Goal: Information Seeking & Learning: Learn about a topic

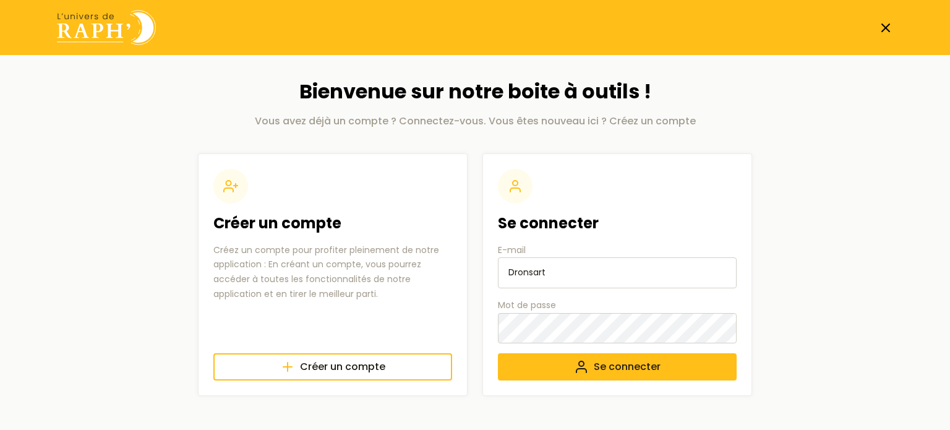
click at [544, 270] on input "Dronsart" at bounding box center [617, 272] width 239 height 31
click at [575, 368] on icon "submit" at bounding box center [581, 366] width 15 height 15
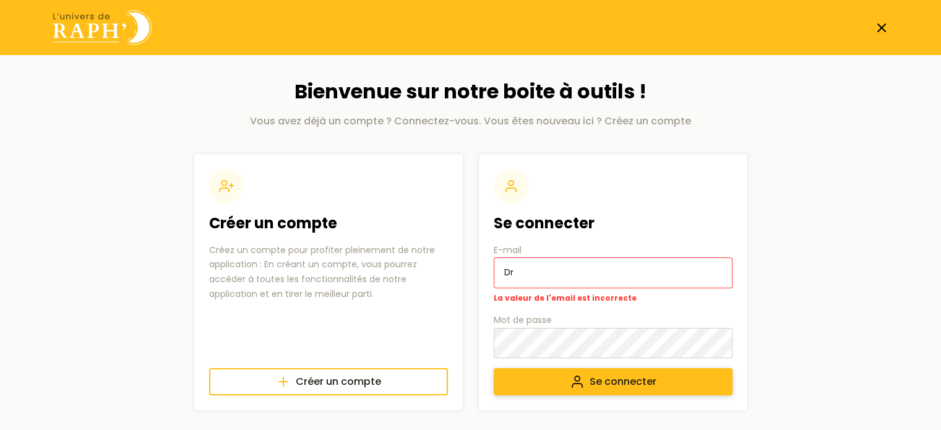
type input "D"
type input "marie.dronsart@rixensart.be"
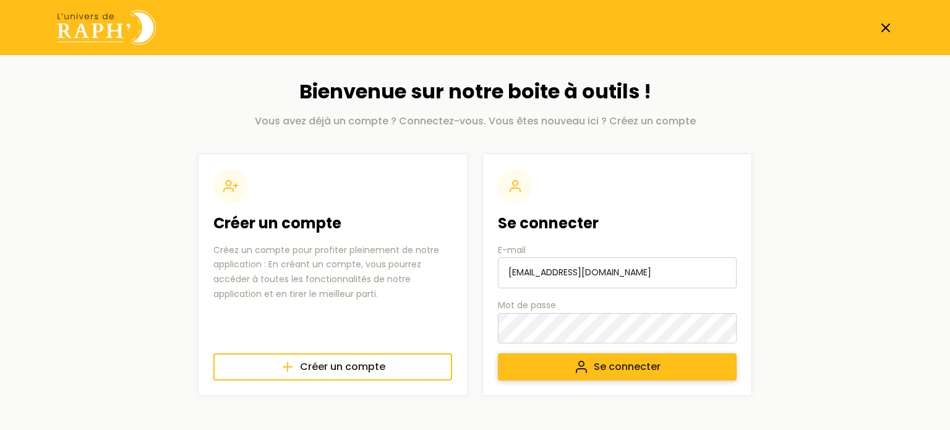
click at [498, 353] on button "Se connecter" at bounding box center [617, 366] width 239 height 27
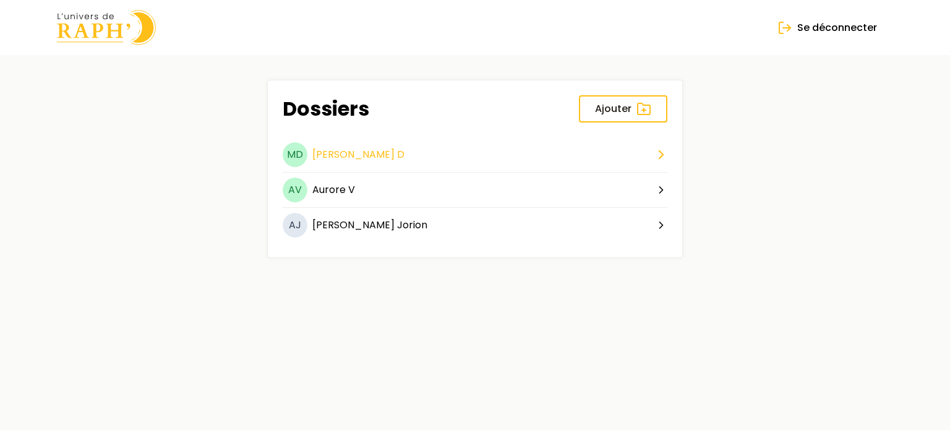
click at [631, 151] on button "MD Marie D" at bounding box center [475, 157] width 385 height 30
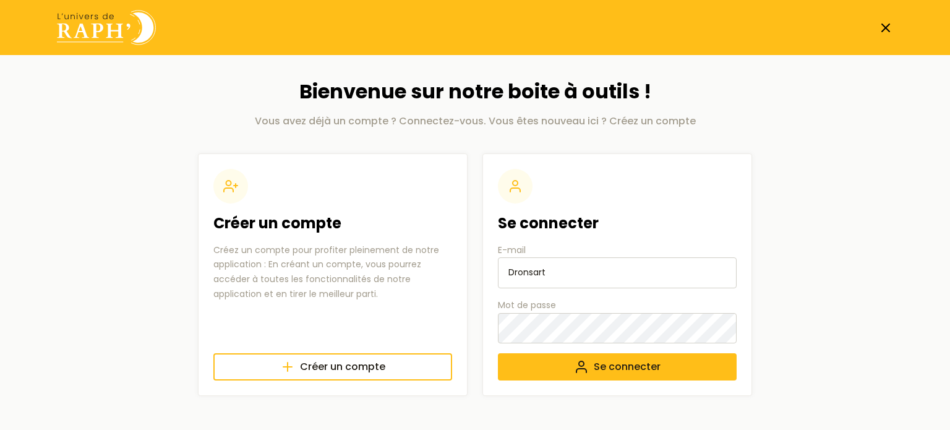
click at [636, 280] on input "Dronsart" at bounding box center [617, 272] width 239 height 31
type input "marie.dronsart@rixensart.be"
click at [498, 353] on button "Se connecter" at bounding box center [617, 366] width 239 height 27
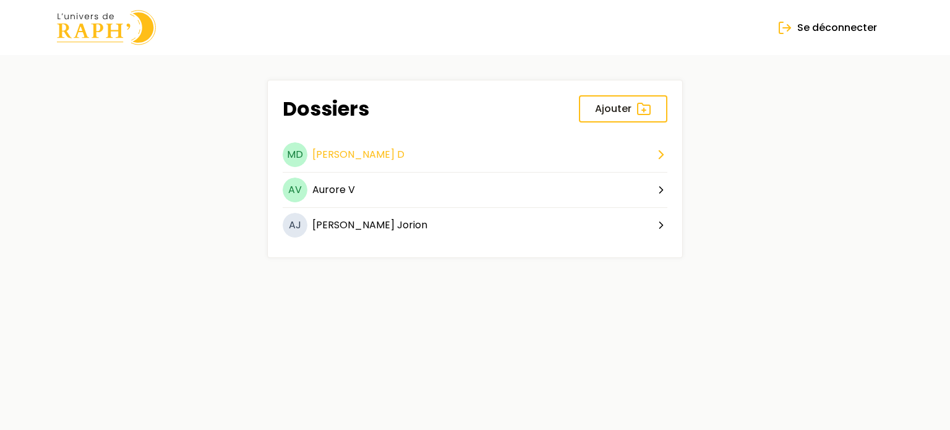
click at [658, 153] on icon at bounding box center [661, 154] width 15 height 15
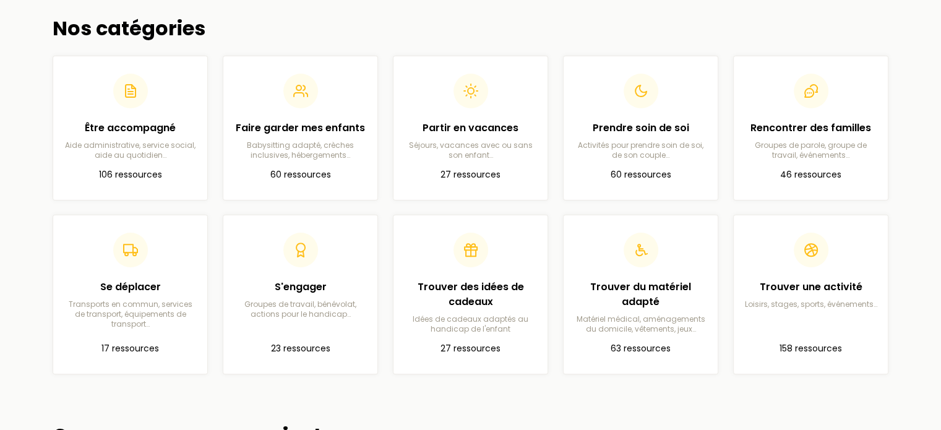
scroll to position [348, 0]
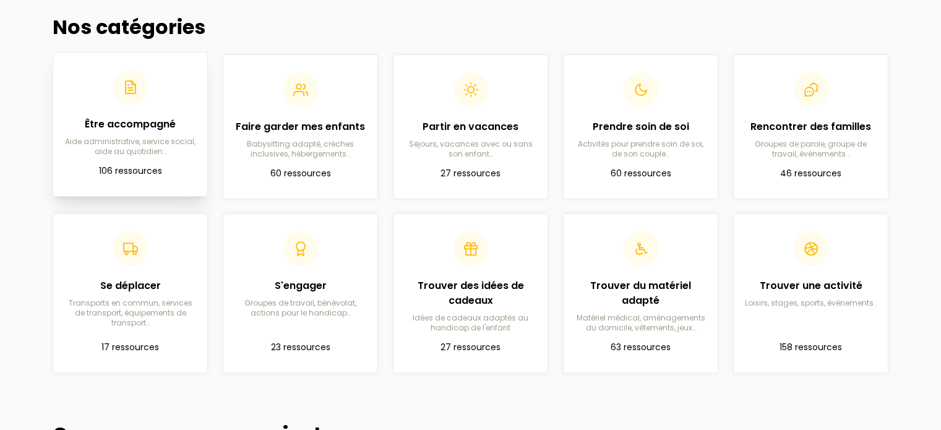
click at [172, 142] on p "Aide administrative, service social, aide au quotidien…" at bounding box center [130, 147] width 134 height 20
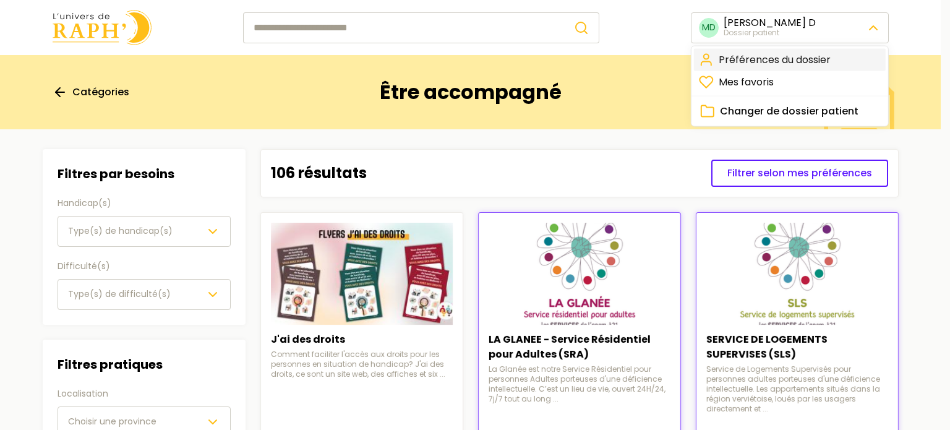
click at [819, 57] on link "Préférences du dossier" at bounding box center [790, 60] width 192 height 22
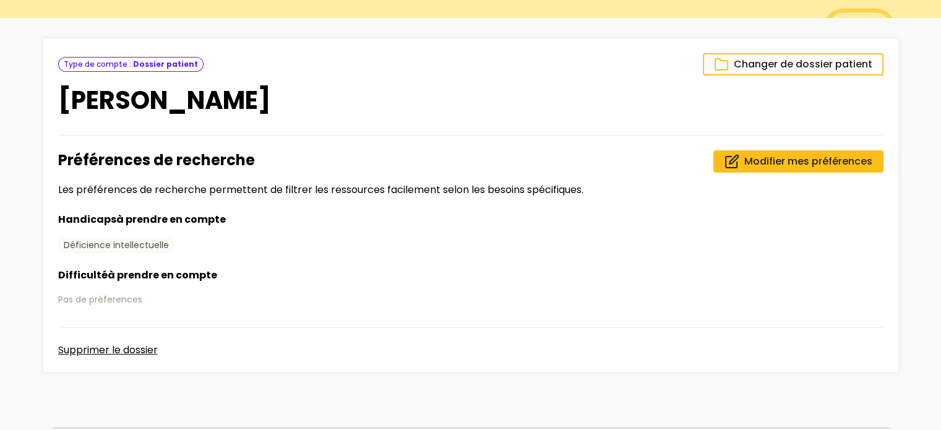
scroll to position [113, 0]
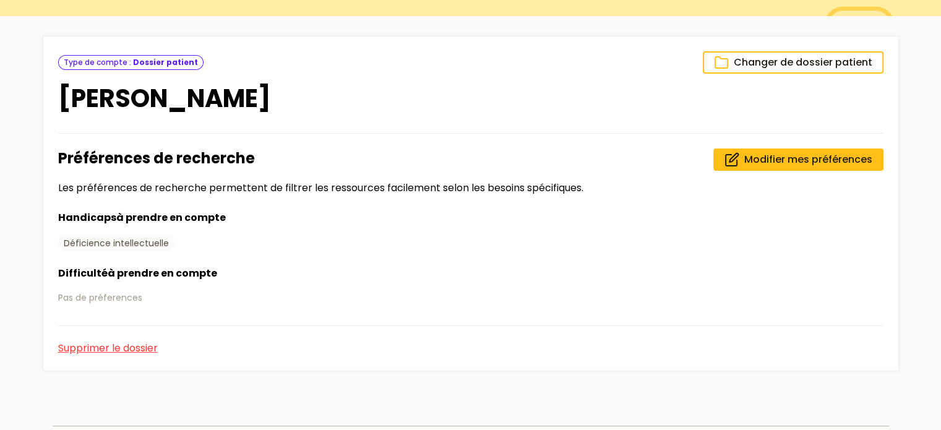
click at [137, 345] on button "Supprimer le dossier" at bounding box center [108, 348] width 100 height 15
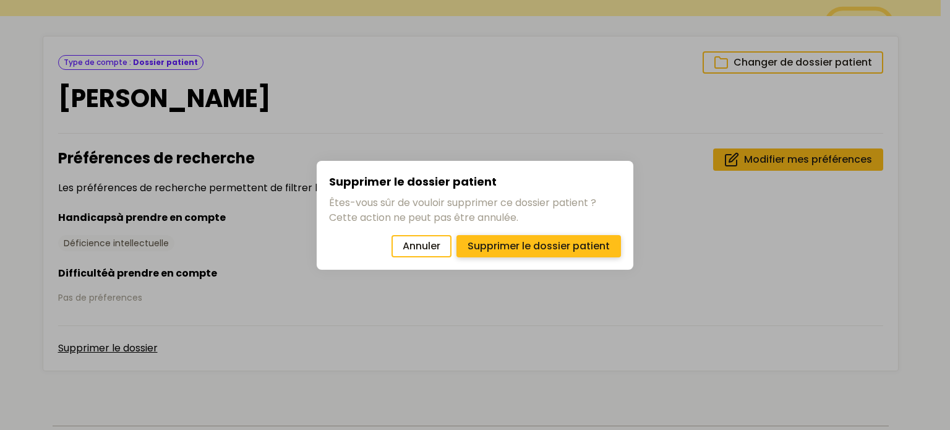
click at [521, 250] on span "Supprimer le dossier patient" at bounding box center [539, 246] width 142 height 15
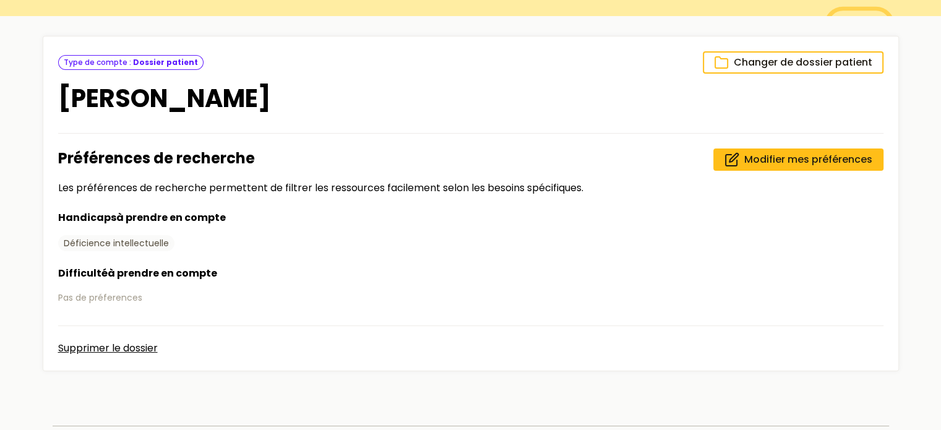
click at [521, 250] on span "Supprimer le dossier patient" at bounding box center [534, 246] width 142 height 15
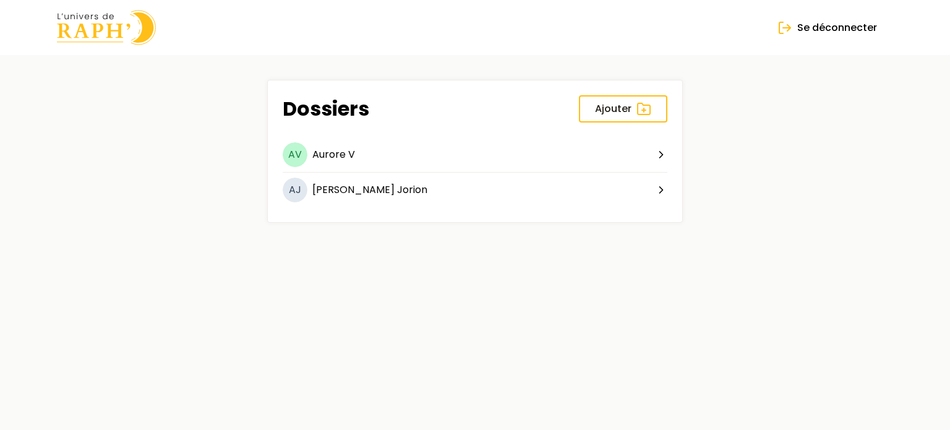
drag, startPoint x: 111, startPoint y: 49, endPoint x: 104, endPoint y: 36, distance: 14.1
click at [104, 36] on header "Se déconnecter" at bounding box center [475, 27] width 950 height 55
click at [104, 36] on img at bounding box center [106, 27] width 99 height 35
click at [596, 113] on span "Ajouter" at bounding box center [613, 108] width 36 height 15
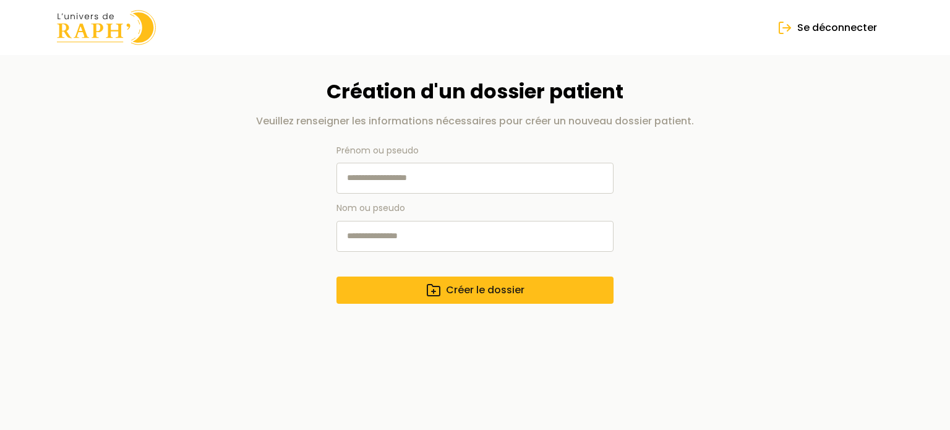
click at [495, 167] on input "Prénom ou pseudo" at bounding box center [474, 178] width 277 height 31
click at [578, 127] on p "Veuillez renseigner les informations nécessaires pour créer un nouveau dossier …" at bounding box center [475, 121] width 554 height 15
click at [413, 179] on input "Prénom ou pseudo" at bounding box center [474, 178] width 277 height 31
type input "*****"
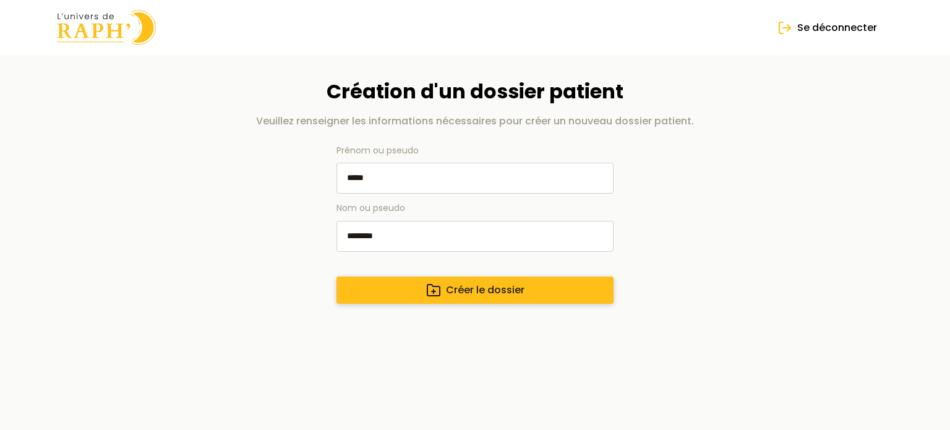
type input "********"
click at [435, 285] on icon "submit" at bounding box center [433, 290] width 12 height 11
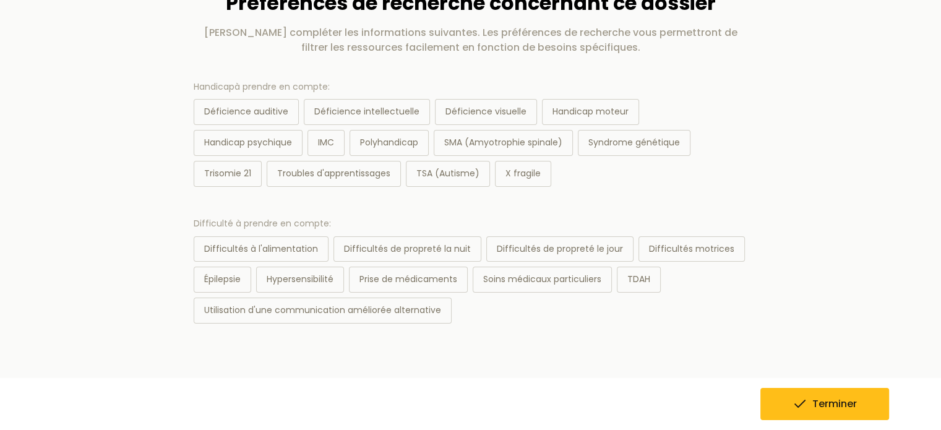
scroll to position [89, 0]
click at [246, 116] on div "Déficience auditive" at bounding box center [246, 111] width 105 height 26
click at [804, 390] on button "Terminer" at bounding box center [824, 404] width 129 height 32
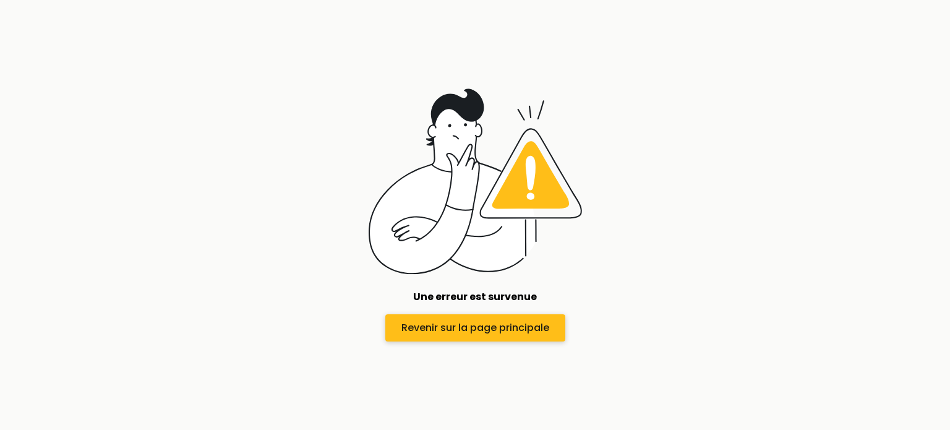
click at [430, 328] on span "Revenir sur la page principale" at bounding box center [475, 327] width 148 height 15
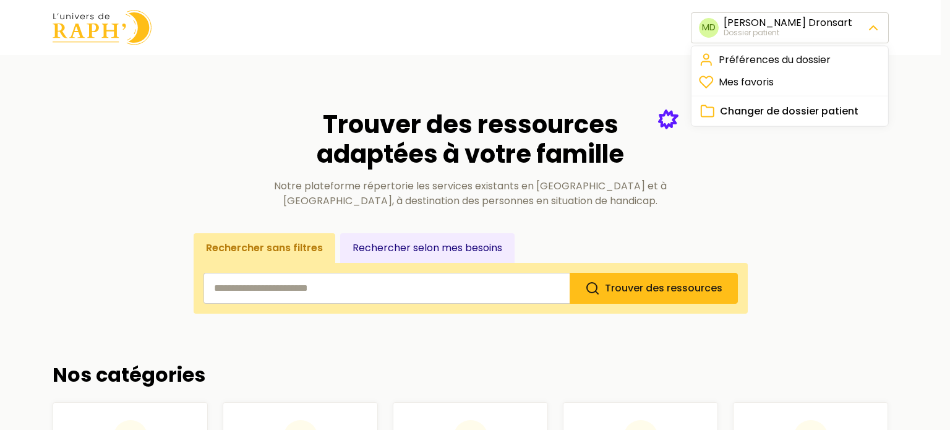
click at [805, 113] on span "Changer de dossier patient" at bounding box center [789, 110] width 139 height 15
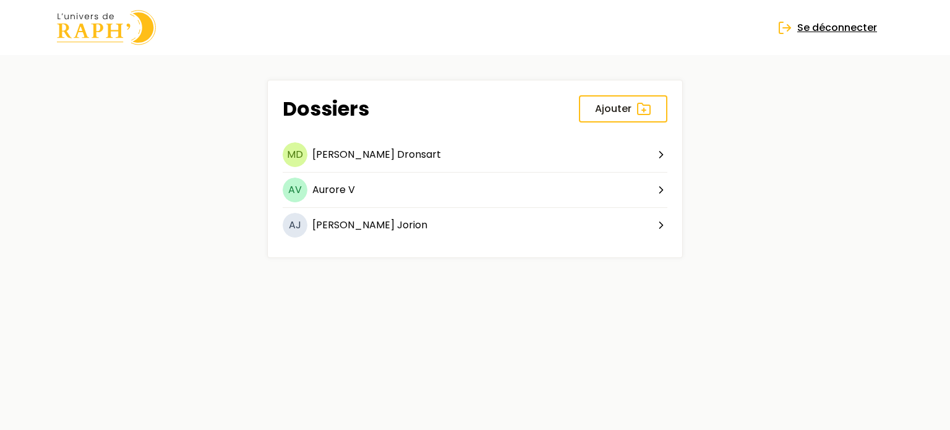
click at [843, 34] on span "Se déconnecter" at bounding box center [837, 27] width 80 height 15
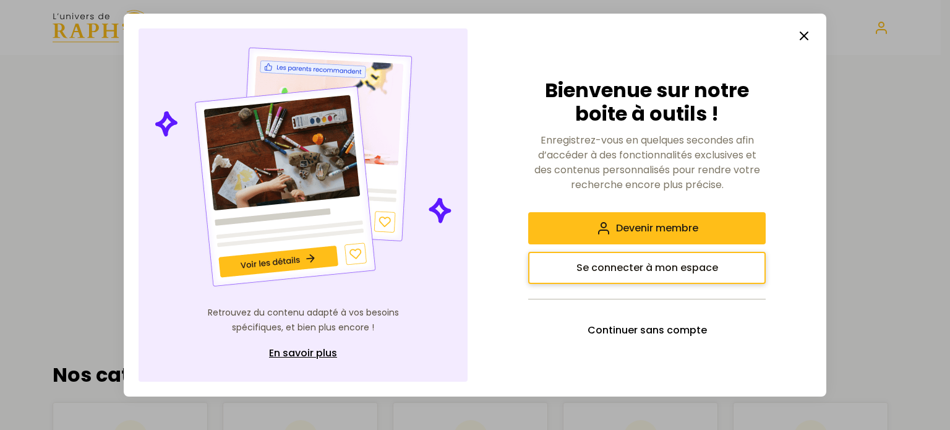
click at [616, 264] on span "Se connecter à mon espace" at bounding box center [647, 267] width 142 height 15
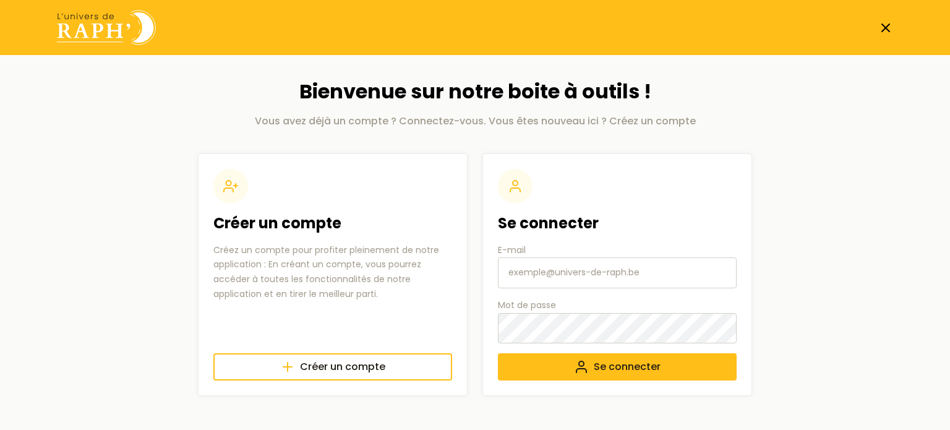
type input "[EMAIL_ADDRESS][DOMAIN_NAME]"
click at [597, 367] on span "Se connecter" at bounding box center [627, 366] width 67 height 15
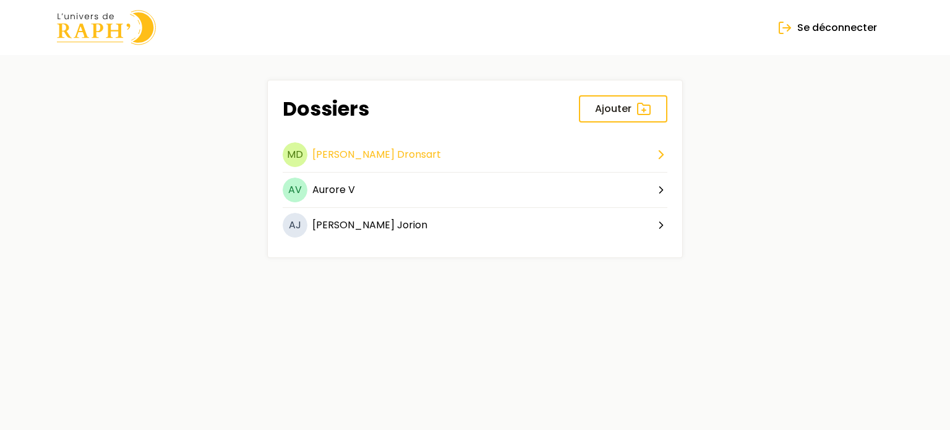
click at [661, 152] on polyline at bounding box center [661, 155] width 4 height 8
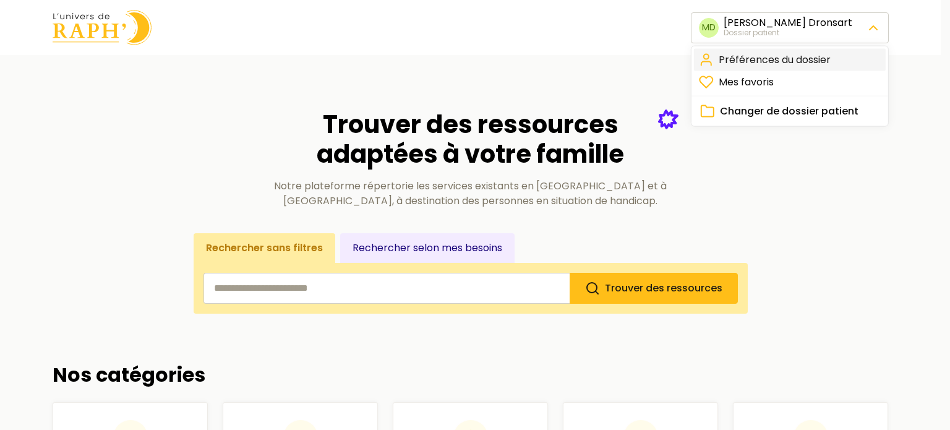
click at [797, 59] on link "Préférences du dossier" at bounding box center [790, 60] width 192 height 22
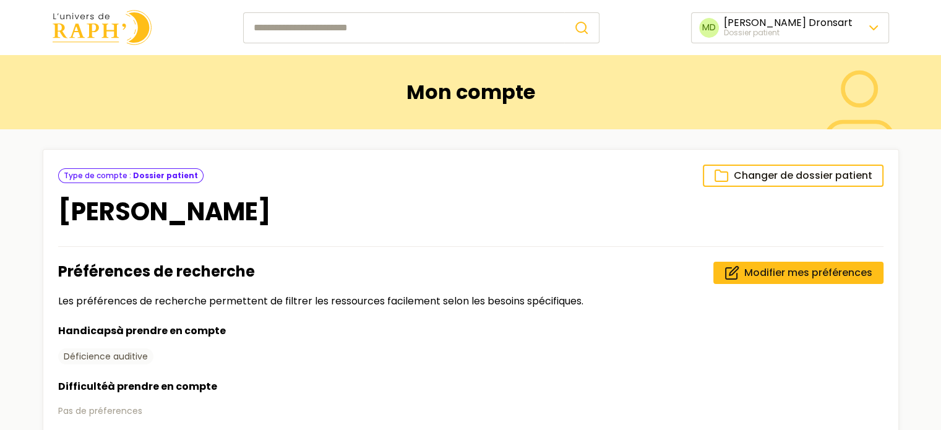
scroll to position [193, 0]
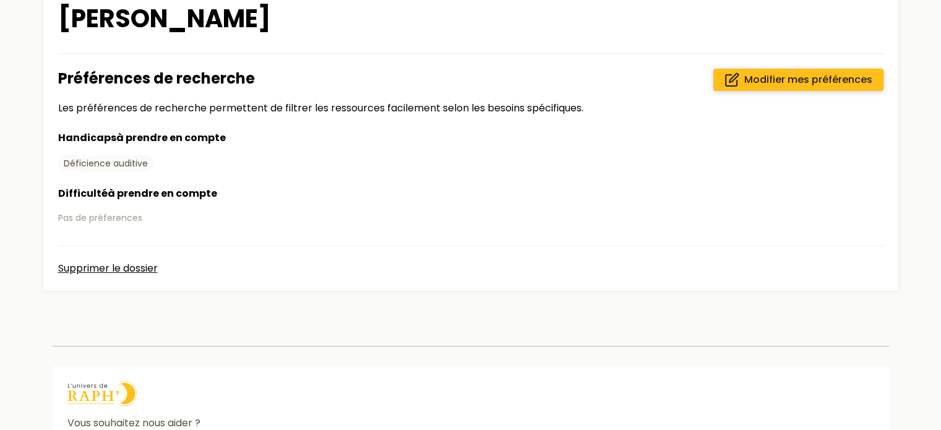
click at [754, 87] on link "Modifier mes préférences" at bounding box center [798, 80] width 170 height 22
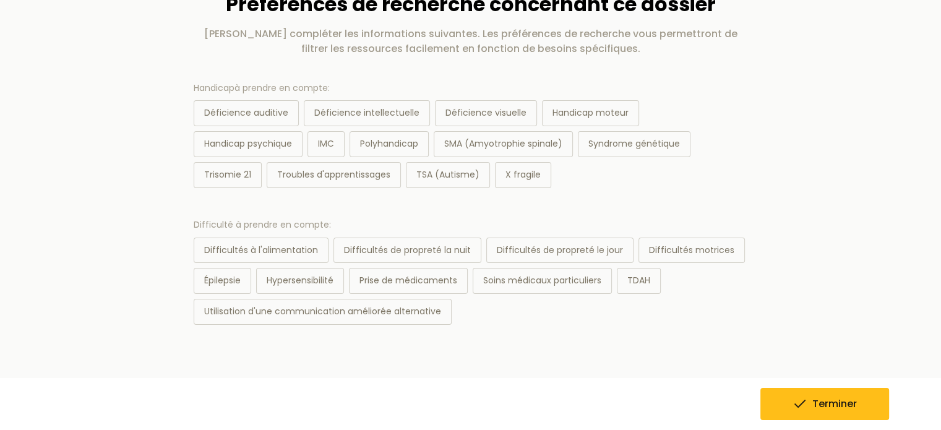
scroll to position [88, 0]
click at [471, 176] on div "TSA (Autisme)" at bounding box center [448, 174] width 84 height 26
click at [296, 116] on div "Déficience auditive" at bounding box center [246, 113] width 105 height 26
click at [799, 411] on icon "submit" at bounding box center [799, 403] width 15 height 15
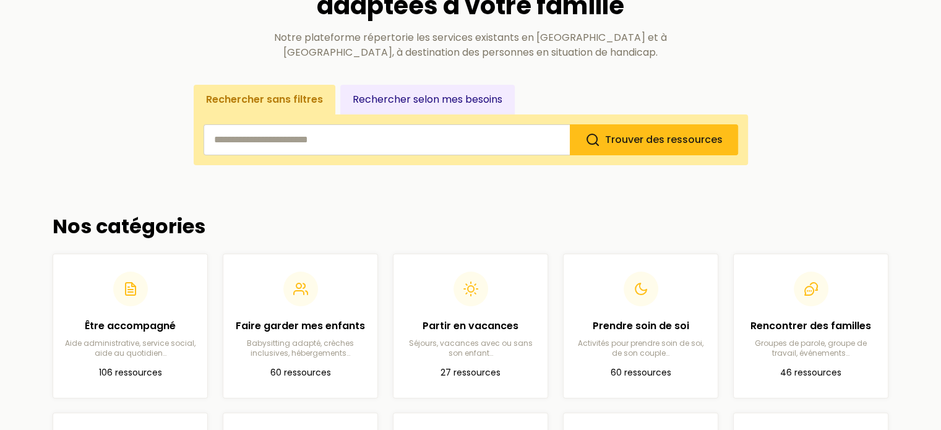
scroll to position [148, 0]
click at [386, 103] on button "Rechercher selon mes besoins" at bounding box center [427, 100] width 174 height 30
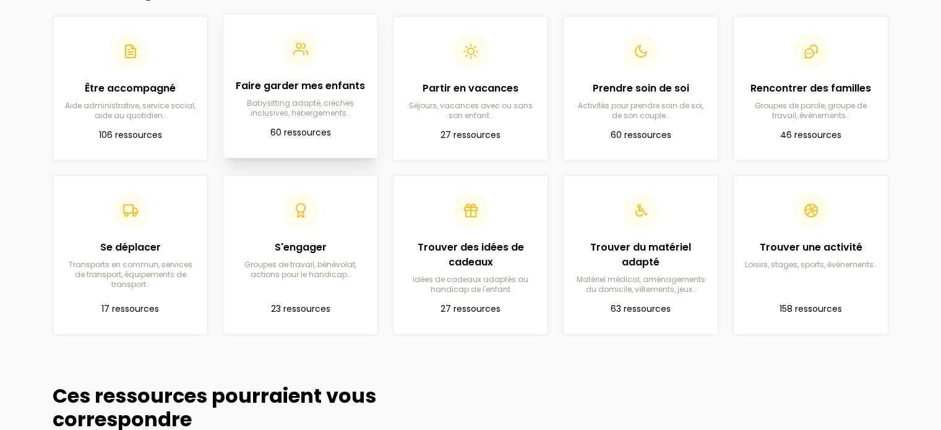
scroll to position [383, 0]
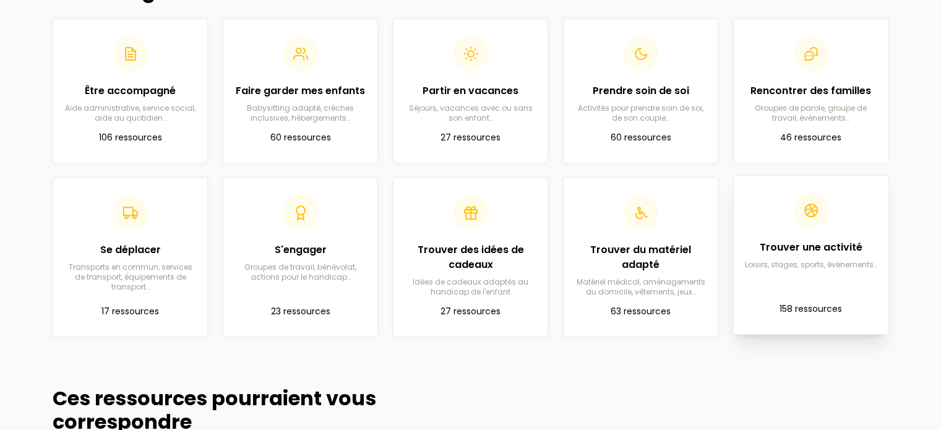
click at [789, 242] on h2 "Trouver une activité" at bounding box center [810, 247] width 134 height 15
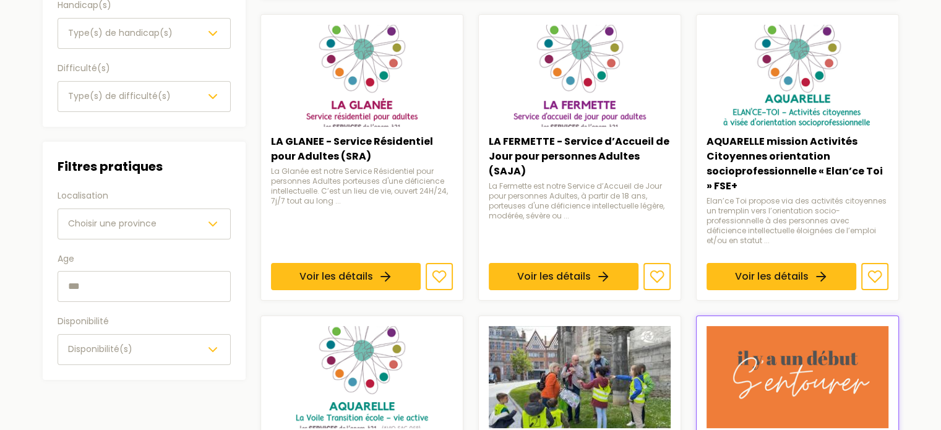
scroll to position [193, 0]
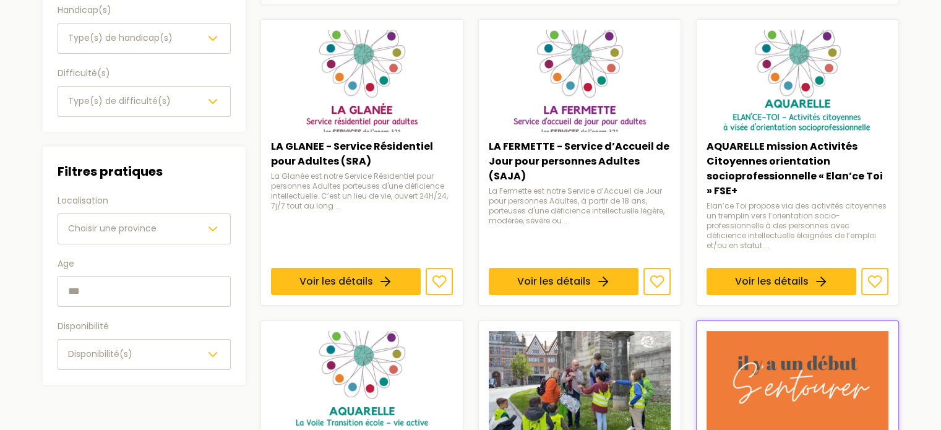
click at [205, 299] on input "text" at bounding box center [144, 291] width 173 height 31
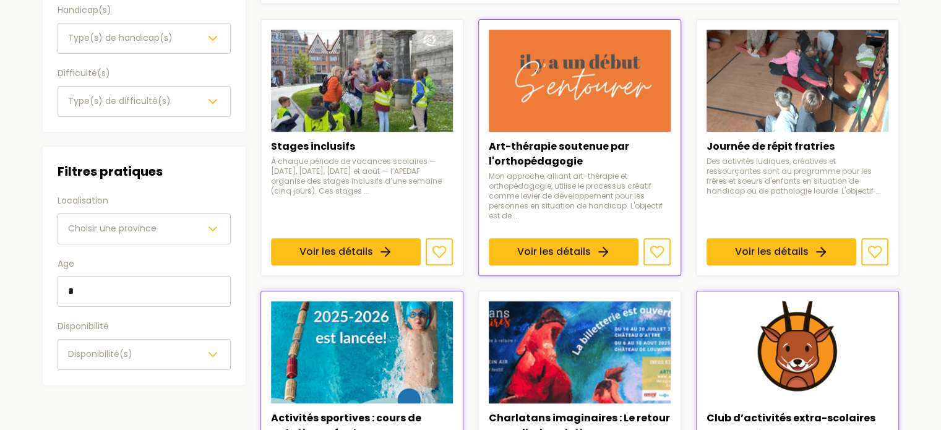
type input "*"
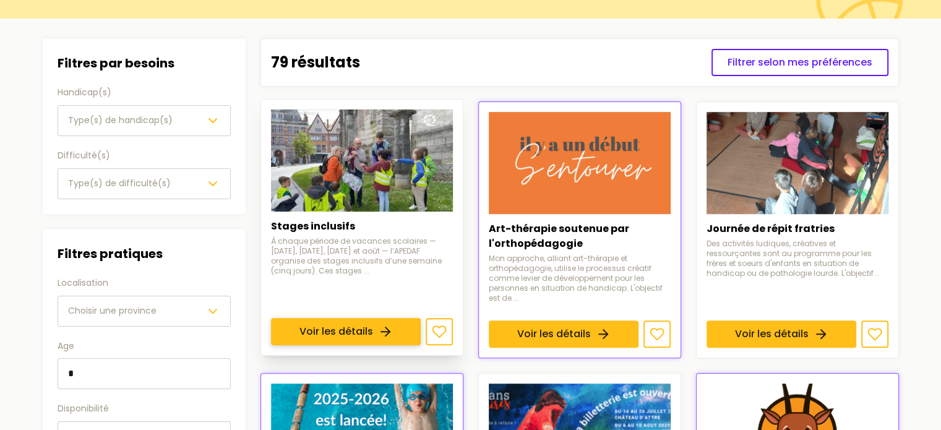
scroll to position [116, 0]
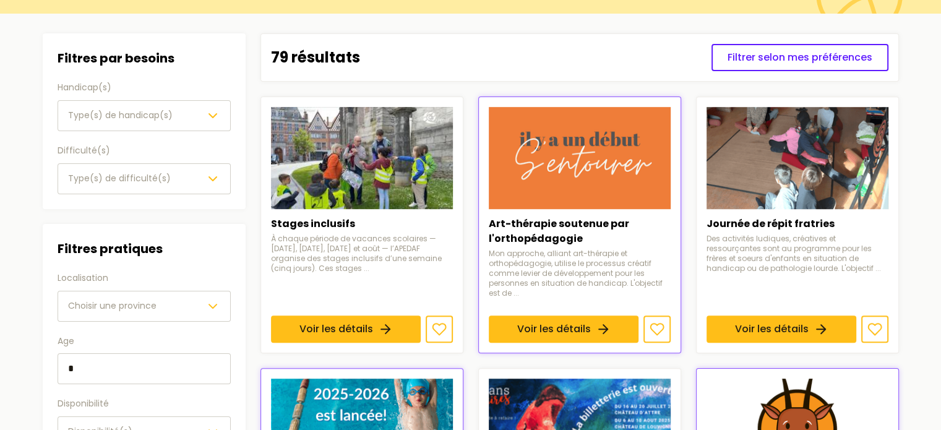
click at [151, 286] on div "Localisation Choisir une province" at bounding box center [144, 296] width 173 height 51
click at [151, 312] on div "Choisir une province" at bounding box center [144, 306] width 152 height 15
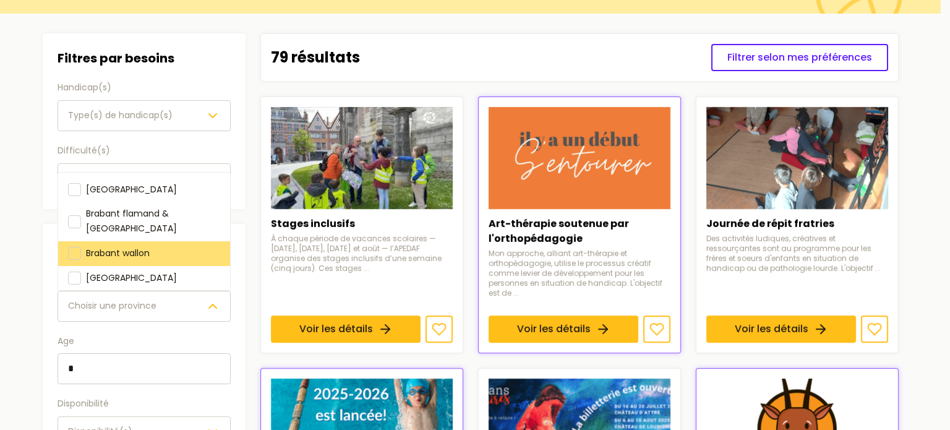
click at [124, 247] on span "Brabant wallon" at bounding box center [118, 253] width 64 height 12
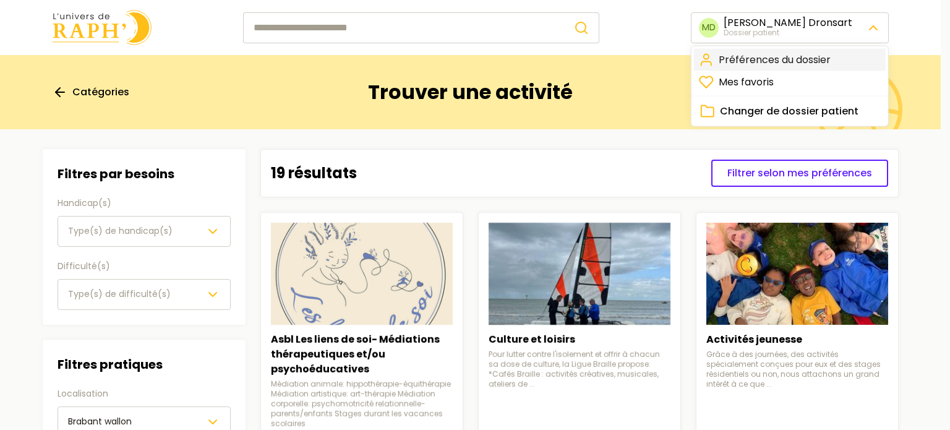
click at [784, 57] on link "Préférences du dossier" at bounding box center [790, 60] width 192 height 22
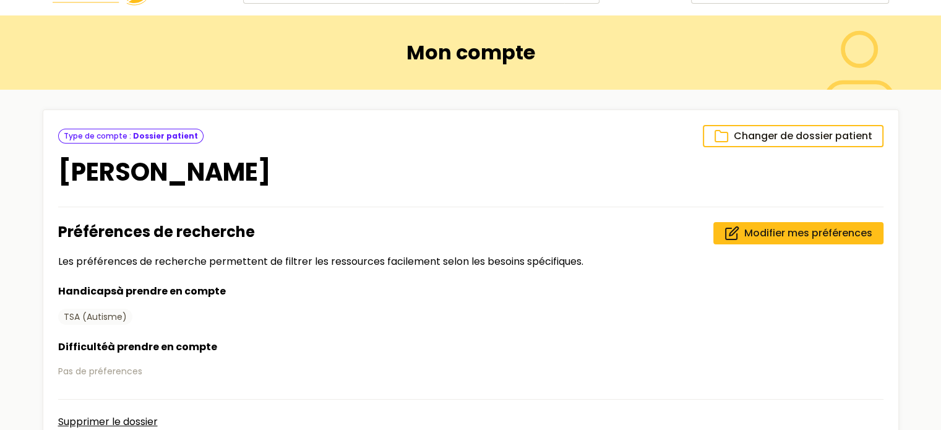
scroll to position [41, 0]
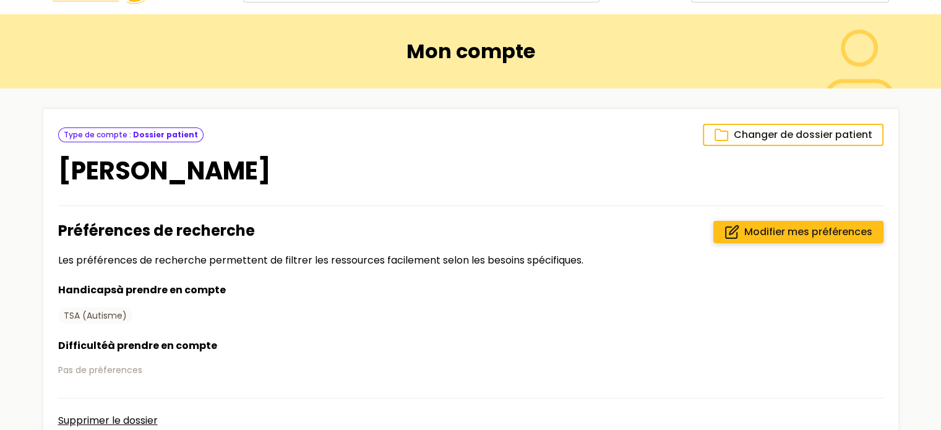
click at [845, 233] on span "Modifier mes préférences" at bounding box center [808, 232] width 128 height 15
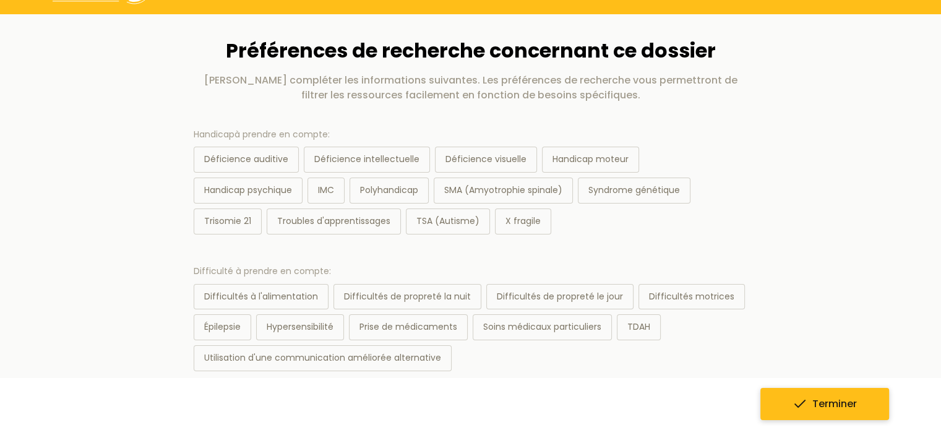
click at [790, 414] on button "Terminer" at bounding box center [824, 404] width 129 height 32
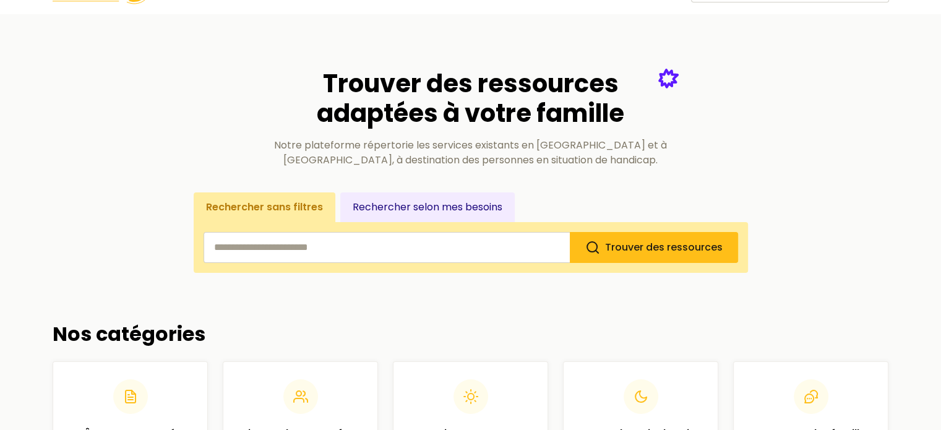
click at [440, 197] on button "Rechercher selon mes besoins" at bounding box center [427, 207] width 174 height 30
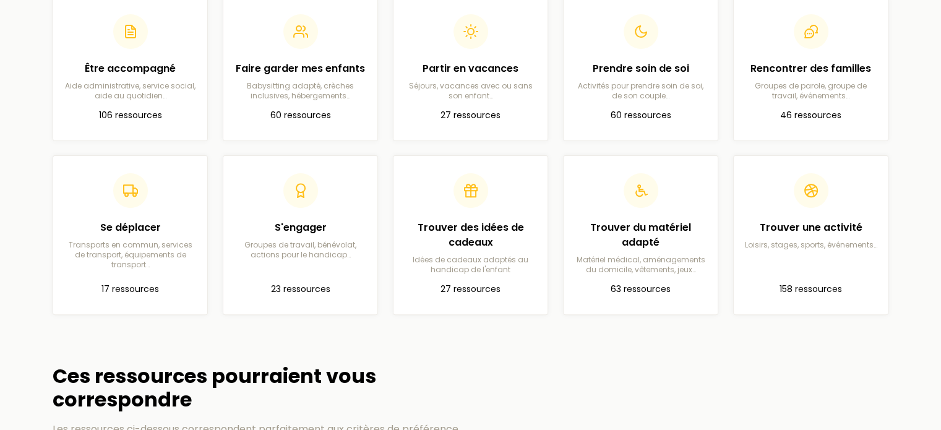
scroll to position [427, 0]
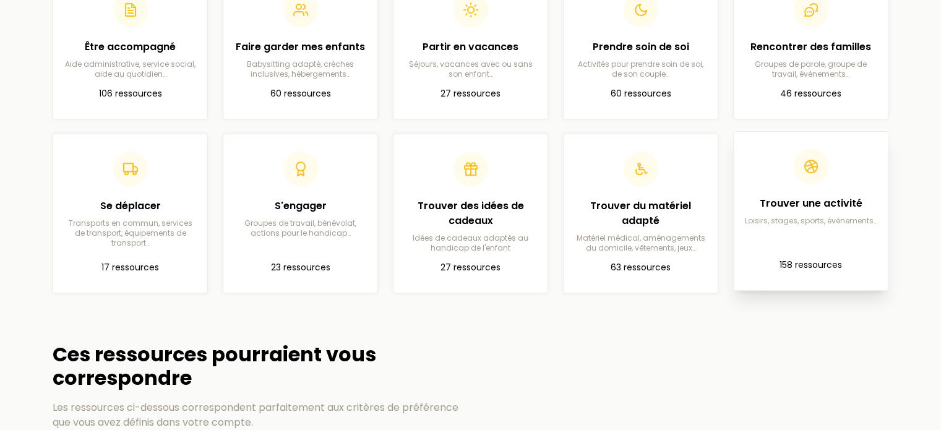
click at [789, 202] on h2 "Trouver une activité" at bounding box center [810, 203] width 134 height 15
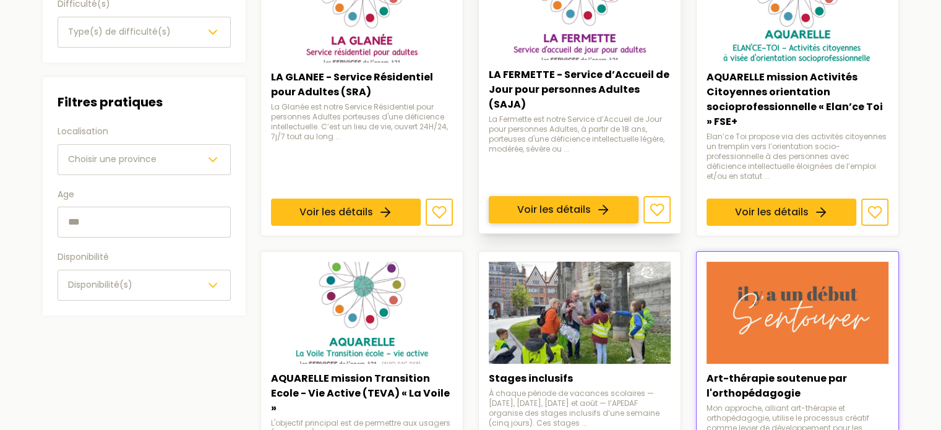
scroll to position [280, 0]
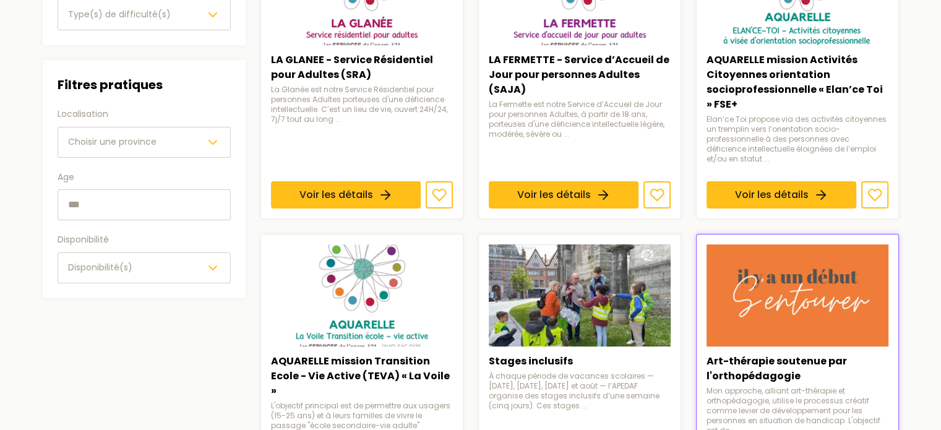
click at [176, 140] on div "Choisir une province" at bounding box center [144, 142] width 152 height 15
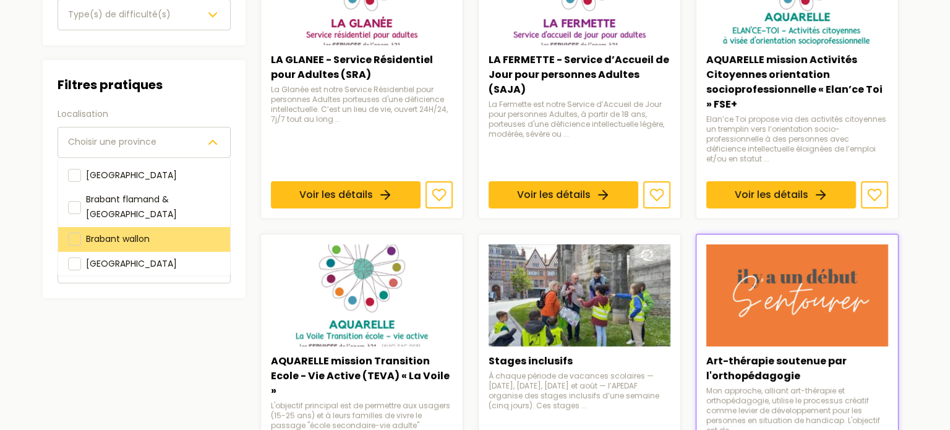
click at [135, 233] on span "Brabant wallon" at bounding box center [118, 239] width 64 height 12
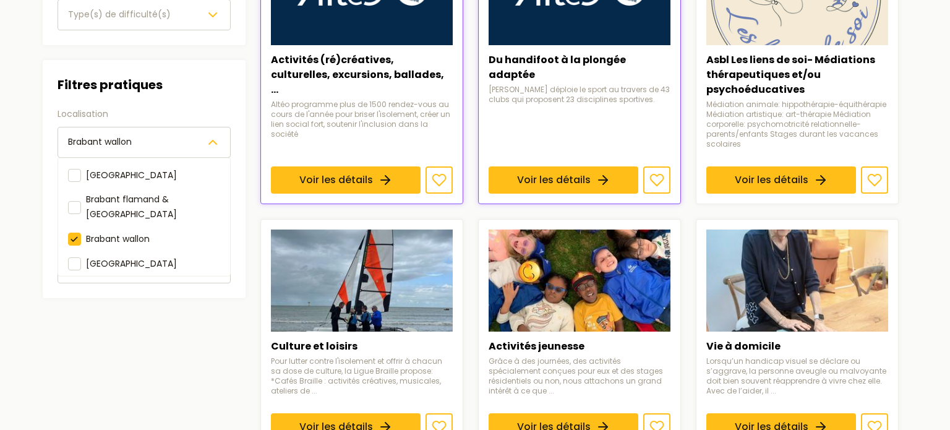
click at [37, 240] on section "Filtres Filtres par besoins Handicap(s) Type(s) de handicap(s) Difficulté(s) Ty…" at bounding box center [471, 427] width 876 height 1155
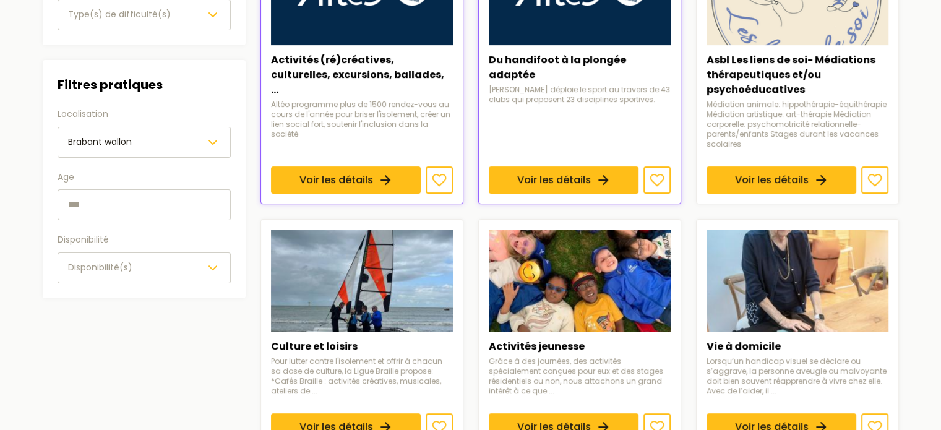
click at [88, 202] on input "text" at bounding box center [144, 204] width 173 height 31
type input "*"
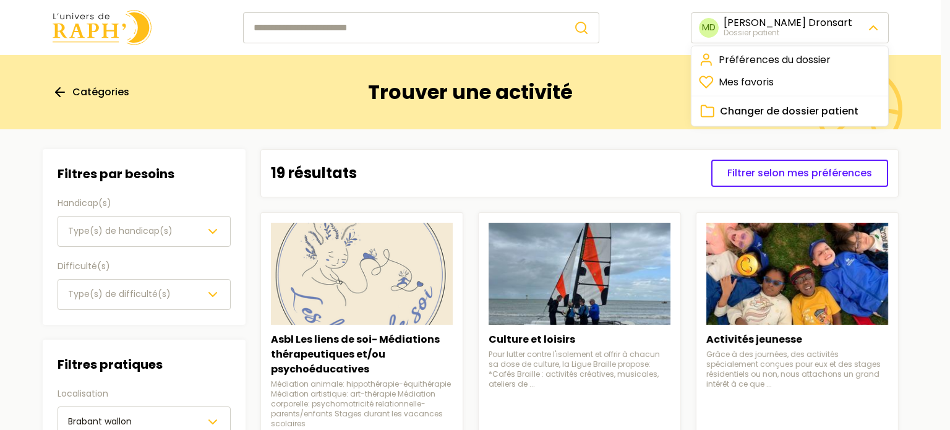
click at [760, 118] on button "Changer de dossier patient" at bounding box center [790, 111] width 182 height 17
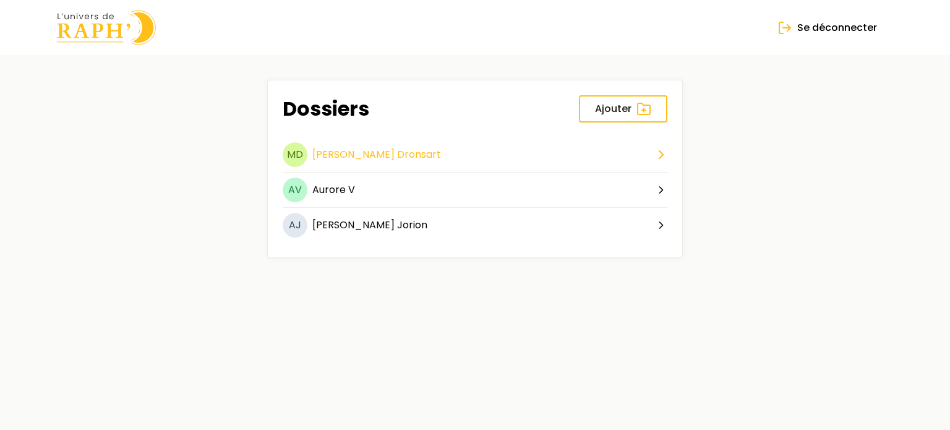
click at [484, 155] on button "MD [PERSON_NAME]" at bounding box center [475, 157] width 385 height 30
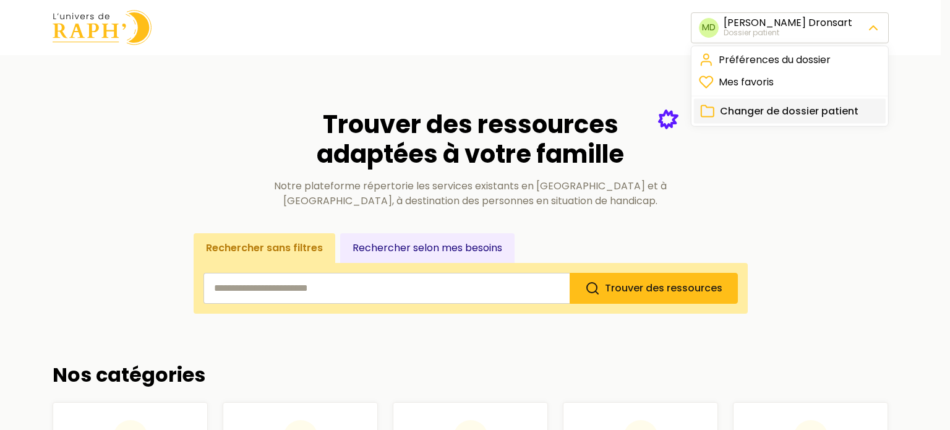
click at [729, 109] on span "Changer de dossier patient" at bounding box center [789, 111] width 139 height 15
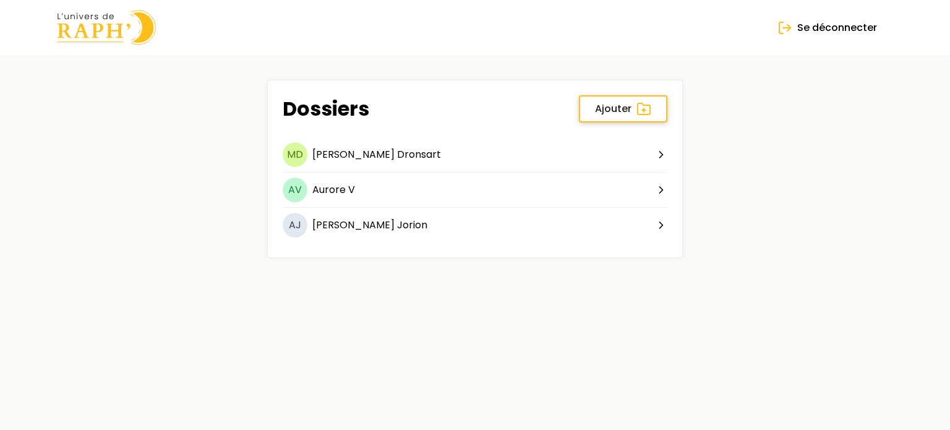
click at [629, 109] on span "Ajouter" at bounding box center [613, 108] width 36 height 15
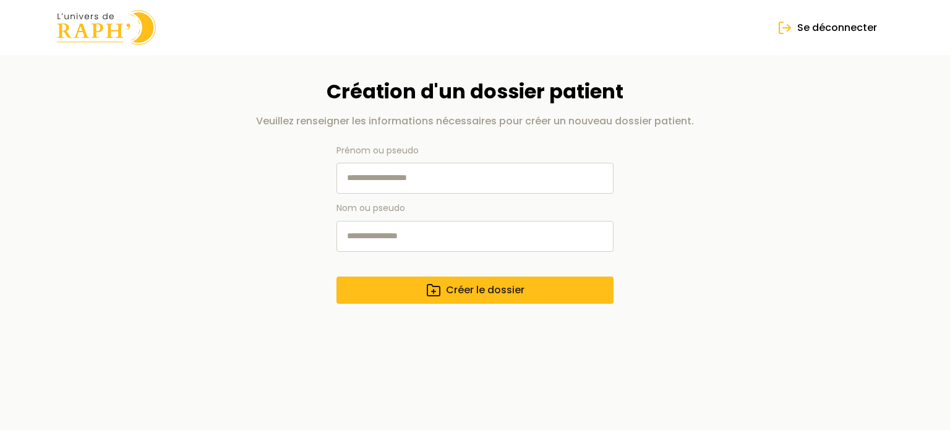
click at [520, 173] on input "Prénom ou pseudo" at bounding box center [474, 178] width 277 height 31
type input "*****"
type input "*******"
click at [336, 276] on button "Créer le dossier" at bounding box center [474, 289] width 277 height 27
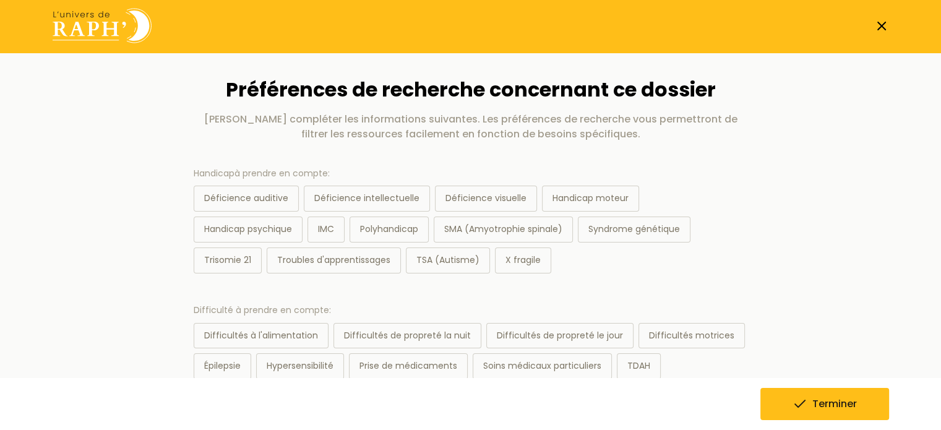
scroll to position [2, 0]
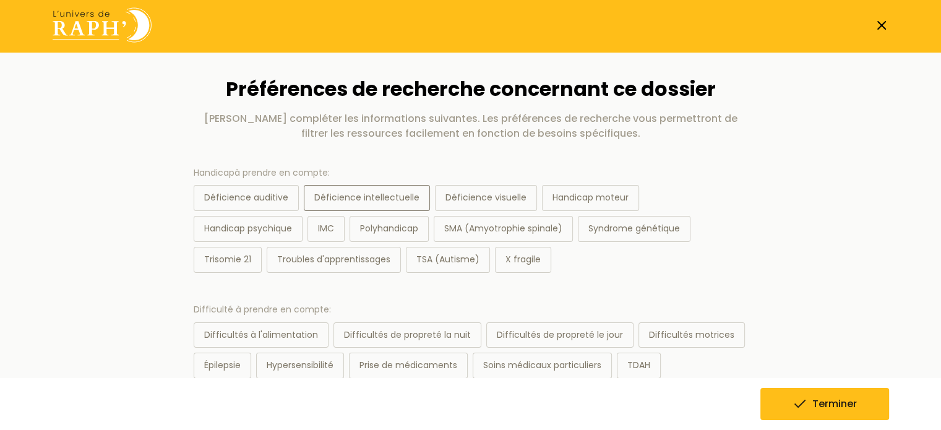
click at [412, 193] on div "Déficience intellectuelle" at bounding box center [367, 198] width 126 height 26
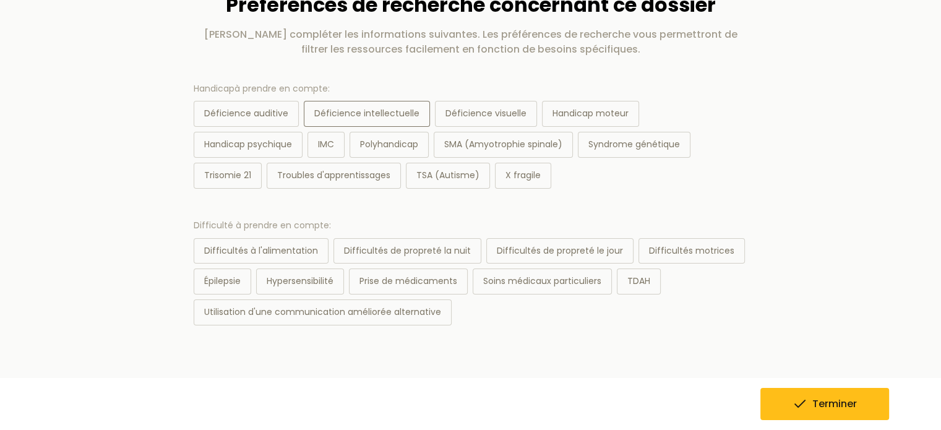
scroll to position [89, 0]
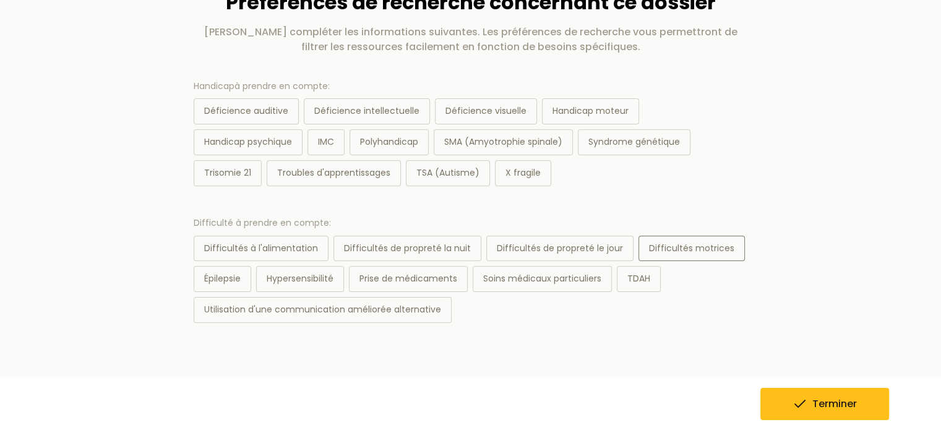
click at [700, 247] on div "Difficultés motrices" at bounding box center [691, 249] width 106 height 26
click at [841, 415] on button "Terminer" at bounding box center [824, 404] width 129 height 32
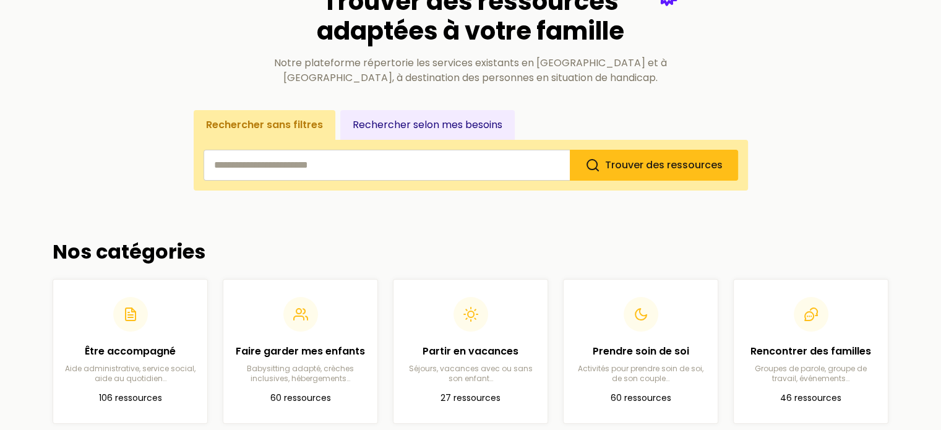
scroll to position [124, 0]
click at [463, 119] on button "Rechercher selon mes besoins" at bounding box center [427, 124] width 174 height 30
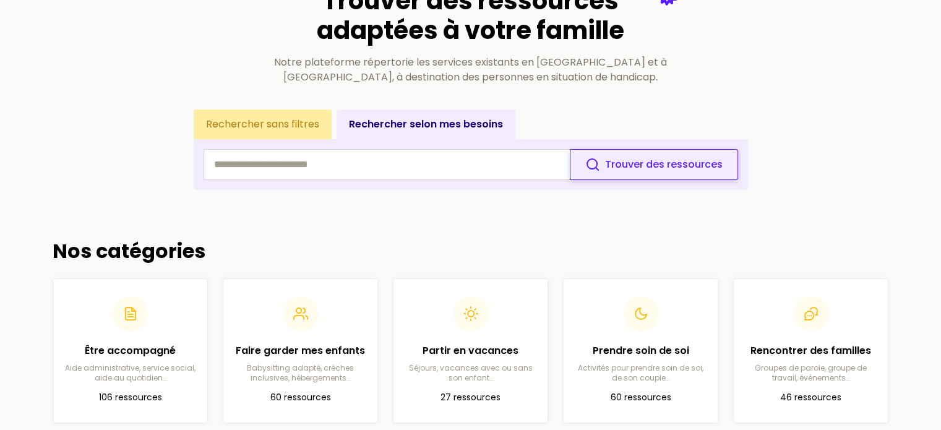
click at [618, 173] on button "Trouver des ressources" at bounding box center [654, 164] width 168 height 31
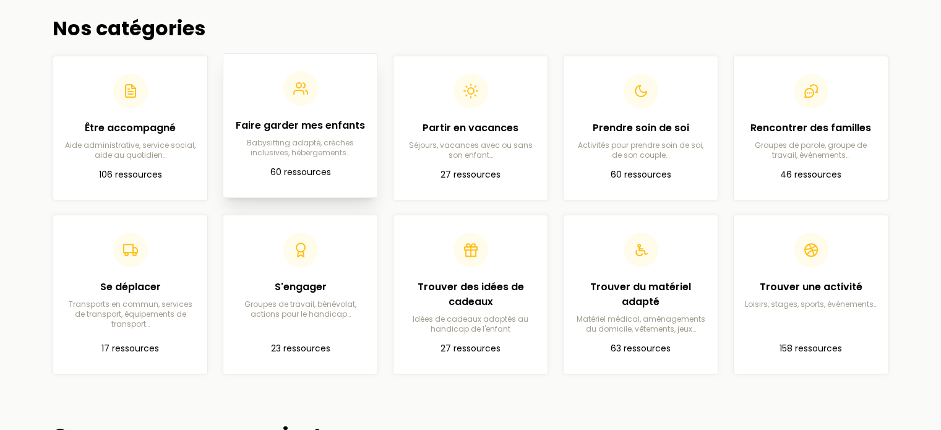
scroll to position [348, 0]
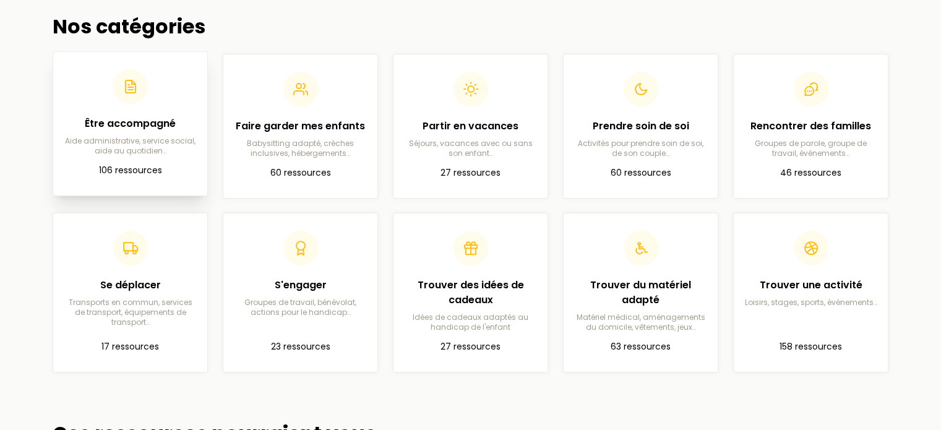
click at [193, 173] on p "106 ressources" at bounding box center [130, 170] width 134 height 15
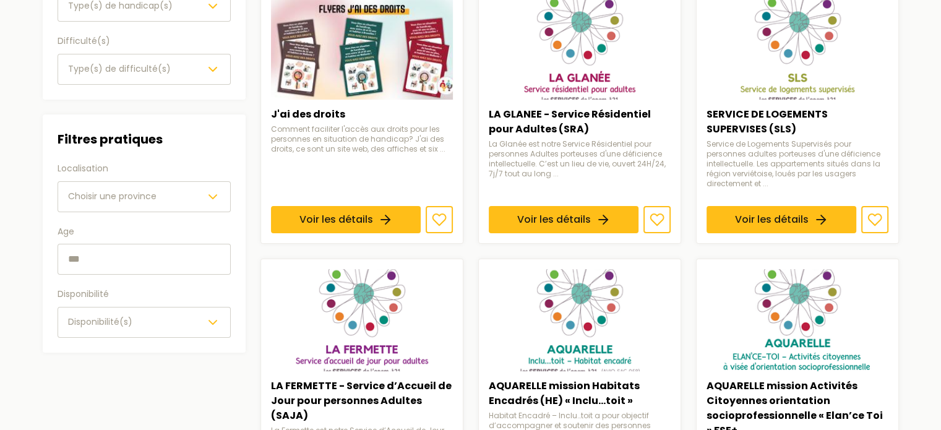
scroll to position [226, 0]
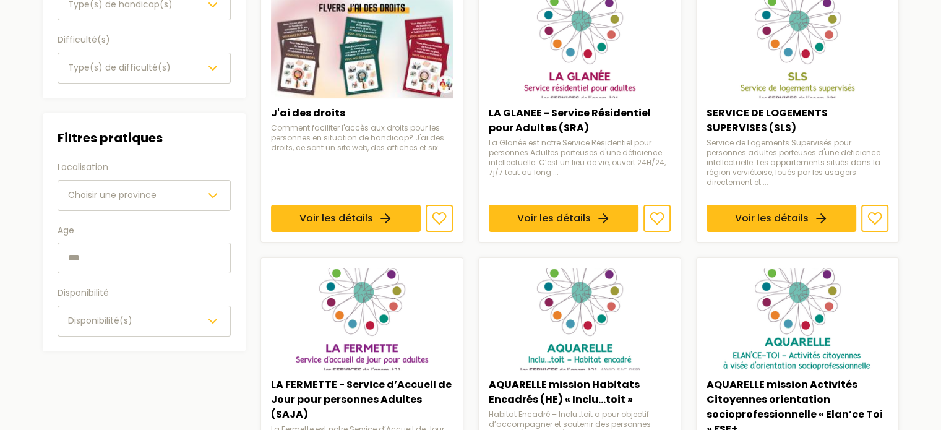
click at [195, 186] on button "Choisir une province" at bounding box center [144, 195] width 173 height 31
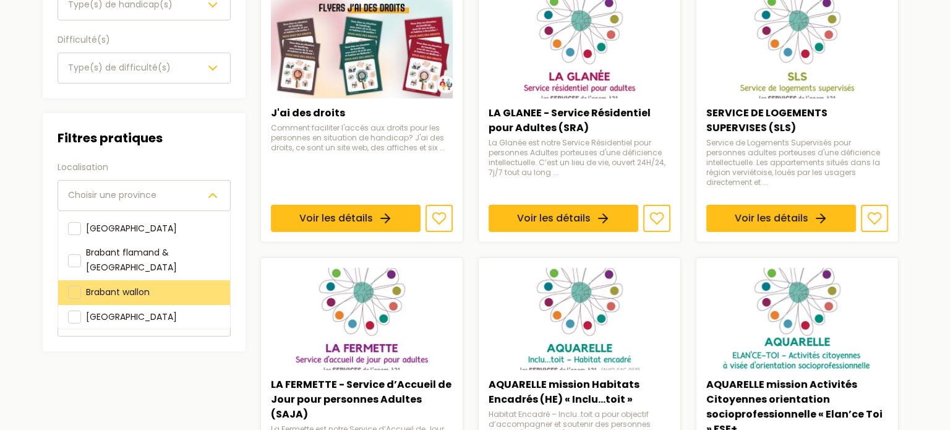
click at [150, 285] on div "Brabant wallon" at bounding box center [118, 292] width 64 height 15
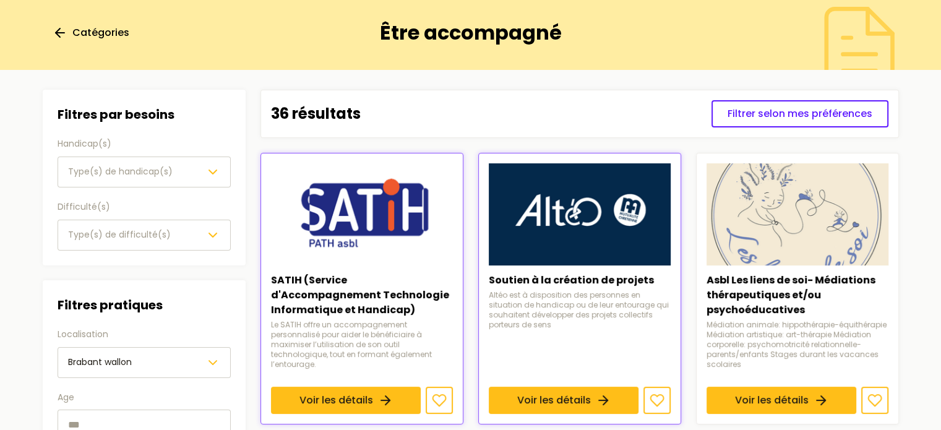
scroll to position [129, 0]
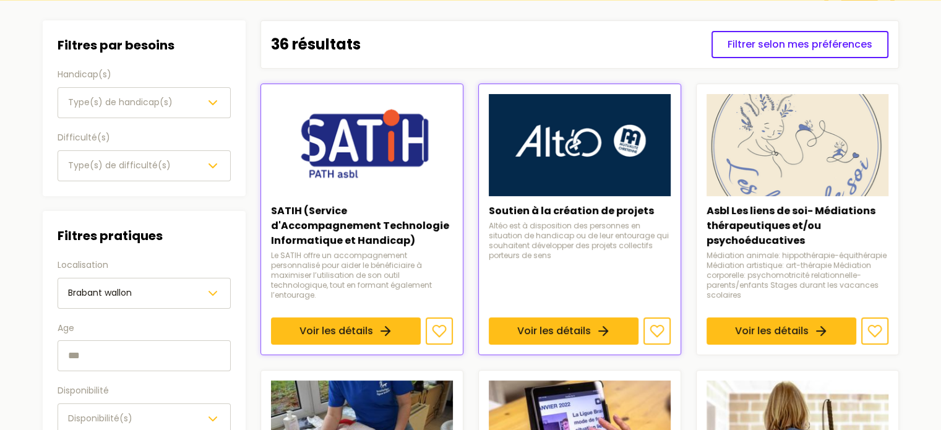
click at [114, 347] on input "text" at bounding box center [144, 355] width 173 height 31
type input "**"
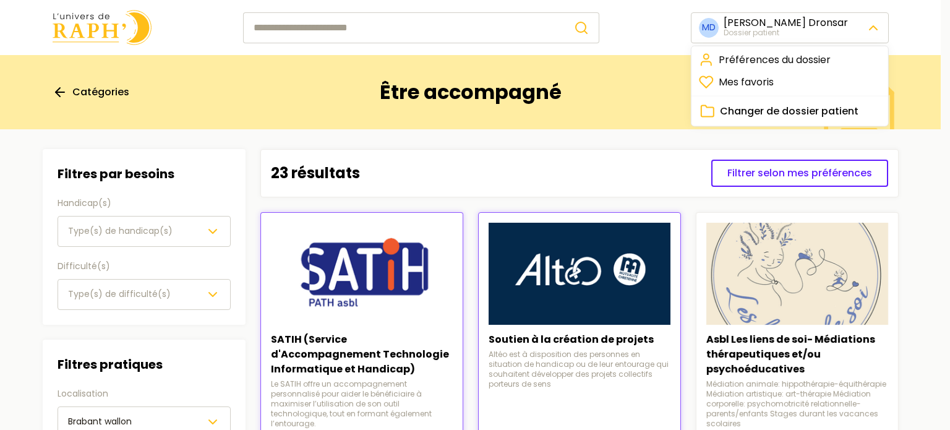
click at [754, 58] on link "Préférences du dossier" at bounding box center [790, 60] width 192 height 22
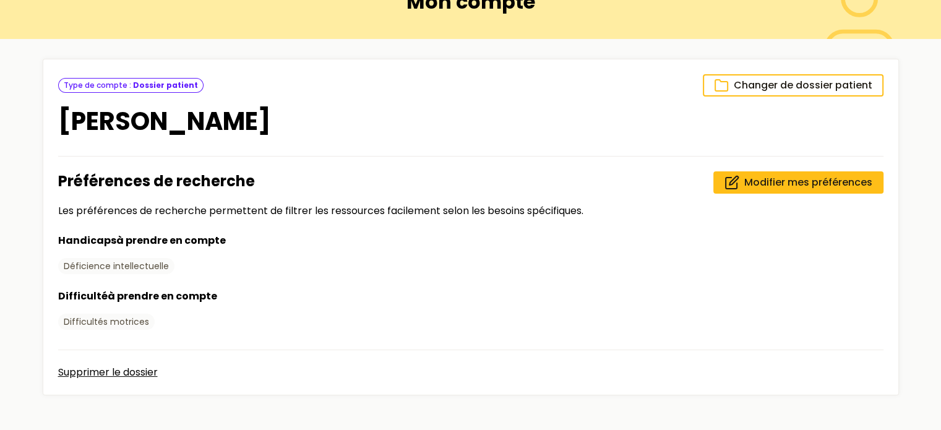
scroll to position [92, 0]
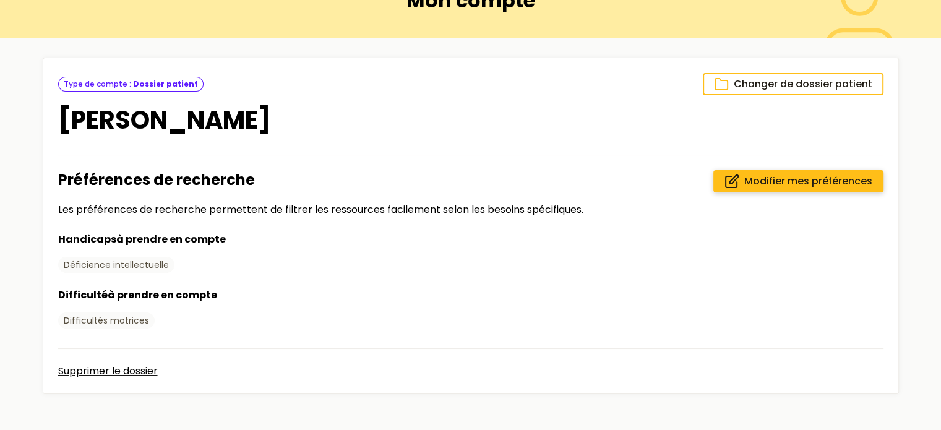
click at [792, 185] on span "Modifier mes préférences" at bounding box center [808, 181] width 128 height 15
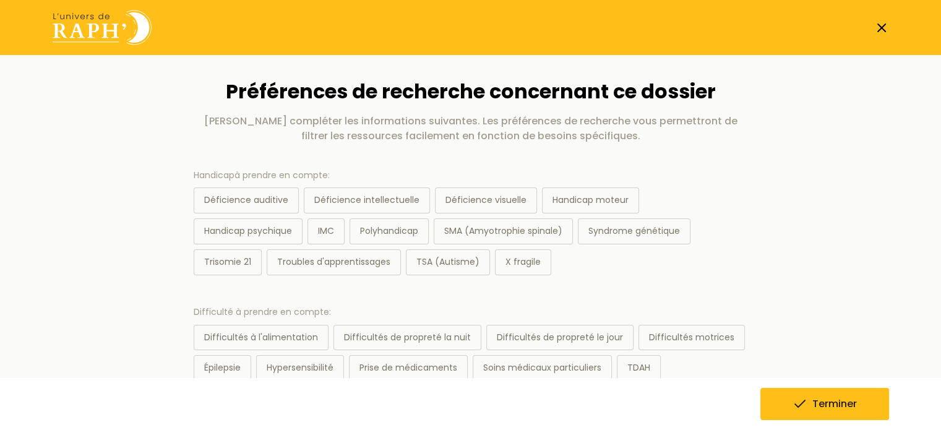
click at [116, 29] on img at bounding box center [102, 27] width 99 height 35
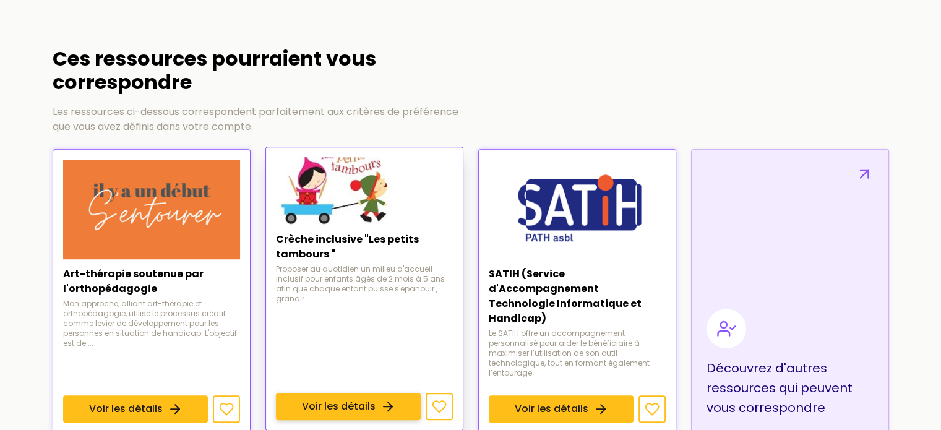
scroll to position [724, 0]
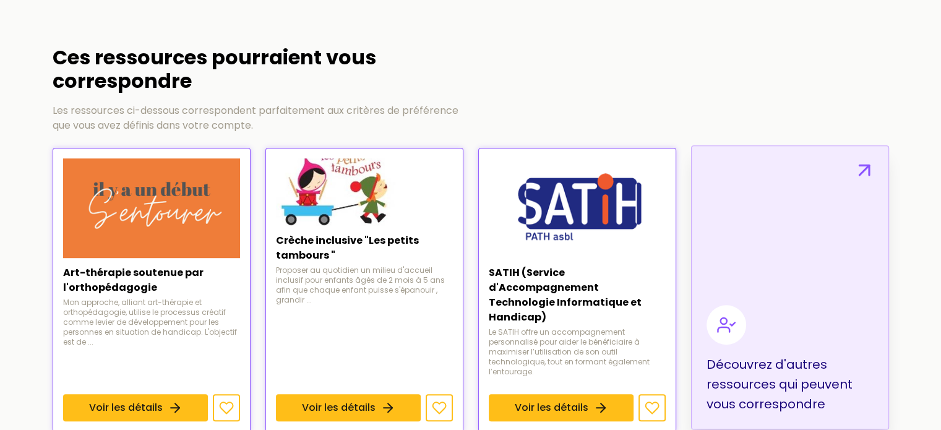
click at [724, 355] on p "Découvrez d'autres ressources qui peuvent vous correspondre" at bounding box center [789, 383] width 167 height 59
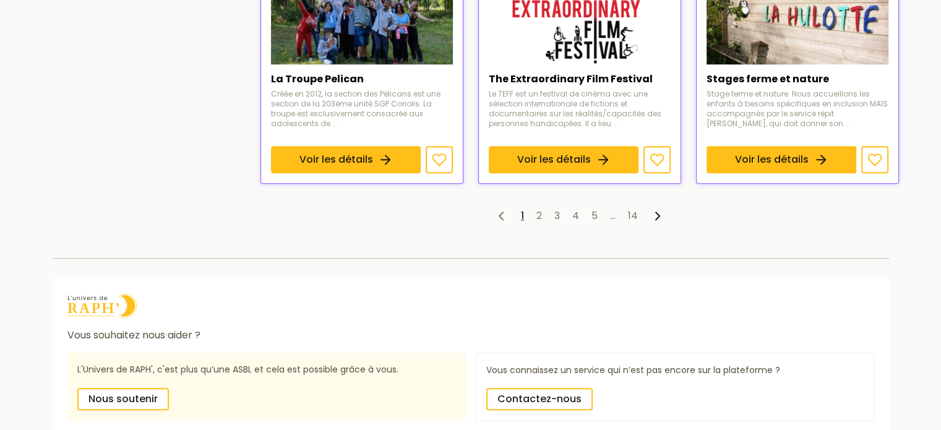
scroll to position [1074, 0]
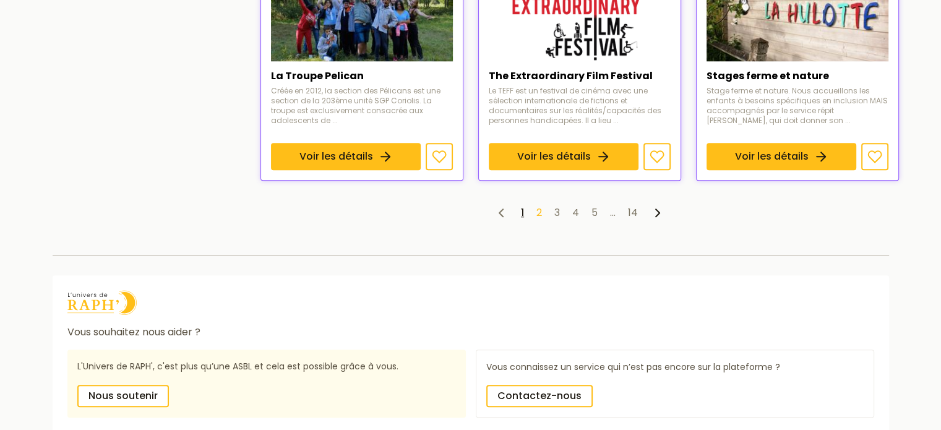
click at [536, 205] on link "2" at bounding box center [539, 212] width 6 height 14
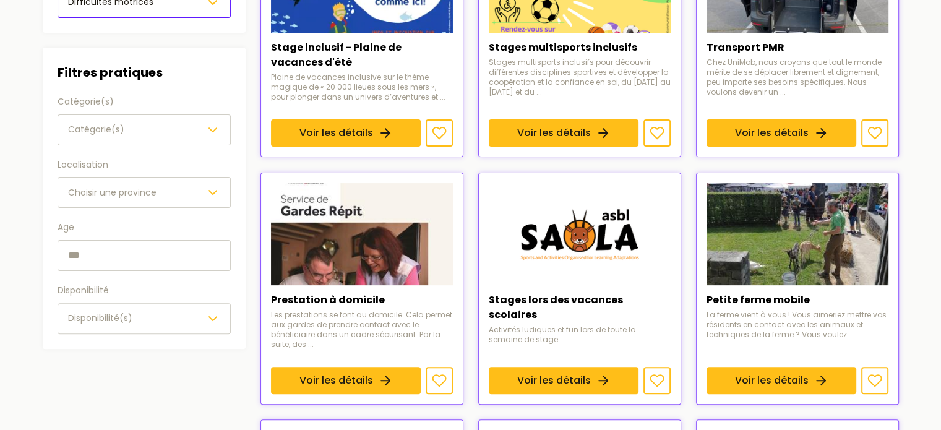
scroll to position [301, 0]
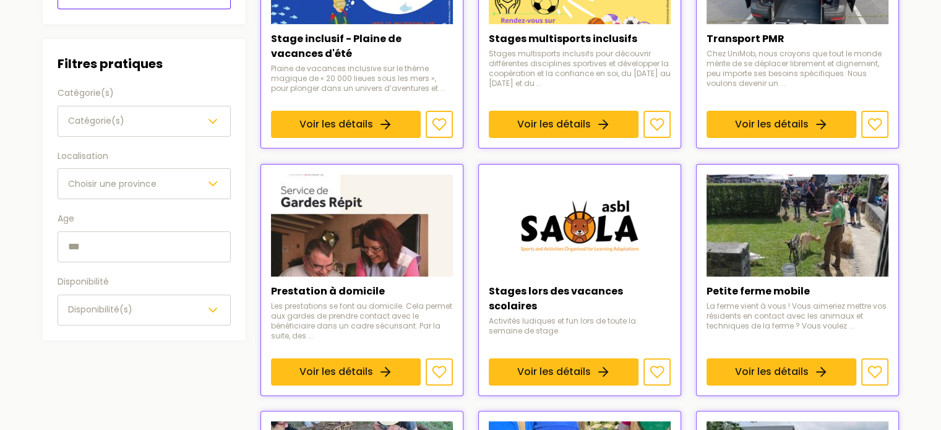
click at [158, 184] on div "Choisir une province" at bounding box center [144, 183] width 152 height 15
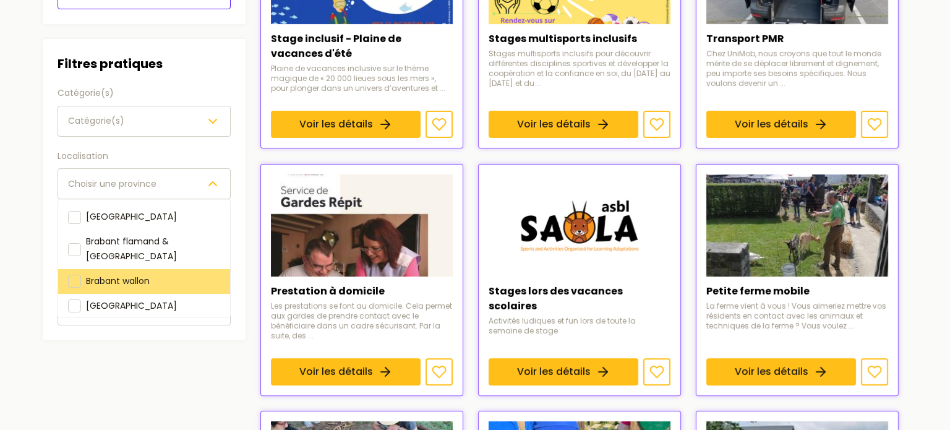
click at [116, 274] on span "Brabant wallon" at bounding box center [118, 280] width 64 height 12
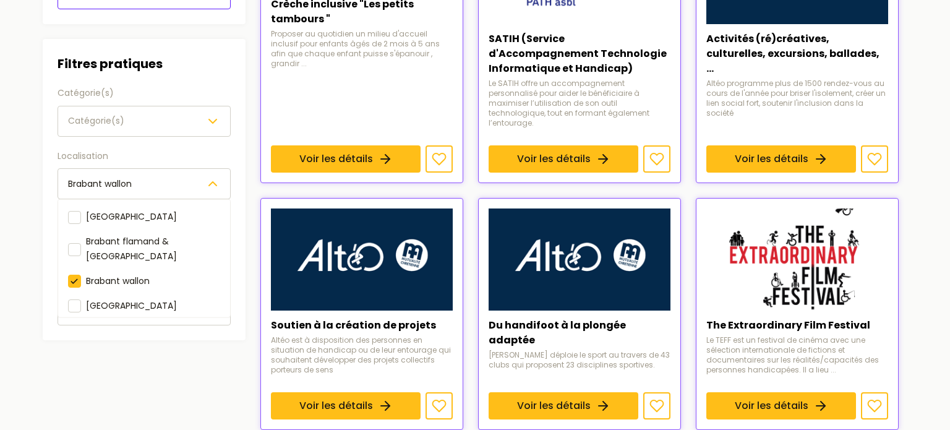
click at [36, 216] on section "Filtres Filtres par besoins Handicap(s) Déficience intellectuelle Difficulté(s)…" at bounding box center [471, 396] width 876 height 1135
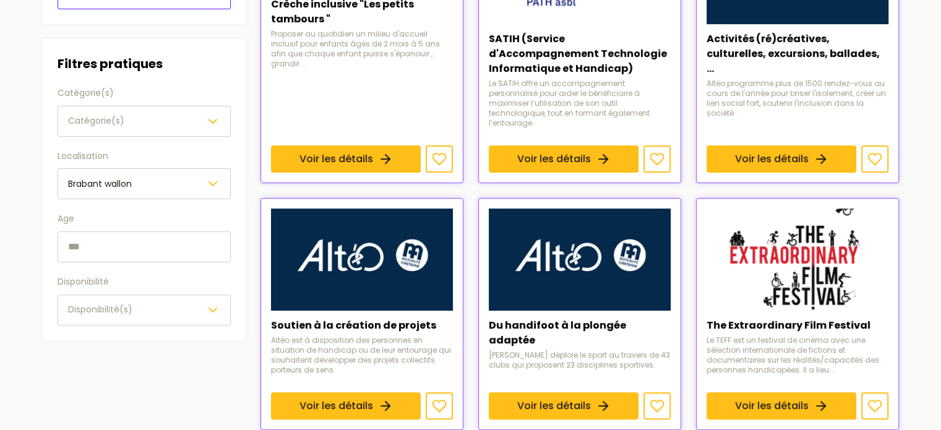
click at [94, 246] on input "text" at bounding box center [144, 246] width 173 height 31
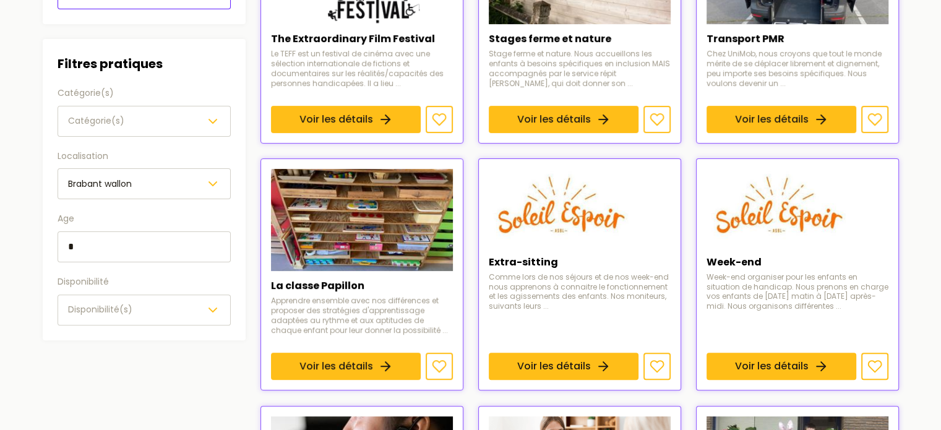
type input "*"
click at [124, 305] on span "Disponibilité(s)" at bounding box center [100, 309] width 64 height 12
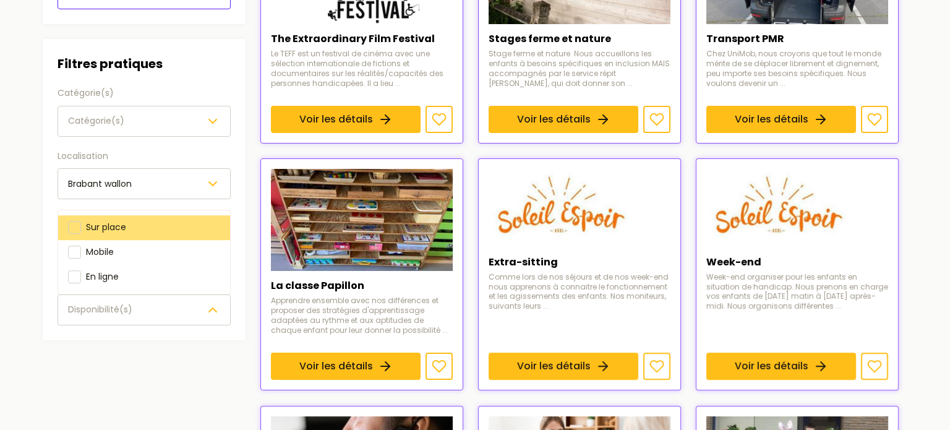
click at [116, 228] on span "Sur place" at bounding box center [106, 227] width 40 height 12
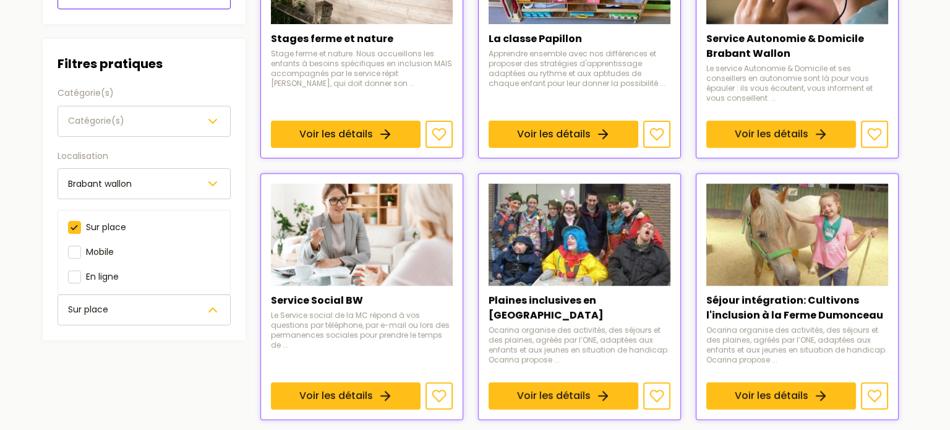
click at [57, 426] on aside "Filtres Filtres par besoins Handicap(s) Déficience intellectuelle Difficulté(s)…" at bounding box center [144, 388] width 203 height 1081
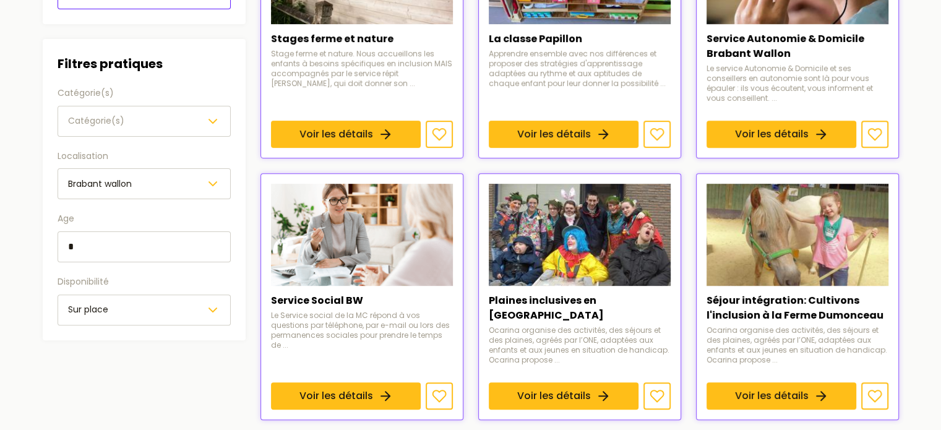
click at [124, 380] on aside "Filtres Filtres par besoins Handicap(s) Déficience intellectuelle Difficulté(s)…" at bounding box center [144, 388] width 203 height 1081
click at [188, 112] on button "Catégorie(s)" at bounding box center [144, 121] width 173 height 31
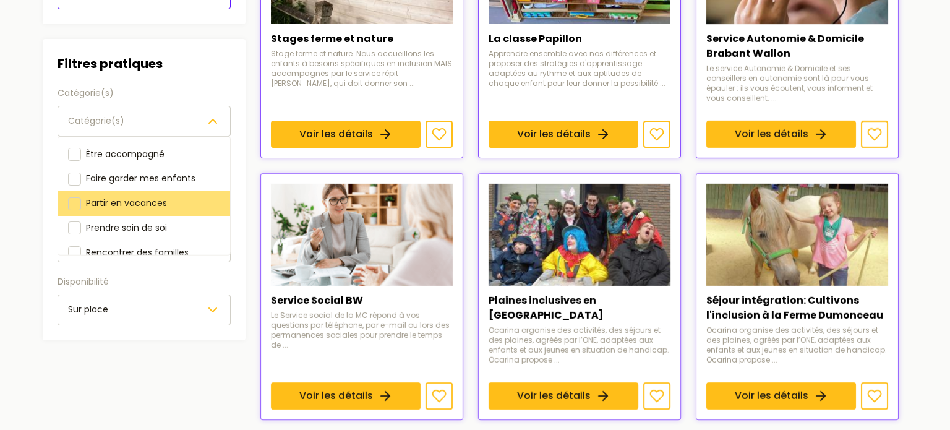
click at [132, 203] on span "Partir en vacances" at bounding box center [126, 203] width 81 height 12
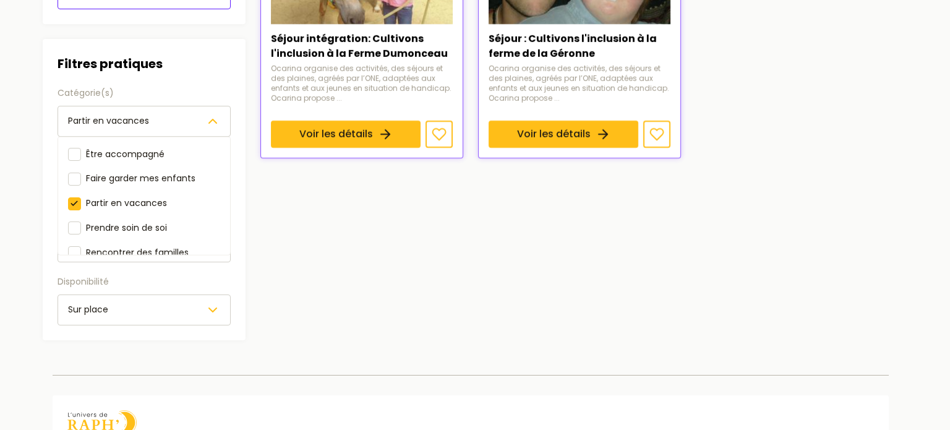
click at [79, 350] on section "Filtres Filtres par besoins Handicap(s) Déficience intellectuelle Difficulté(s)…" at bounding box center [471, 94] width 876 height 531
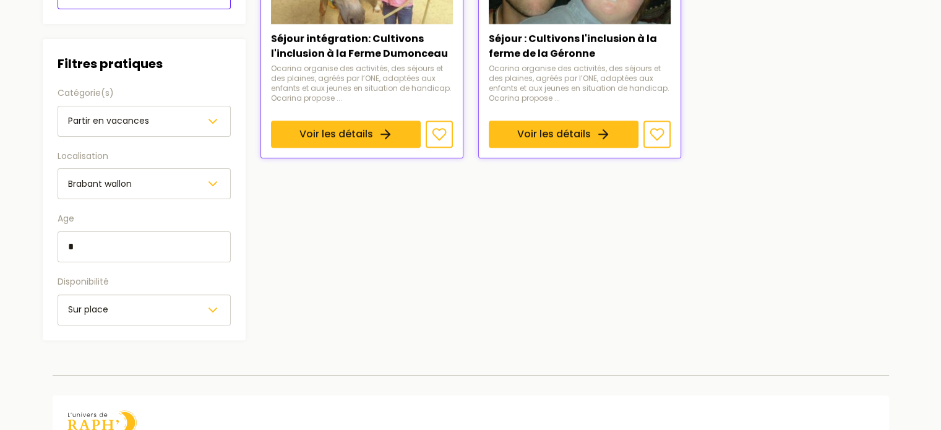
click at [143, 302] on div "Sur place" at bounding box center [144, 309] width 152 height 15
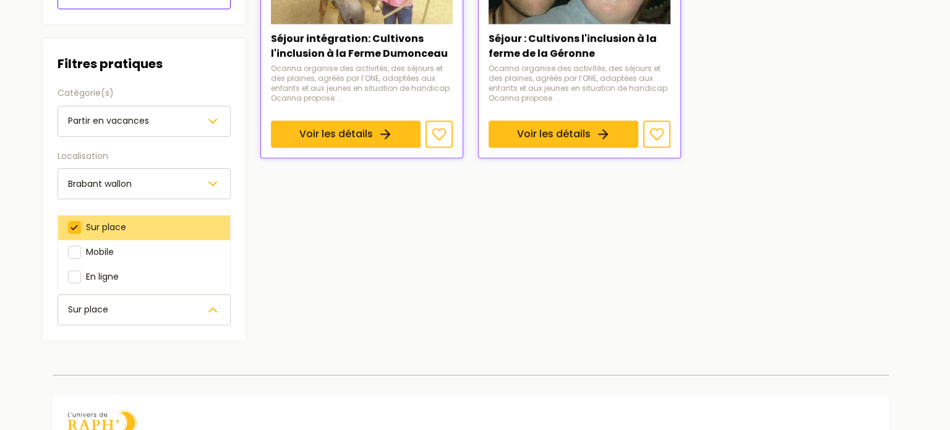
click at [143, 302] on div "Sur place" at bounding box center [144, 309] width 152 height 15
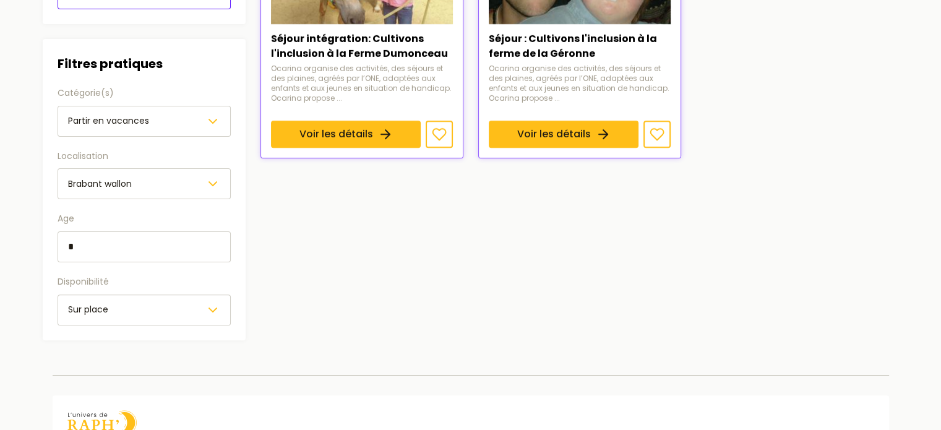
click at [143, 302] on div "Sur place" at bounding box center [144, 309] width 152 height 15
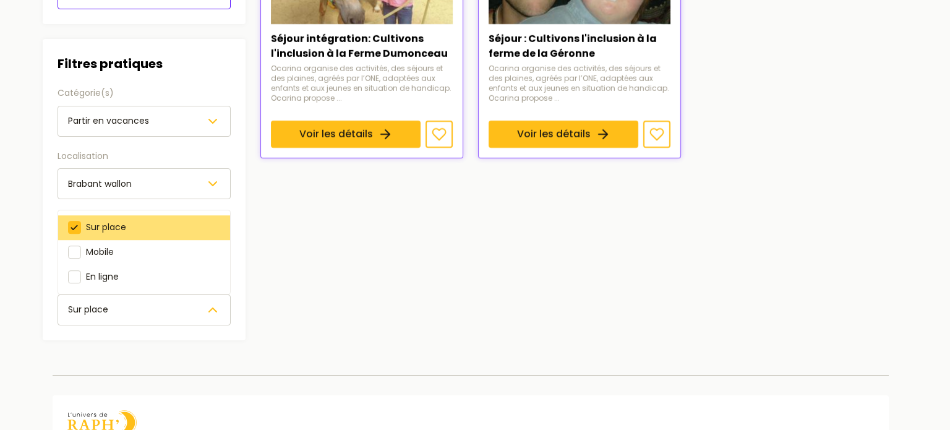
click at [111, 226] on span "Sur place" at bounding box center [106, 227] width 40 height 12
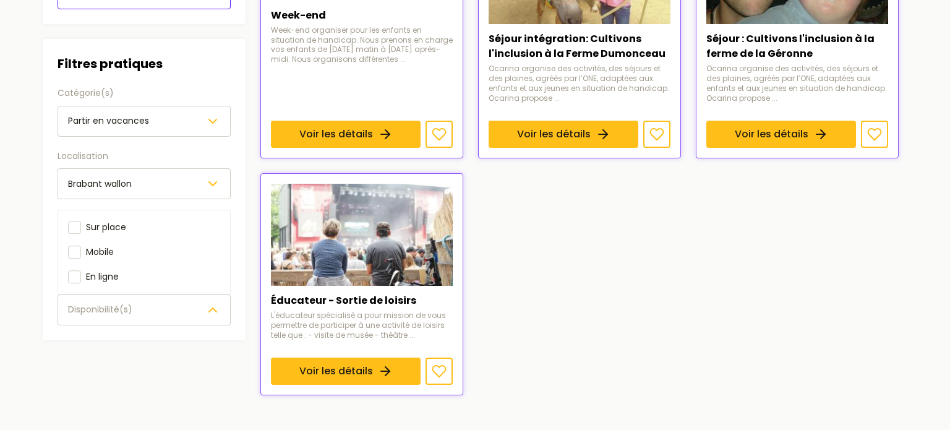
click at [872, 247] on section "Filtres Filtres par besoins Handicap(s) Déficience intellectuelle Difficulté(s)…" at bounding box center [471, 122] width 876 height 586
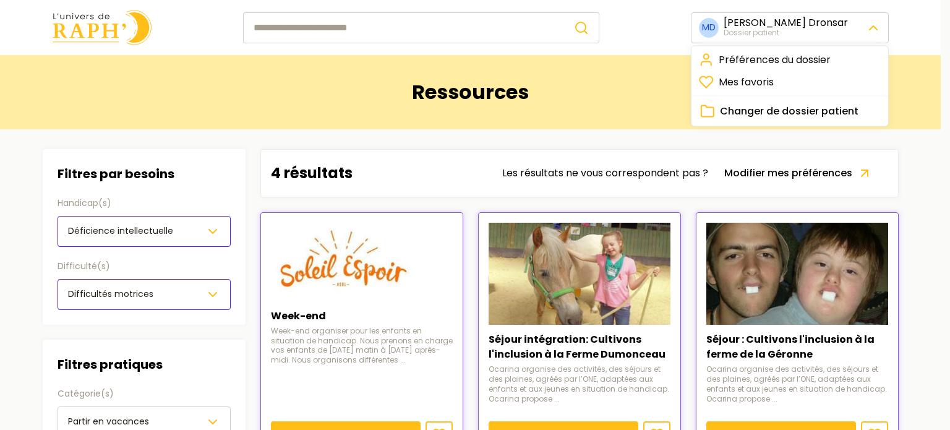
click at [779, 59] on link "Préférences du dossier" at bounding box center [790, 60] width 192 height 22
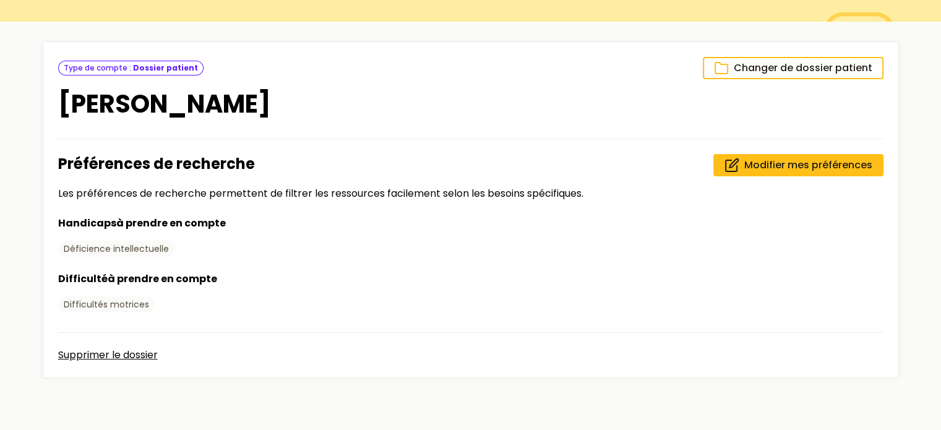
scroll to position [121, 0]
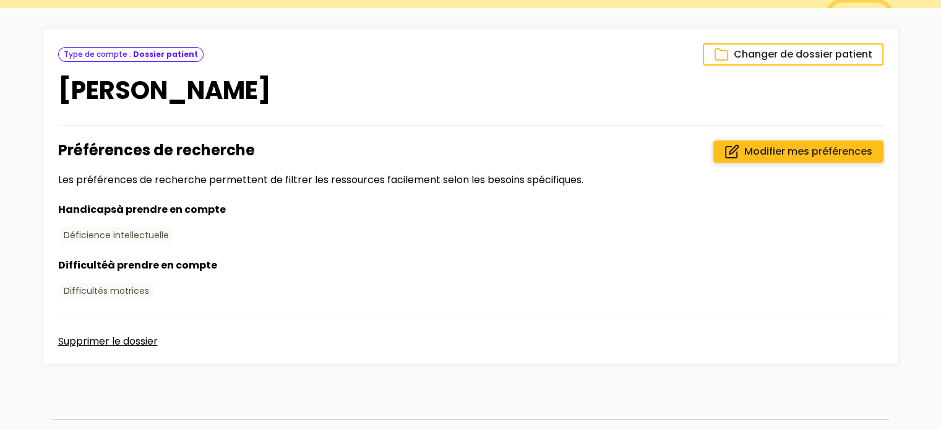
click at [779, 148] on span "Modifier mes préférences" at bounding box center [808, 151] width 128 height 15
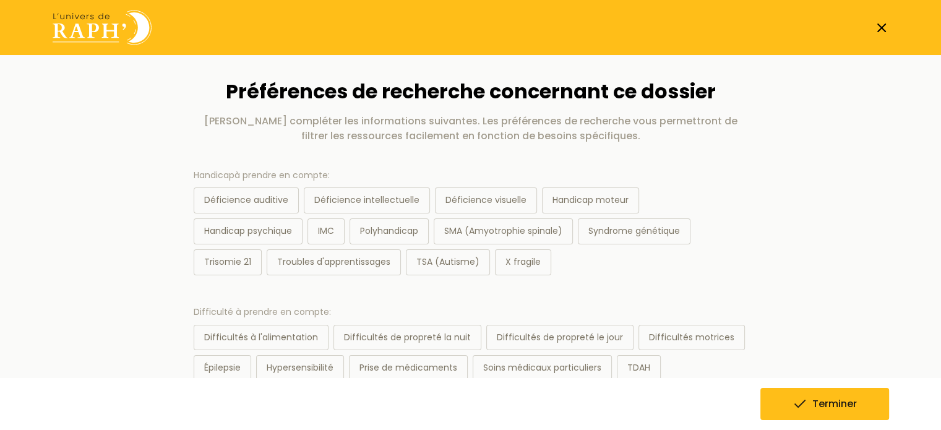
scroll to position [89, 0]
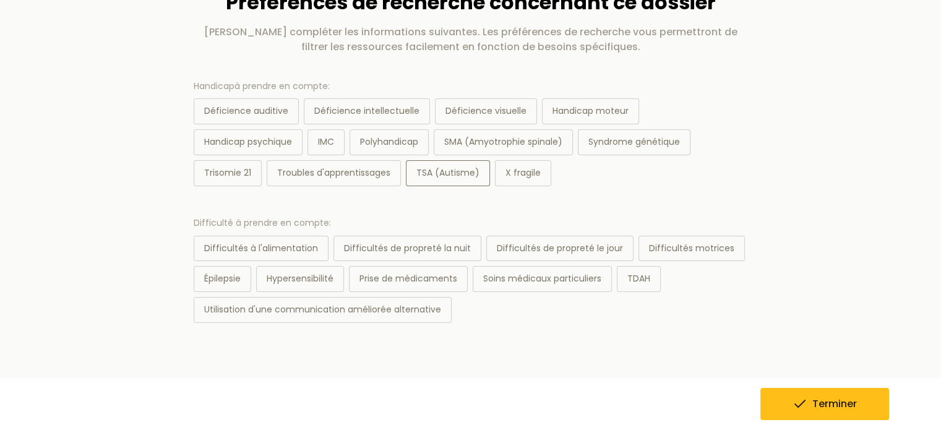
click at [460, 176] on div "TSA (Autisme)" at bounding box center [448, 173] width 84 height 26
click at [653, 242] on div "Difficultés motrices" at bounding box center [691, 249] width 106 height 26
click at [330, 108] on div "Déficience intellectuelle" at bounding box center [367, 111] width 126 height 26
click at [785, 397] on button "Terminer" at bounding box center [824, 404] width 129 height 32
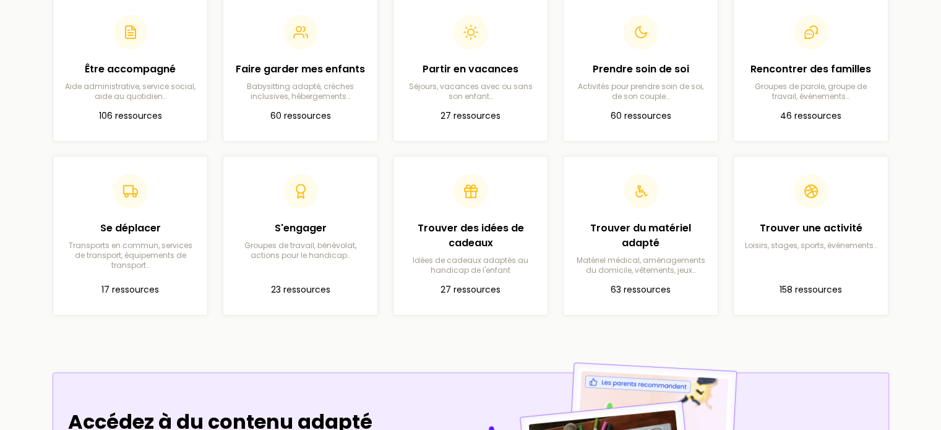
scroll to position [406, 0]
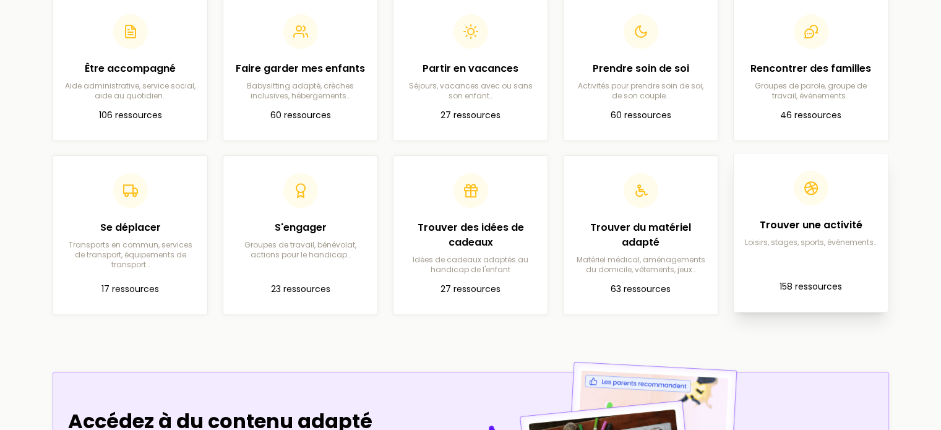
click at [834, 269] on article "Trouver une activité Loisirs, stages, sports, événements… 158 ressources" at bounding box center [810, 232] width 134 height 139
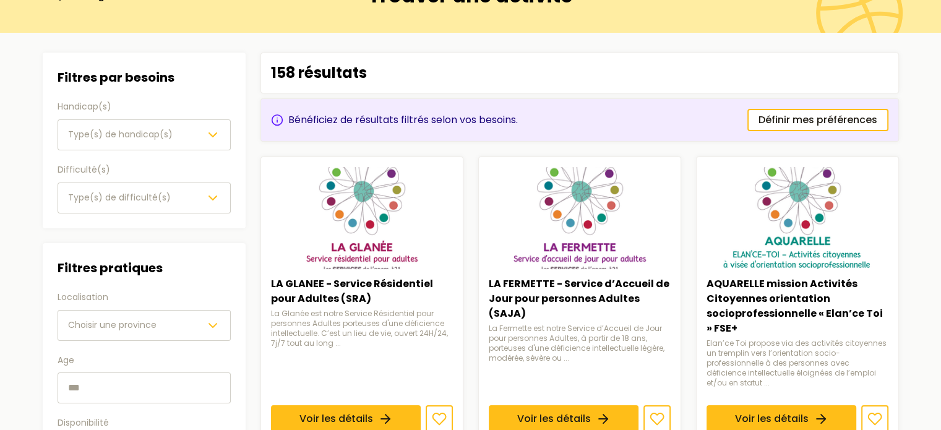
scroll to position [69, 0]
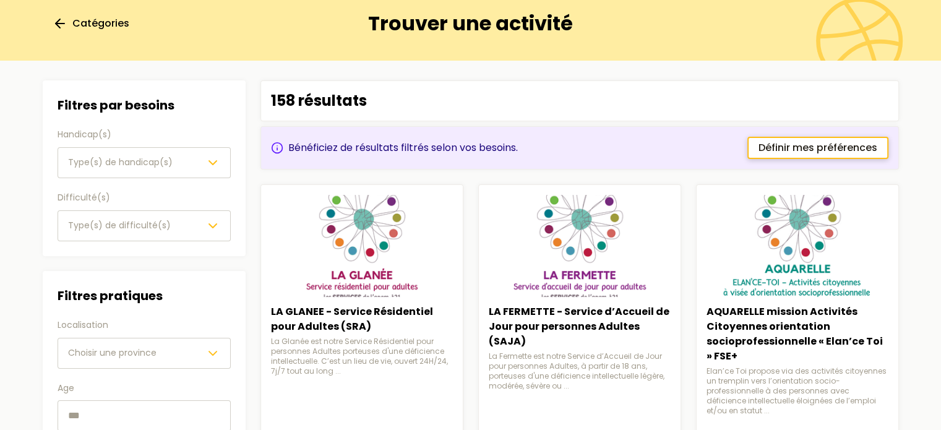
click at [839, 145] on span "Définir mes préférences" at bounding box center [817, 147] width 119 height 15
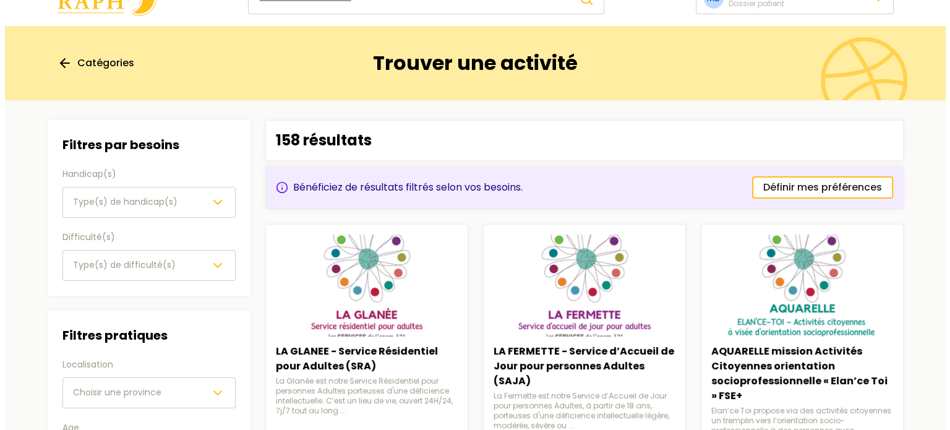
scroll to position [22, 0]
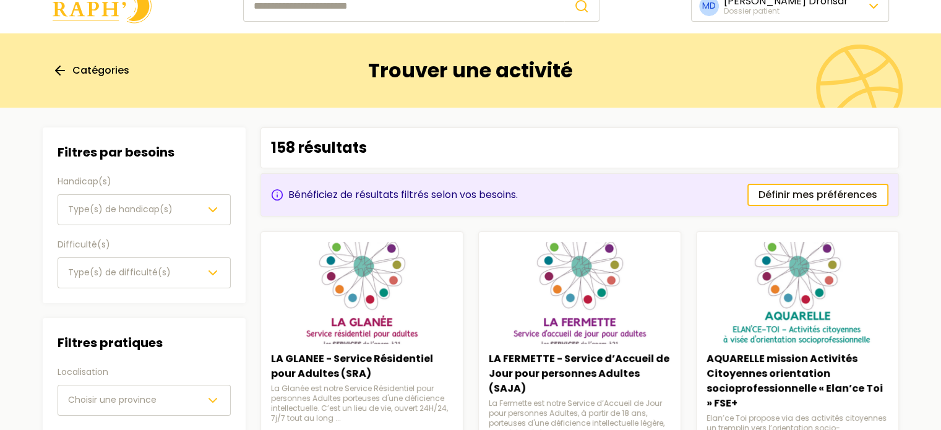
click at [217, 207] on icon "button" at bounding box center [212, 209] width 15 height 15
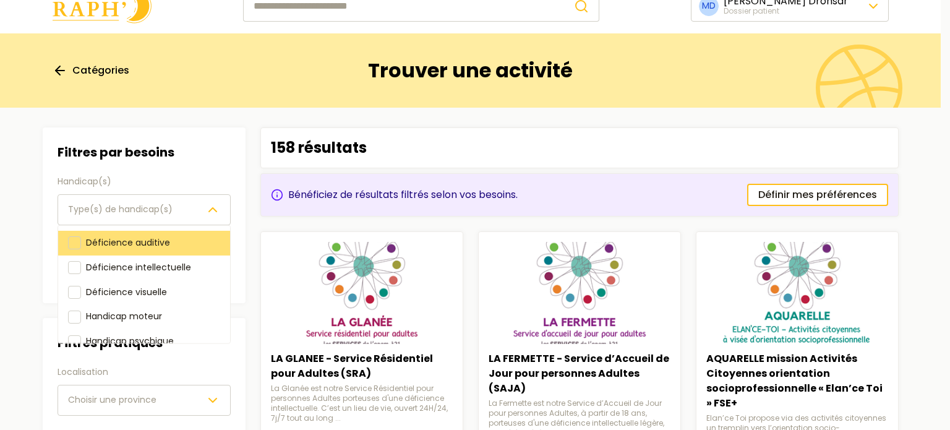
click at [169, 247] on div "Déficience auditive" at bounding box center [144, 243] width 172 height 25
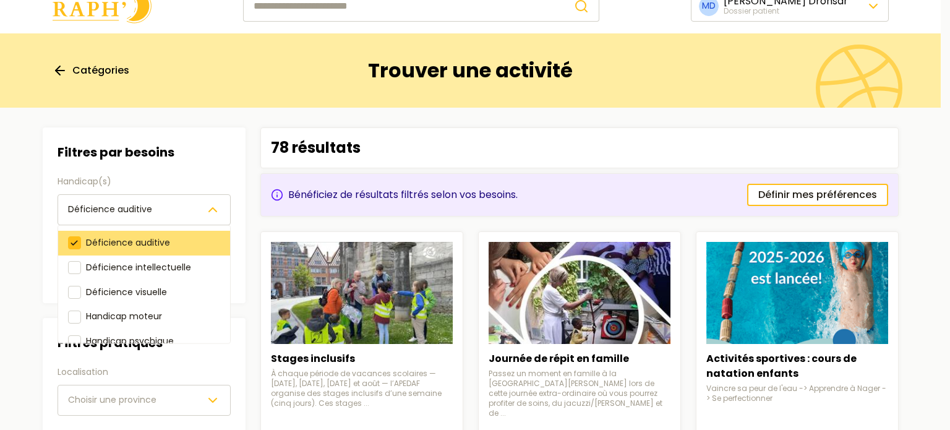
click at [169, 247] on div "Déficience auditive" at bounding box center [144, 243] width 172 height 25
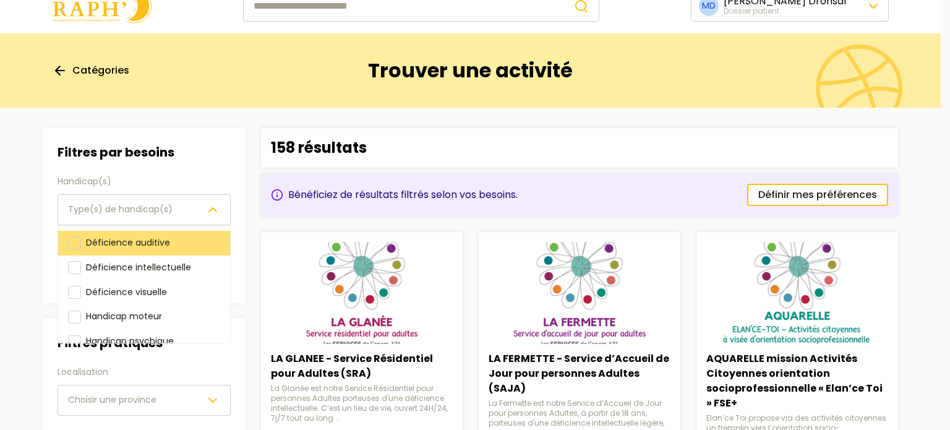
click at [169, 247] on div "Déficience auditive" at bounding box center [144, 243] width 172 height 25
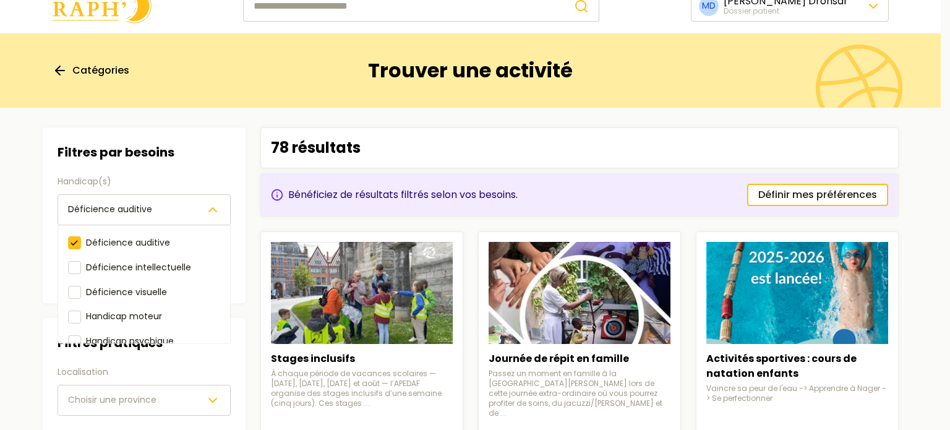
click at [223, 200] on button "Déficience auditive" at bounding box center [144, 209] width 173 height 31
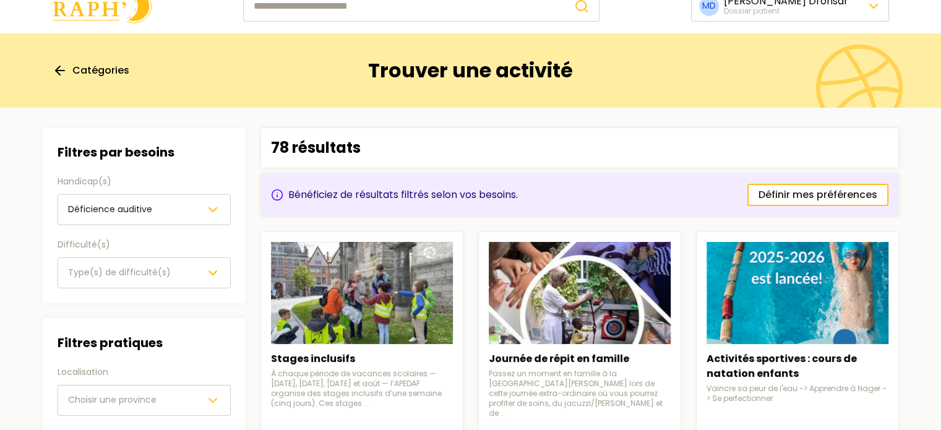
click at [208, 267] on icon "button" at bounding box center [212, 272] width 15 height 15
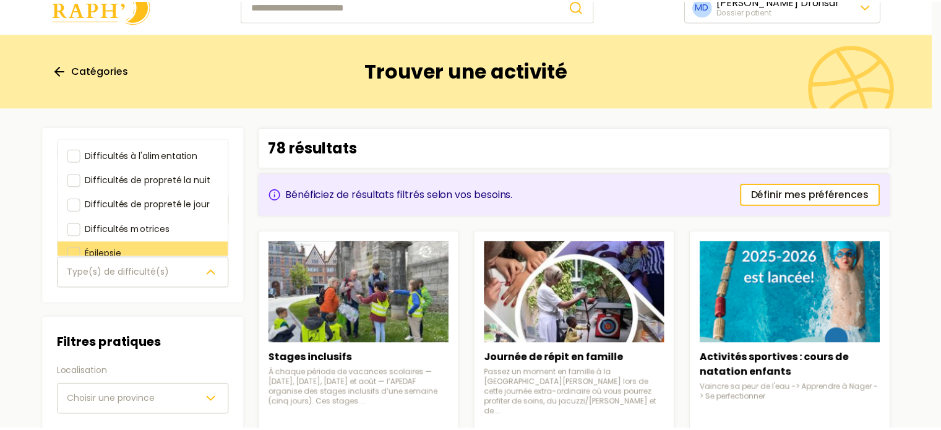
scroll to position [10, 0]
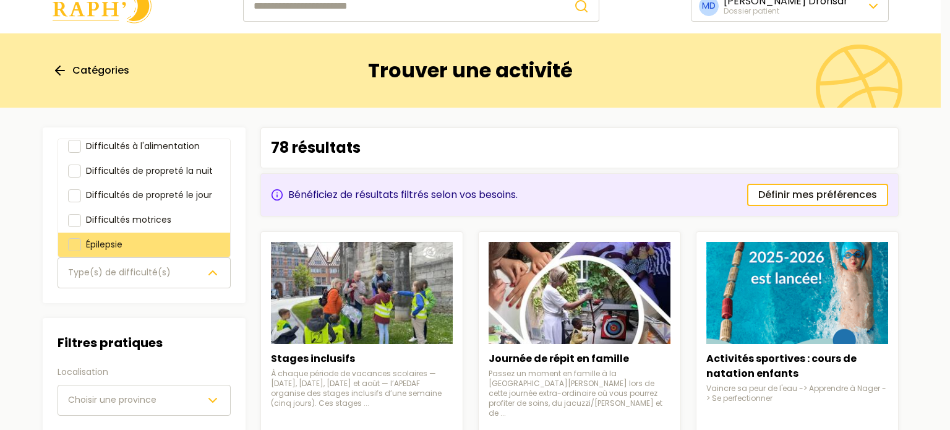
click at [142, 246] on div "Épilepsie" at bounding box center [144, 245] width 172 height 25
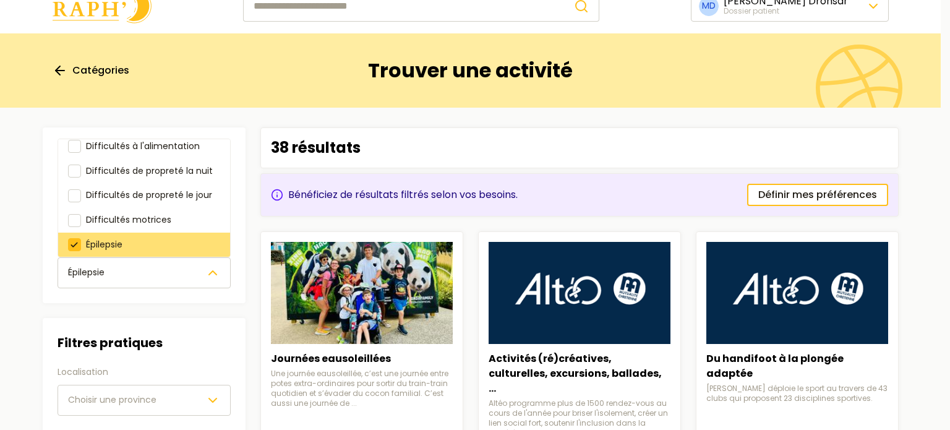
click at [142, 246] on div "Épilepsie" at bounding box center [144, 245] width 172 height 25
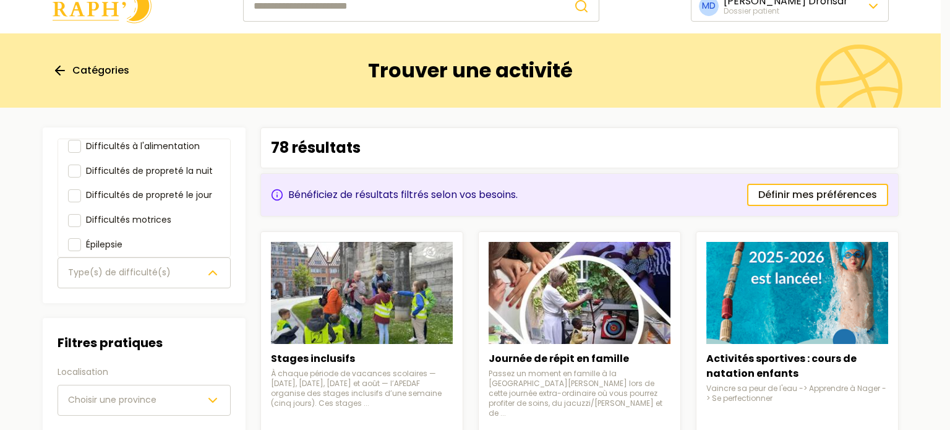
click at [119, 320] on div "Filtres par besoins Handicap(s) Déficience auditive Difficulté(s) Type(s) de di…" at bounding box center [144, 341] width 203 height 429
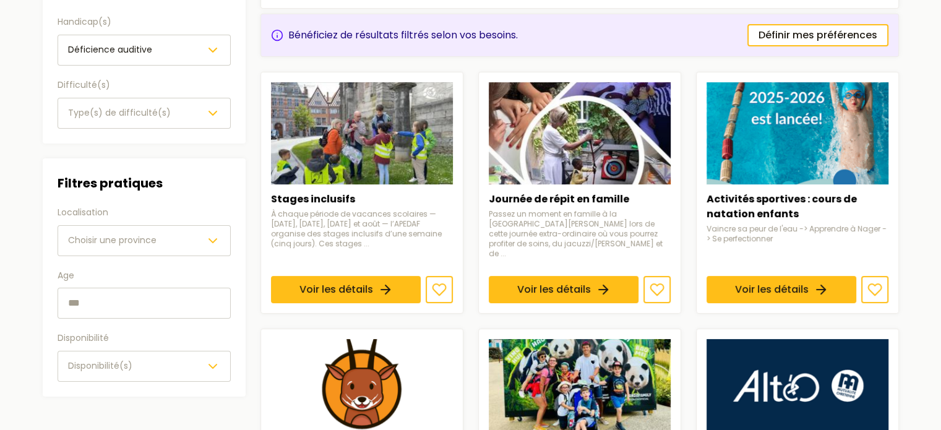
scroll to position [185, 0]
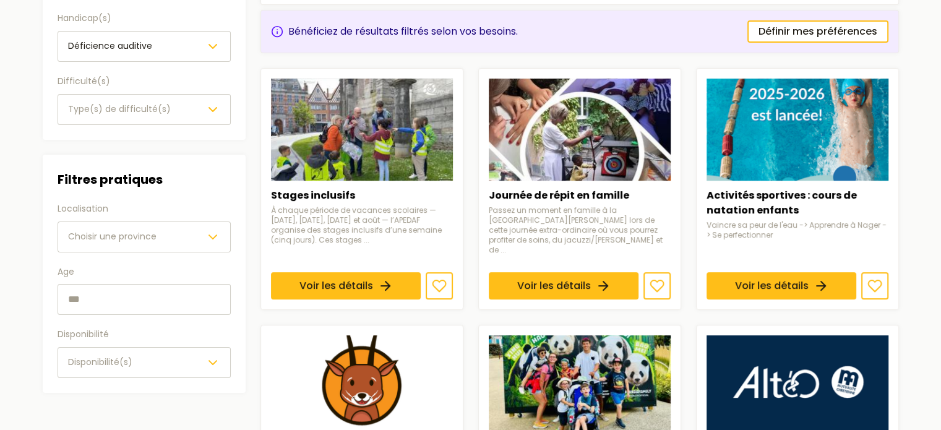
click at [178, 284] on input "text" at bounding box center [144, 299] width 173 height 31
type input "*"
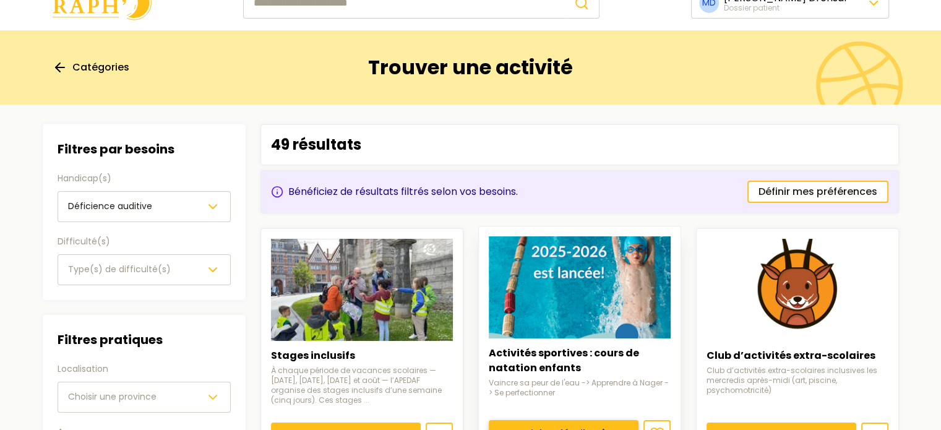
scroll to position [24, 0]
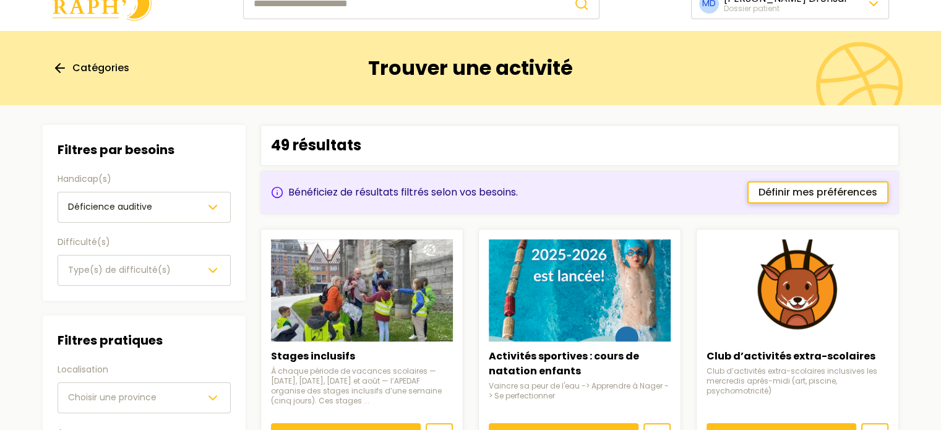
click at [801, 193] on span "Définir mes préférences" at bounding box center [817, 192] width 119 height 15
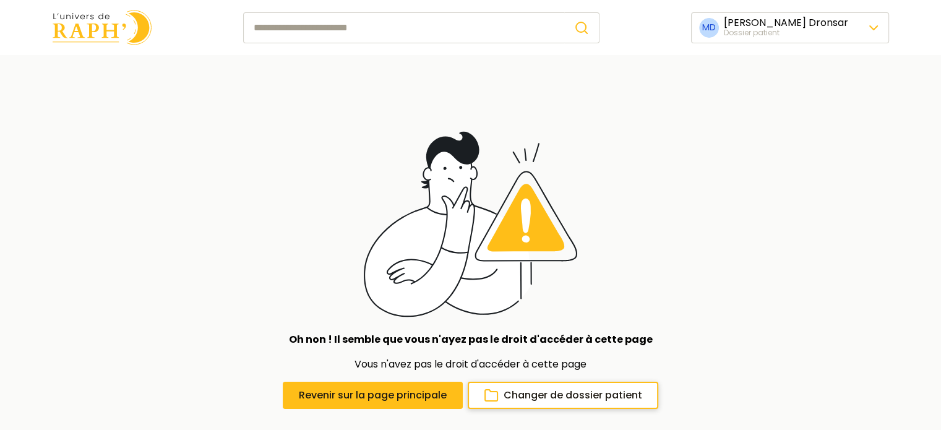
click at [638, 393] on span "Changer de dossier patient" at bounding box center [572, 395] width 139 height 15
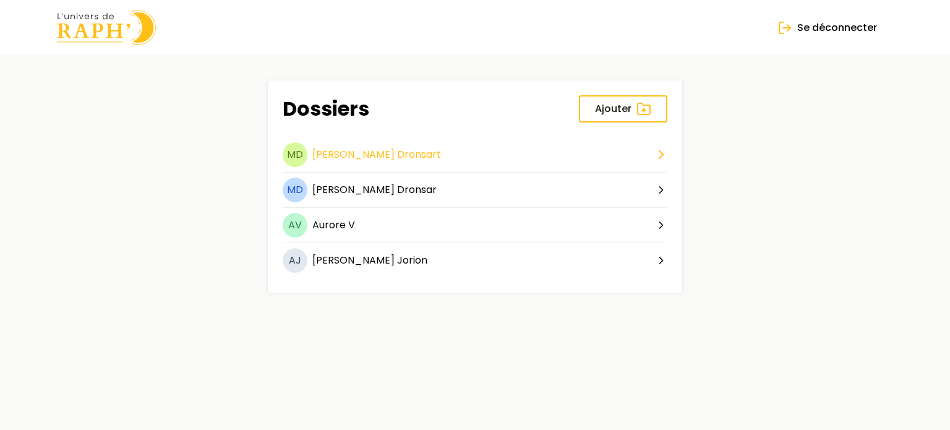
click at [658, 148] on icon at bounding box center [661, 154] width 15 height 15
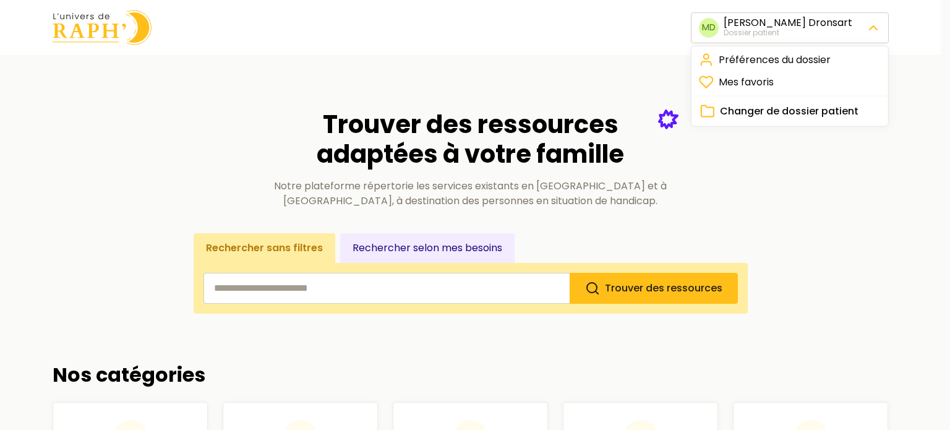
click at [769, 114] on span "Changer de dossier patient" at bounding box center [789, 111] width 139 height 15
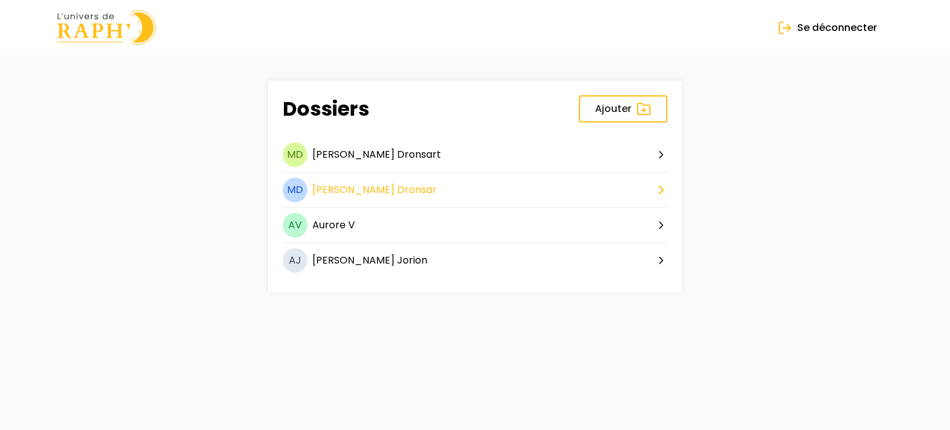
click at [661, 183] on icon at bounding box center [661, 189] width 15 height 15
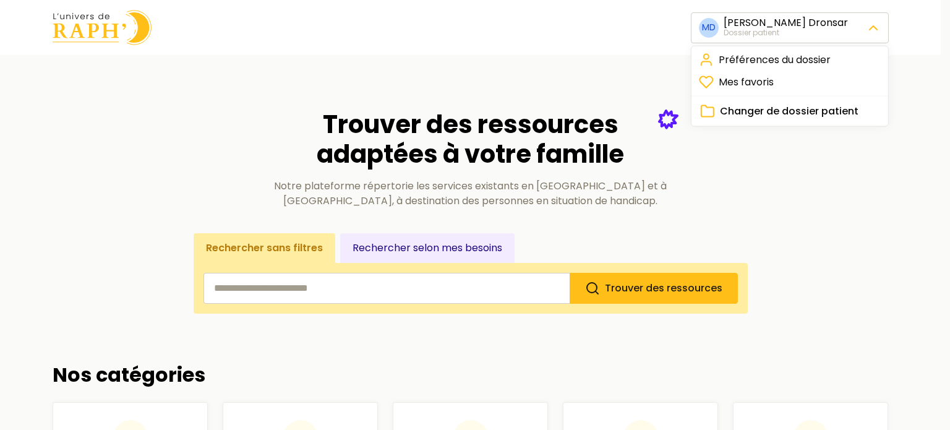
click at [784, 56] on link "Préférences du dossier" at bounding box center [790, 60] width 192 height 22
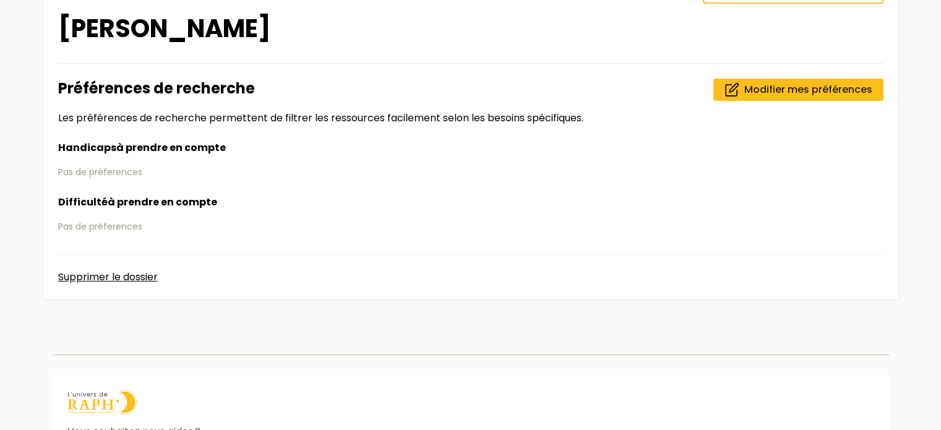
scroll to position [190, 0]
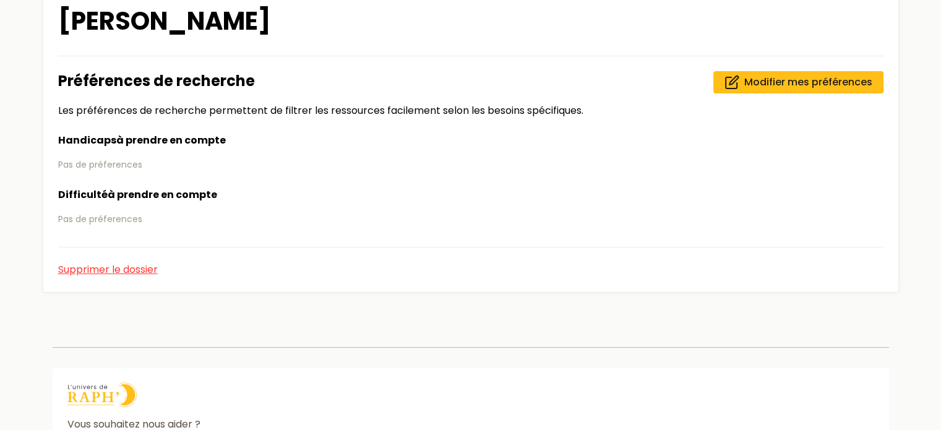
click at [126, 265] on button "Supprimer le dossier" at bounding box center [108, 269] width 100 height 15
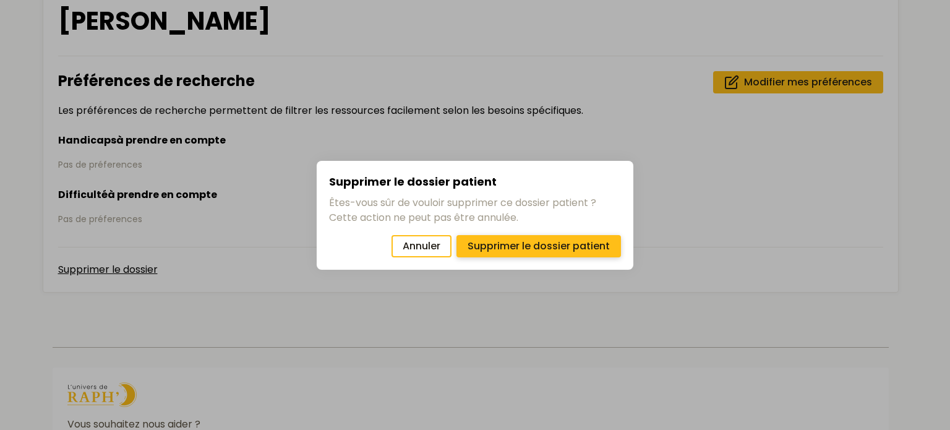
click at [508, 248] on span "Supprimer le dossier patient" at bounding box center [539, 246] width 142 height 15
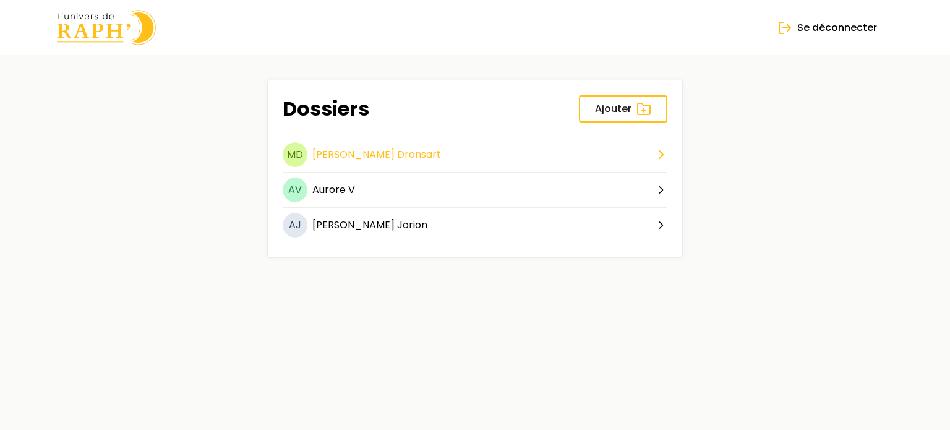
click at [502, 168] on button "MD [PERSON_NAME]" at bounding box center [475, 157] width 385 height 30
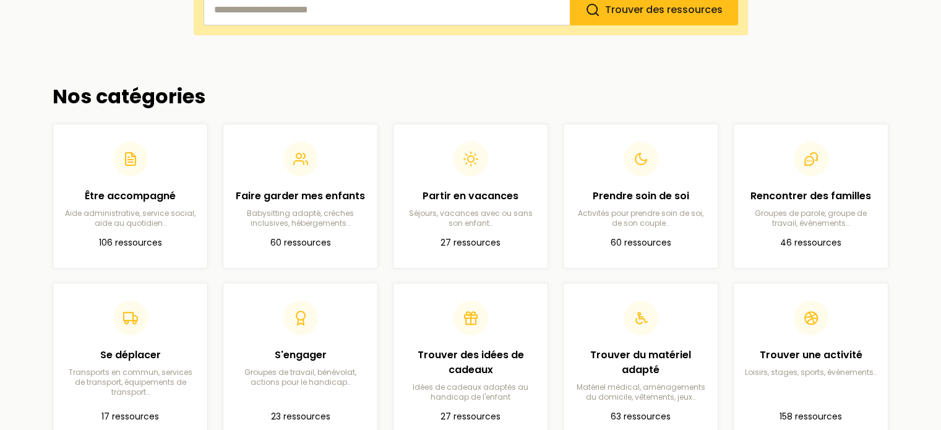
scroll to position [279, 0]
click at [339, 301] on header at bounding box center [300, 314] width 134 height 35
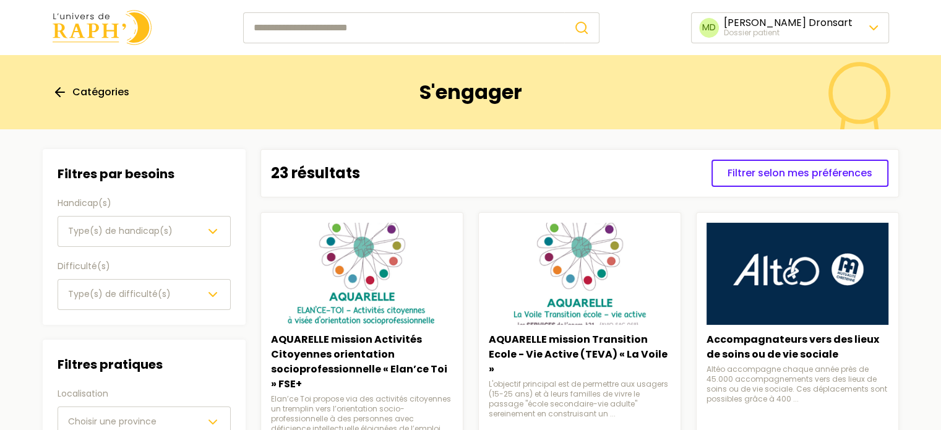
click at [61, 89] on icon at bounding box center [60, 92] width 15 height 15
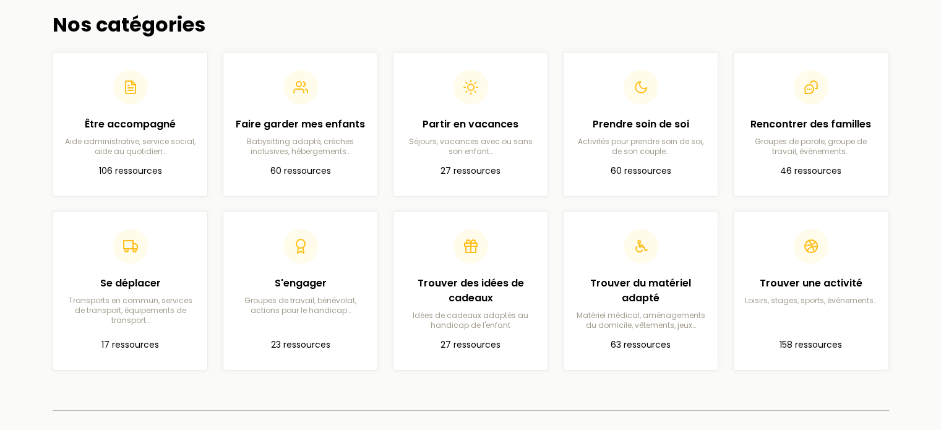
scroll to position [67, 0]
click at [136, 108] on div "Être accompagné Aide administrative, service social, aide au quotidien…" at bounding box center [130, 110] width 134 height 87
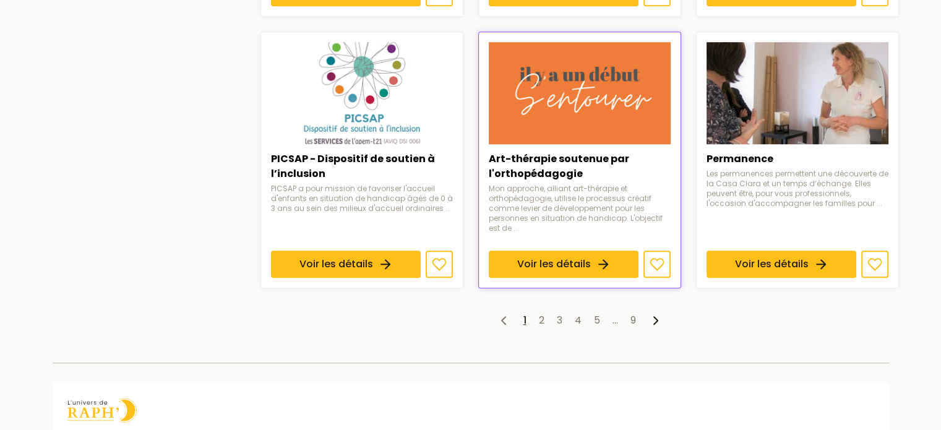
scroll to position [1033, 0]
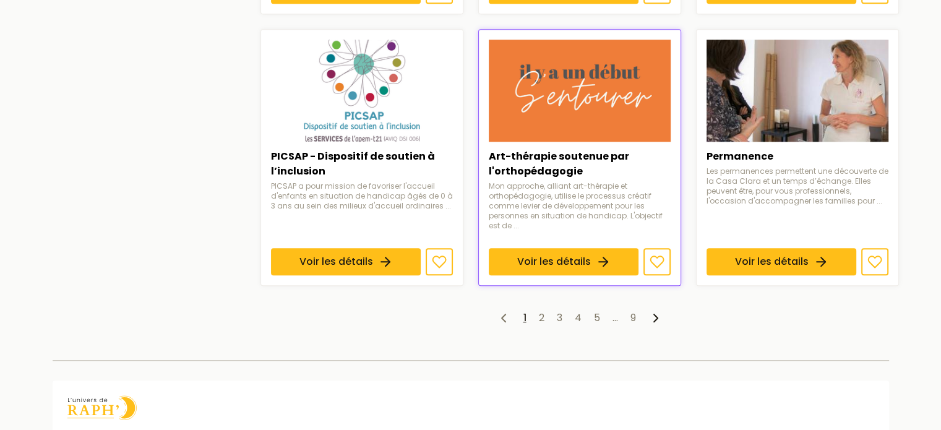
click at [534, 310] on ul "1 2 3 4 5 … 9" at bounding box center [579, 317] width 638 height 15
click at [539, 310] on link "2" at bounding box center [542, 317] width 6 height 14
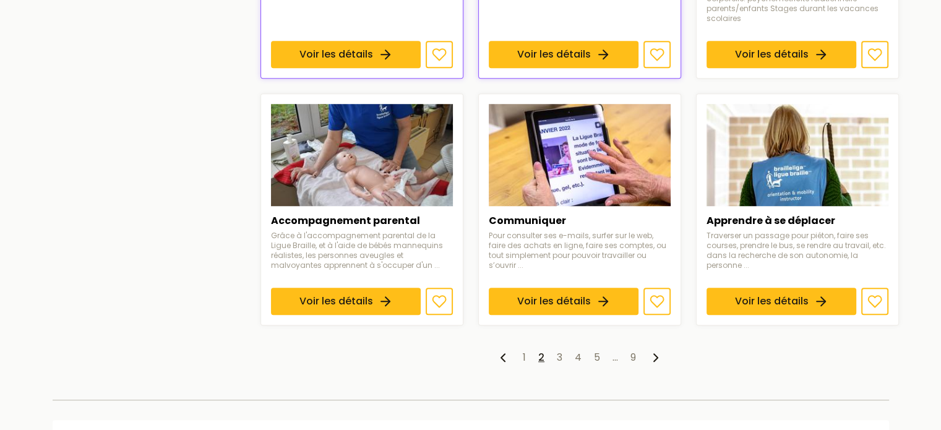
scroll to position [948, 0]
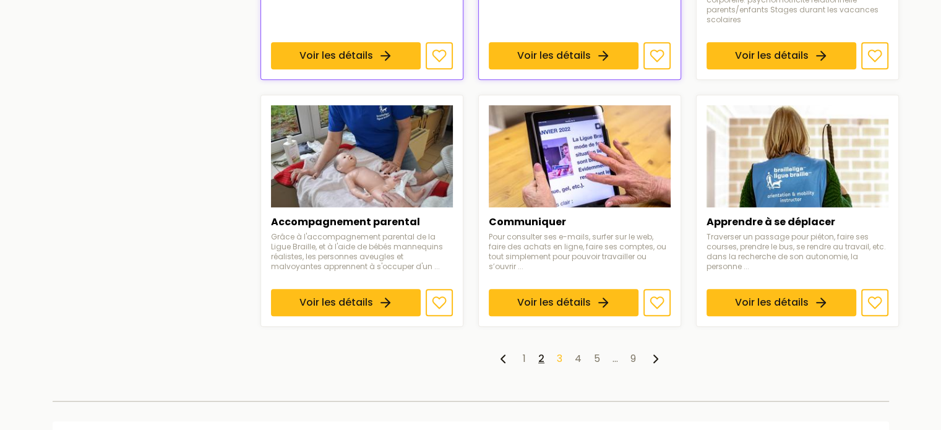
click at [557, 351] on link "3" at bounding box center [560, 358] width 6 height 14
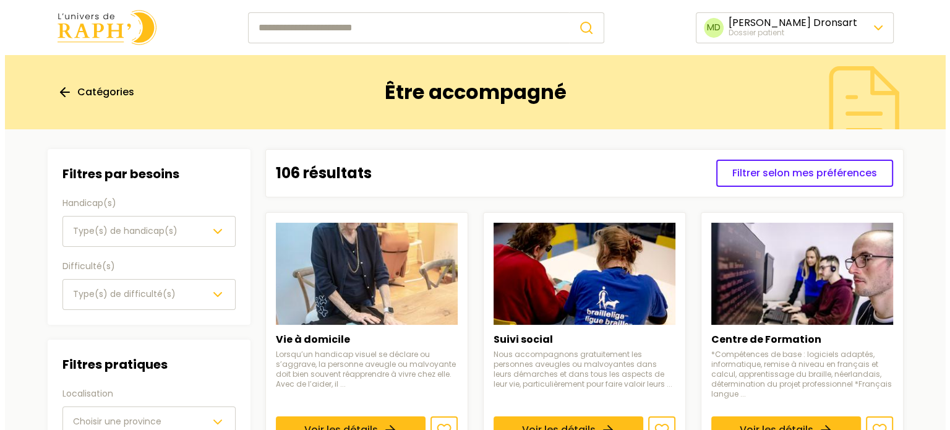
scroll to position [156, 0]
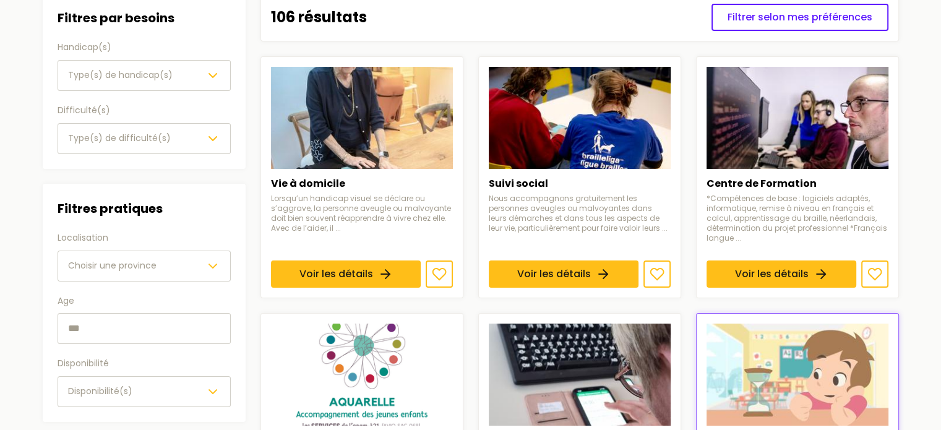
click at [199, 136] on div "Type(s) de difficulté(s)" at bounding box center [144, 138] width 152 height 15
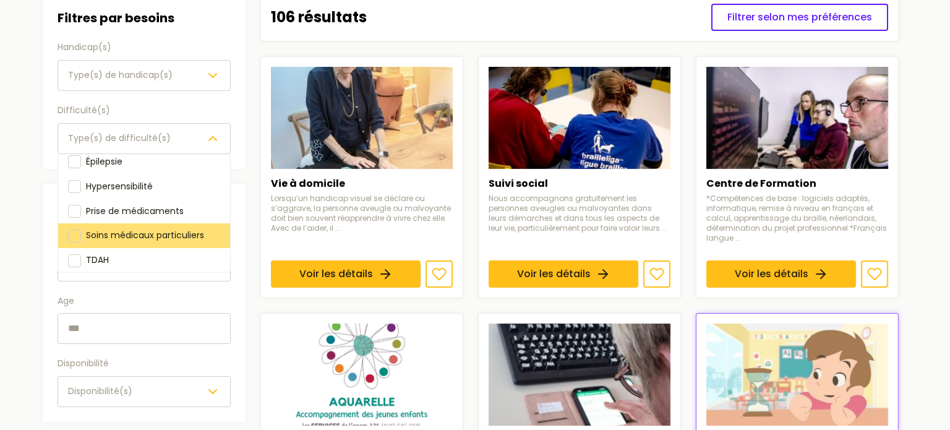
scroll to position [0, 0]
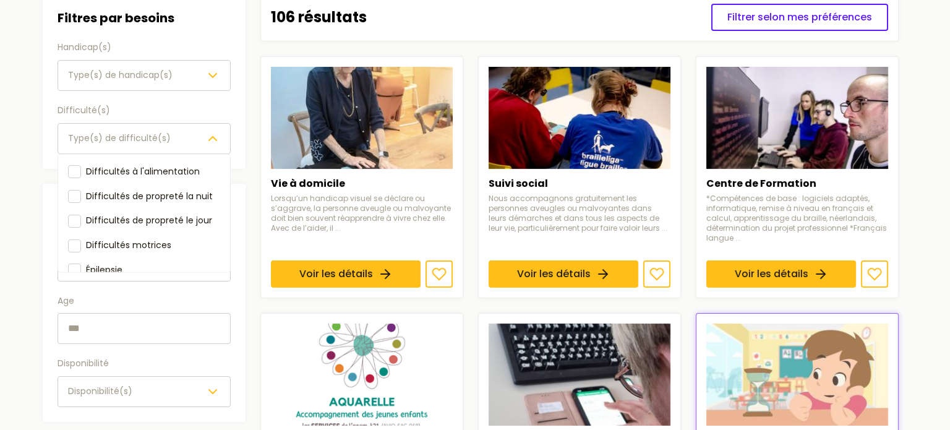
click at [198, 145] on button "Type(s) de difficulté(s)" at bounding box center [144, 138] width 173 height 31
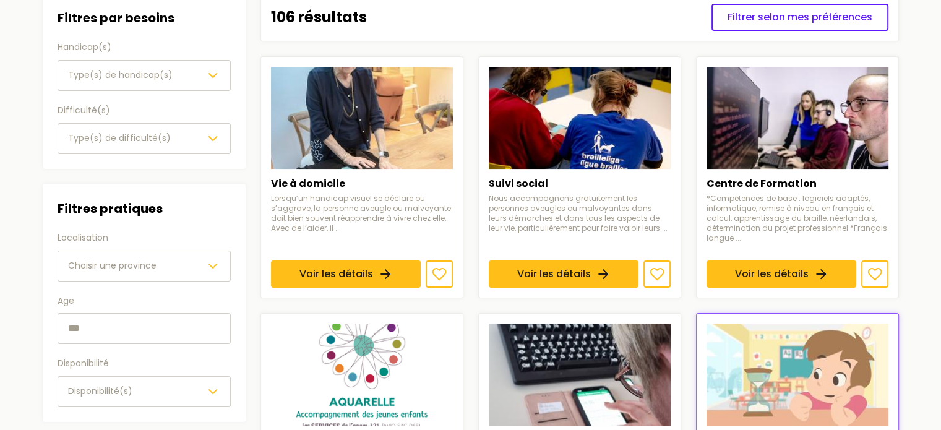
click at [208, 69] on icon "button" at bounding box center [212, 75] width 15 height 15
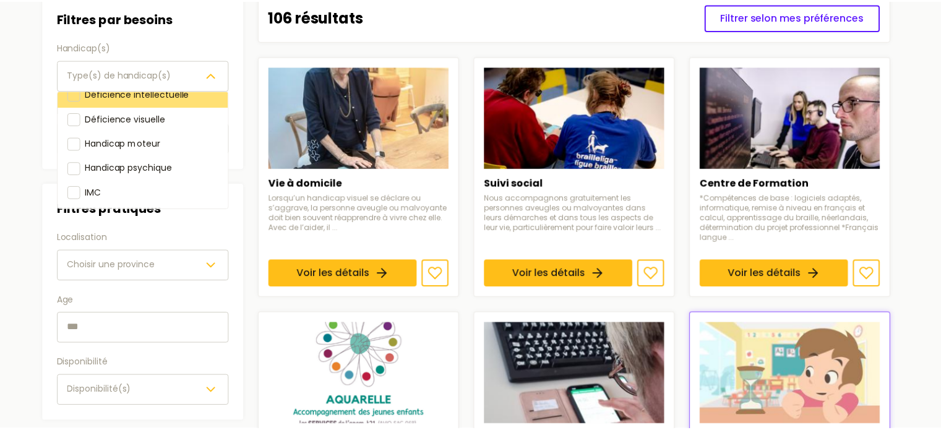
scroll to position [51, 0]
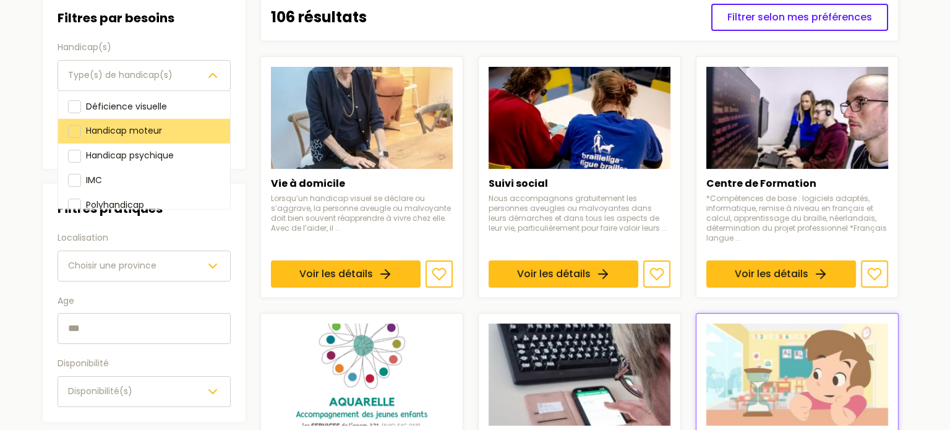
click at [178, 128] on div "Handicap moteur" at bounding box center [144, 131] width 172 height 25
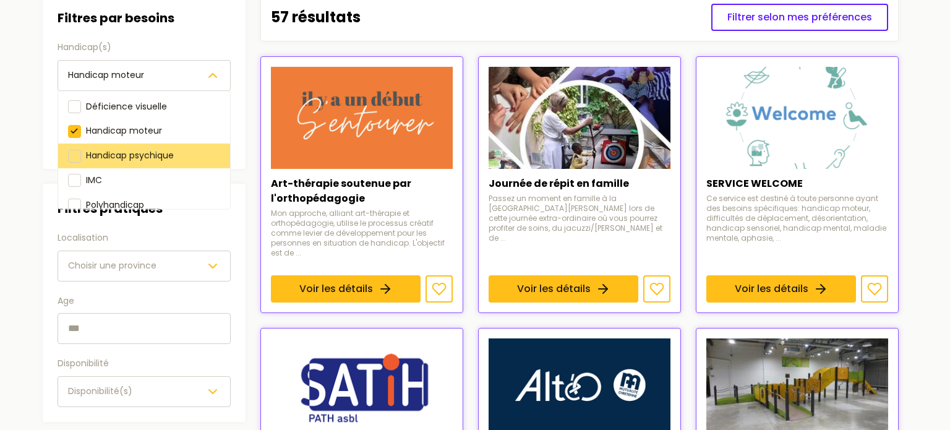
click at [164, 151] on span "Handicap psychique" at bounding box center [130, 155] width 88 height 12
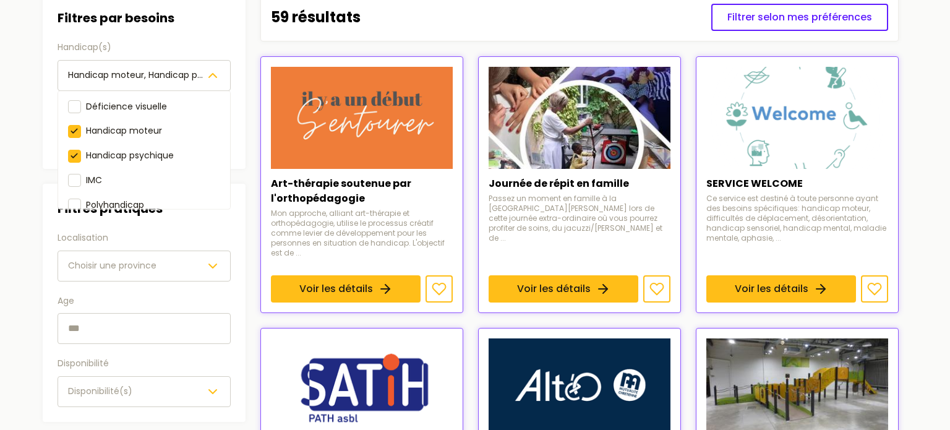
click at [203, 79] on span "Handicap moteur, Handicap psychique" at bounding box center [152, 75] width 168 height 12
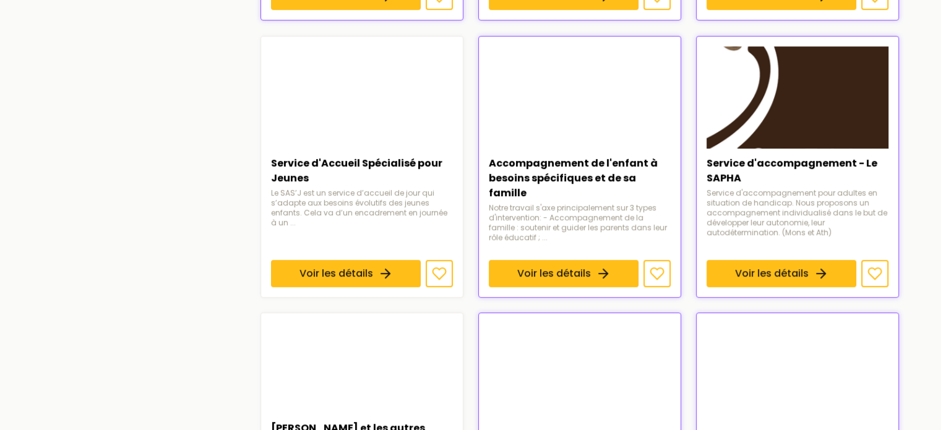
scroll to position [730, 0]
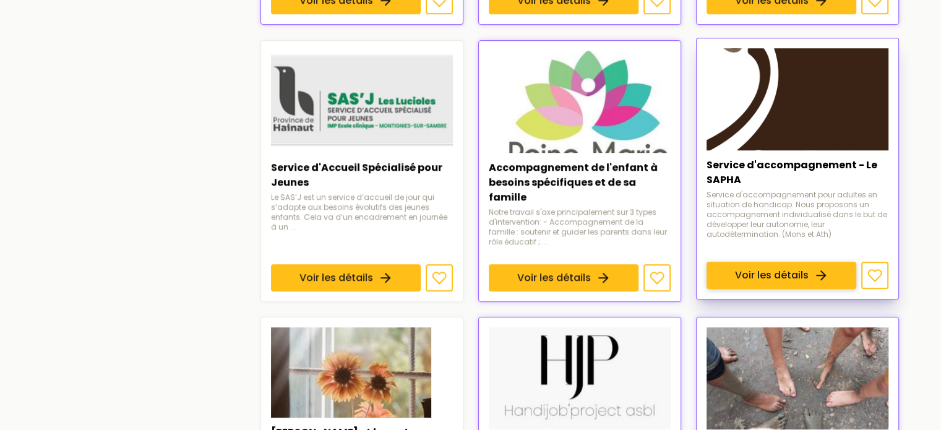
click at [836, 262] on link "Voir les détails" at bounding box center [781, 275] width 150 height 27
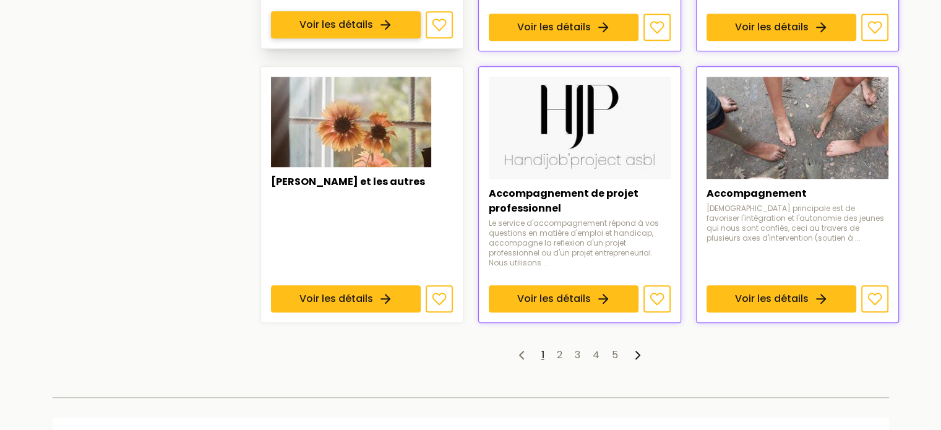
scroll to position [983, 0]
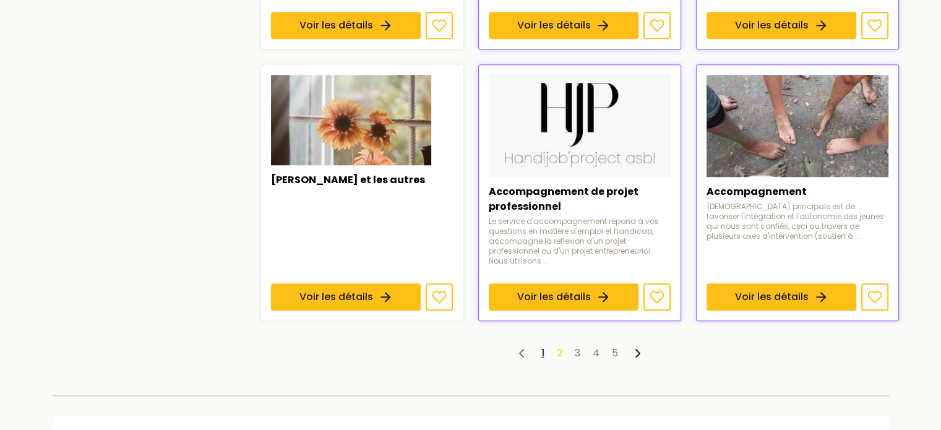
click at [557, 346] on link "2" at bounding box center [560, 353] width 6 height 14
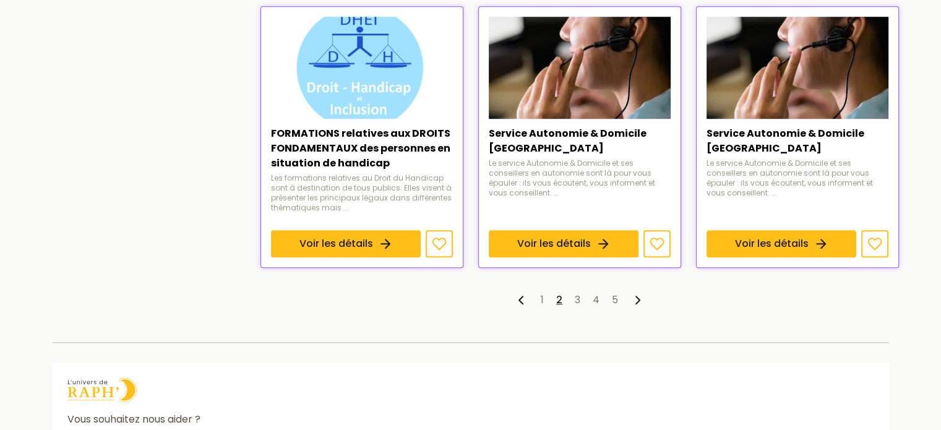
scroll to position [992, 0]
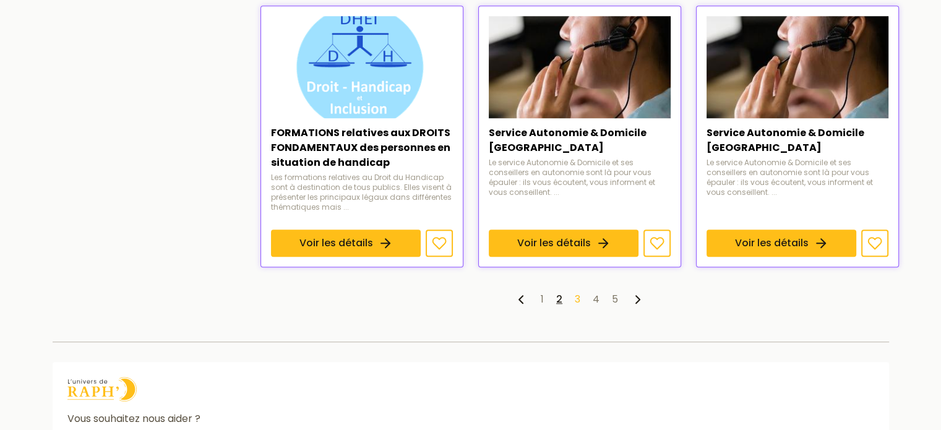
click at [576, 301] on link "3" at bounding box center [578, 299] width 6 height 14
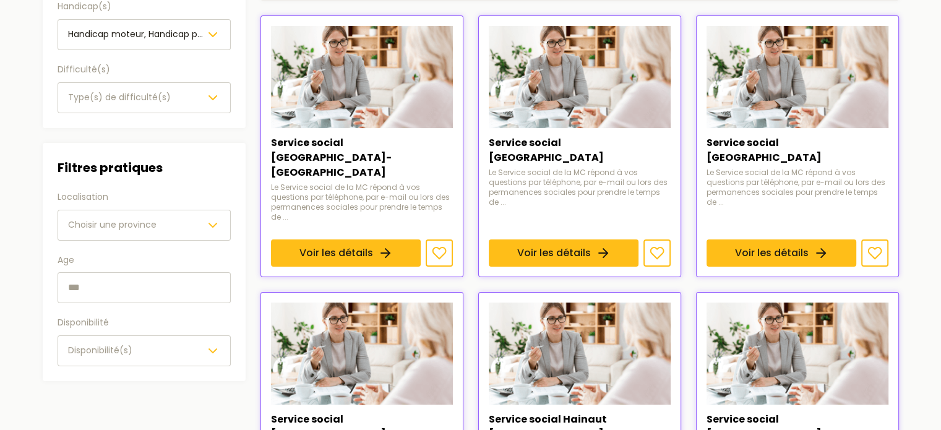
scroll to position [196, 0]
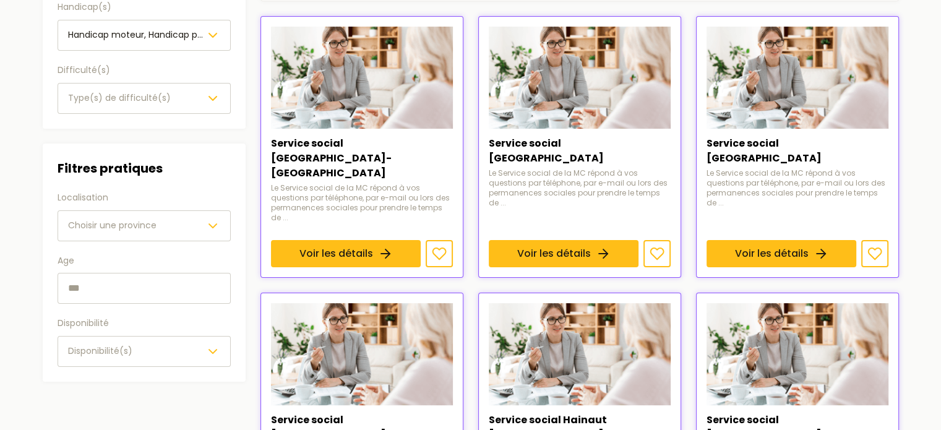
click at [122, 340] on button "Disponibilité(s)" at bounding box center [144, 351] width 173 height 31
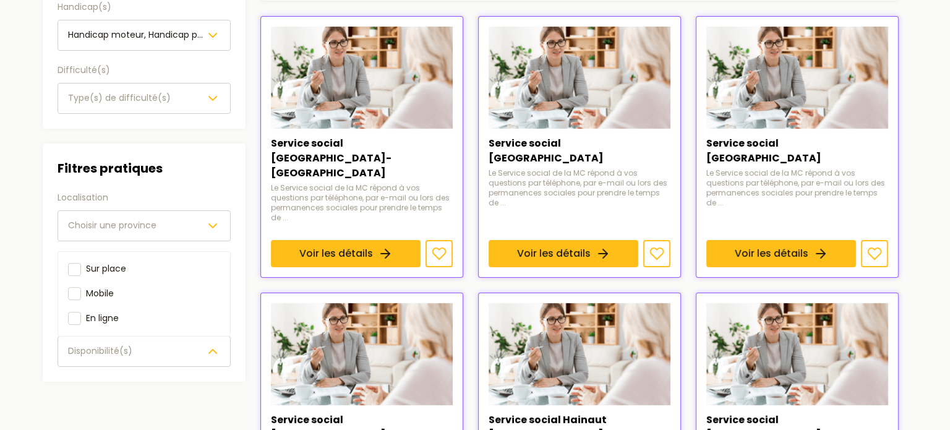
click at [122, 340] on button "Disponibilité(s)" at bounding box center [144, 351] width 173 height 31
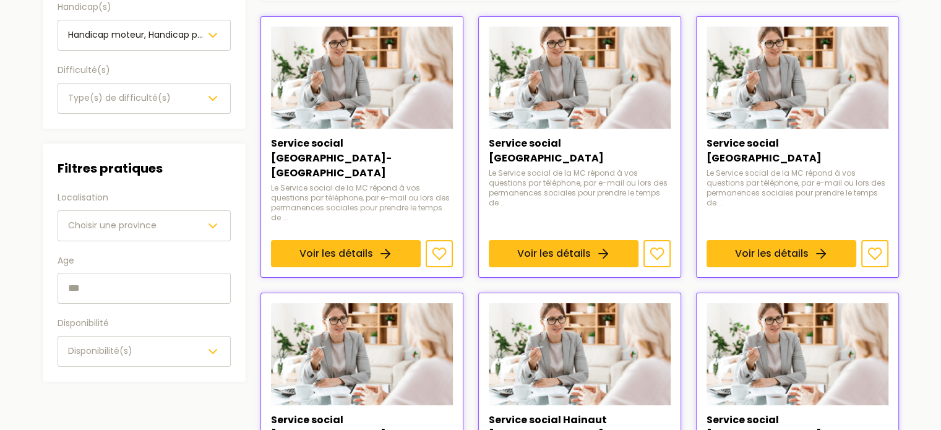
click at [151, 221] on span "Choisir une province" at bounding box center [112, 225] width 88 height 12
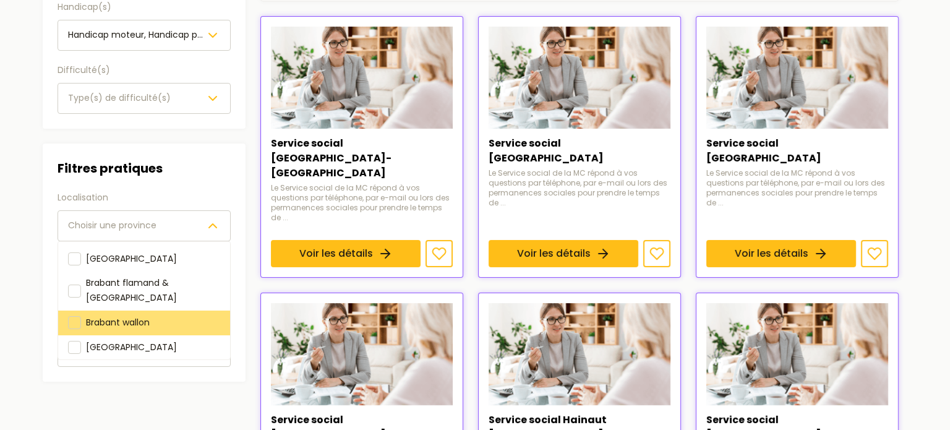
click at [111, 316] on span "Brabant wallon" at bounding box center [118, 322] width 64 height 12
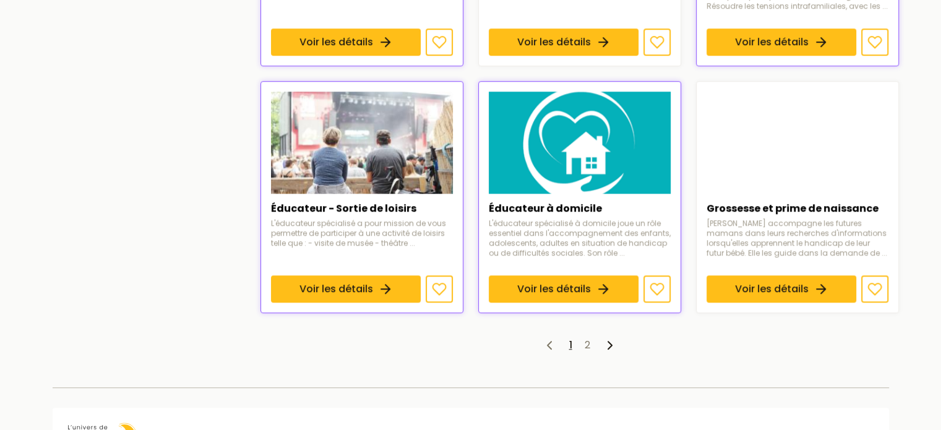
scroll to position [990, 0]
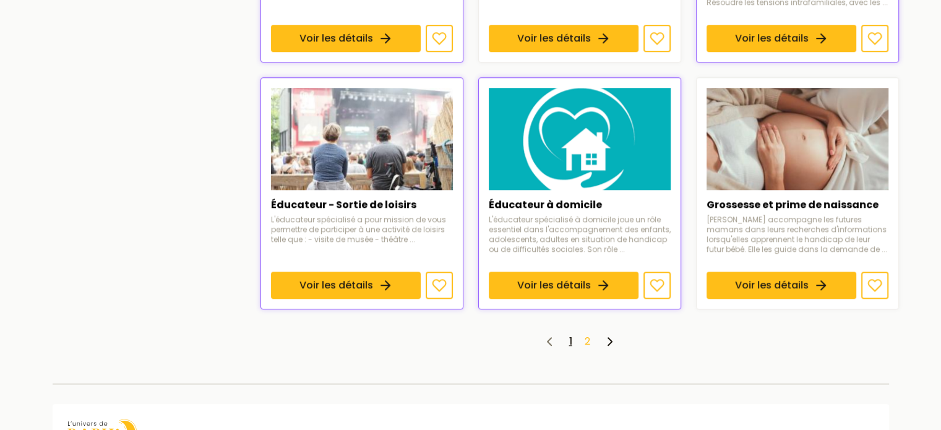
click at [585, 334] on link "2" at bounding box center [587, 341] width 6 height 14
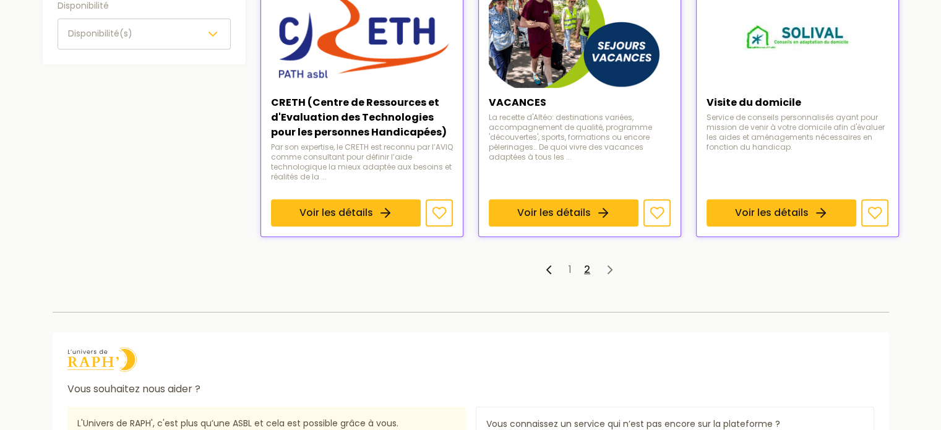
scroll to position [514, 0]
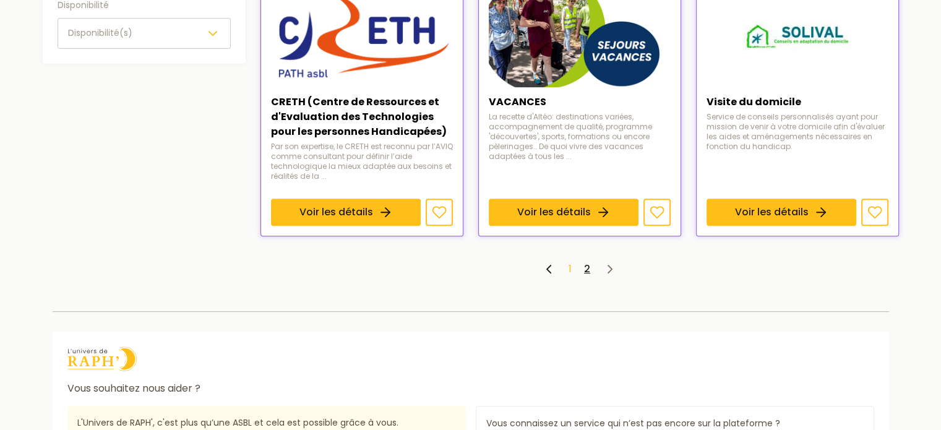
click at [569, 270] on link "1" at bounding box center [569, 269] width 3 height 14
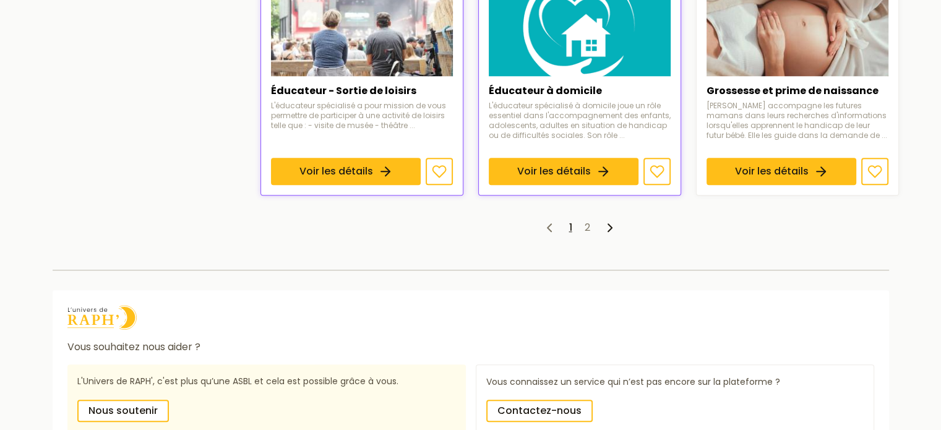
scroll to position [1105, 0]
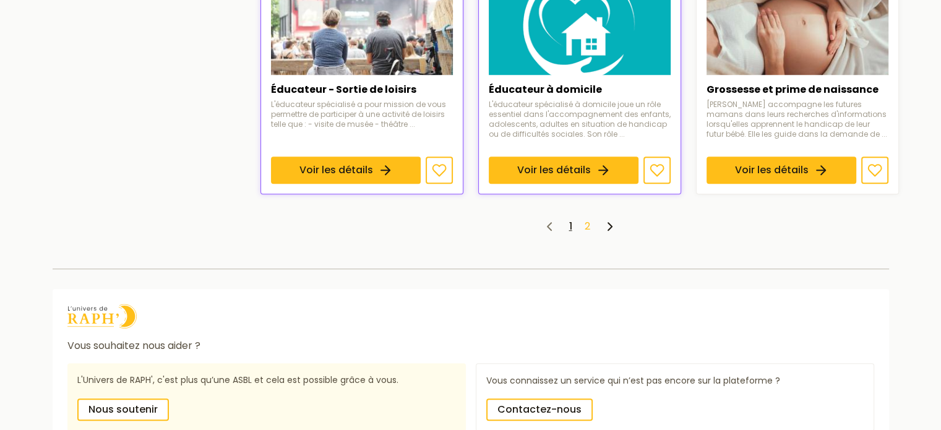
click at [586, 219] on link "2" at bounding box center [587, 226] width 6 height 14
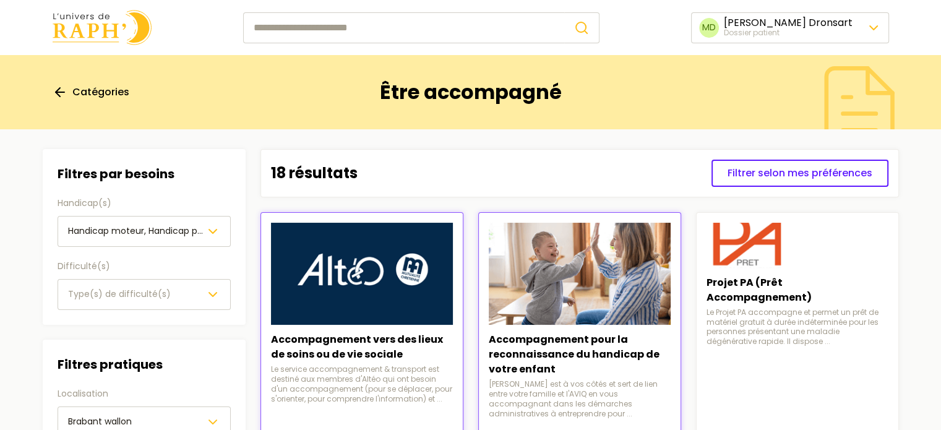
click at [71, 25] on img at bounding box center [102, 27] width 99 height 35
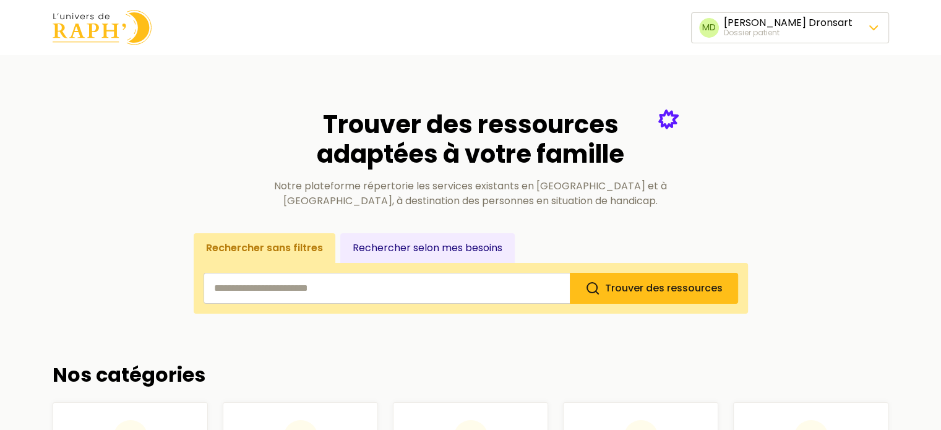
click at [409, 238] on button "Rechercher selon mes besoins" at bounding box center [427, 248] width 174 height 30
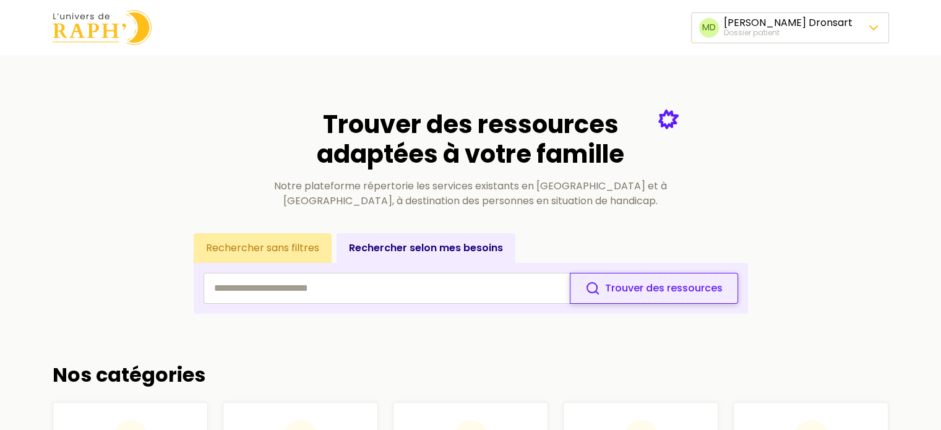
click at [618, 280] on button "Trouver des ressources" at bounding box center [654, 288] width 168 height 31
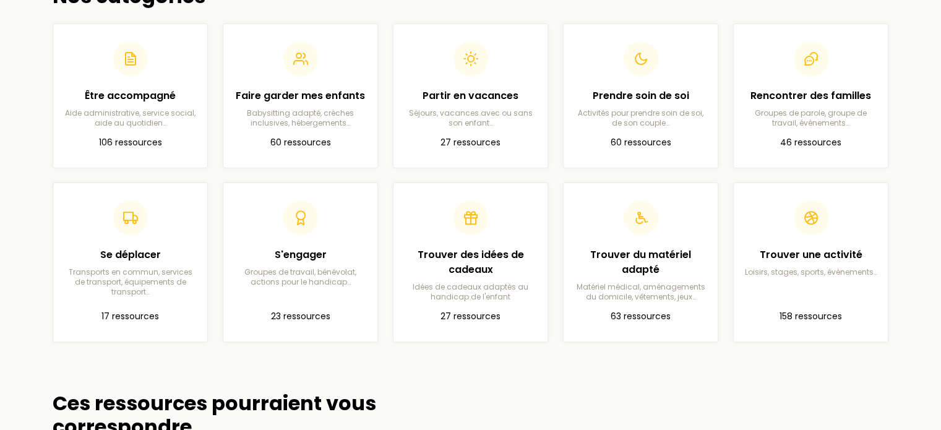
scroll to position [379, 0]
click at [454, 134] on p "27 ressources" at bounding box center [470, 140] width 134 height 15
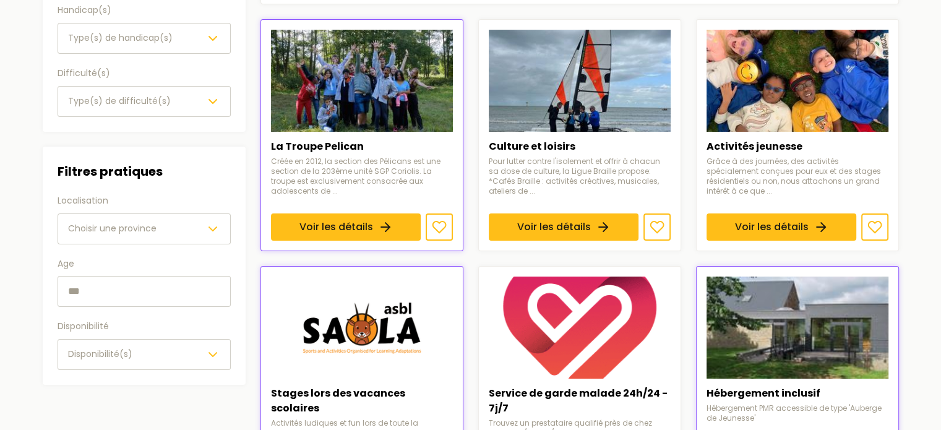
scroll to position [200, 0]
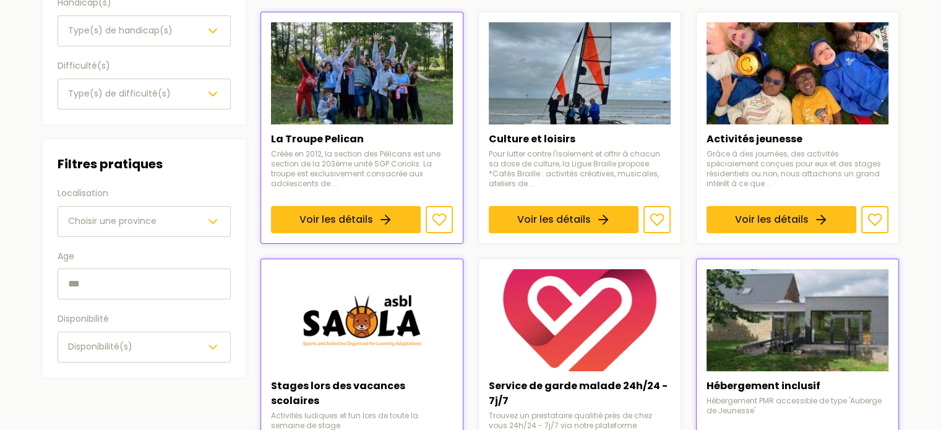
click at [200, 214] on div "Choisir une province" at bounding box center [144, 221] width 152 height 15
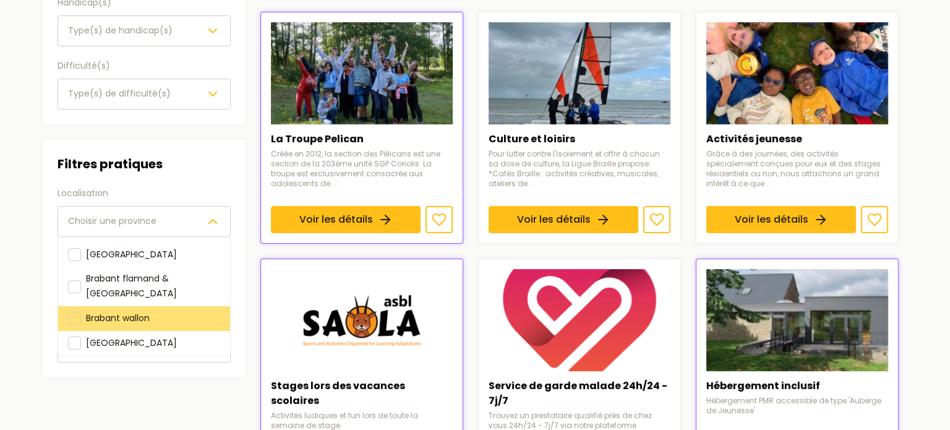
click at [121, 306] on div "Brabant wallon" at bounding box center [144, 318] width 172 height 25
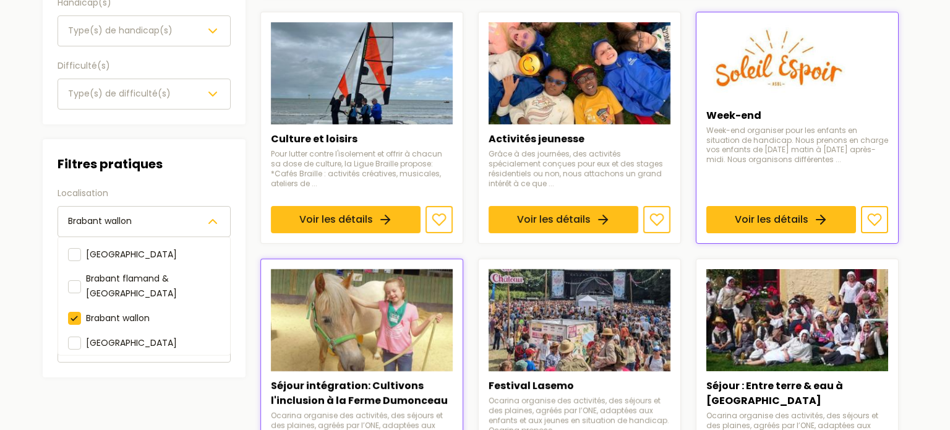
click at [48, 275] on div "Filtres pratiques Localisation [GEOGRAPHIC_DATA] wallon [GEOGRAPHIC_DATA] [GEOG…" at bounding box center [144, 258] width 203 height 238
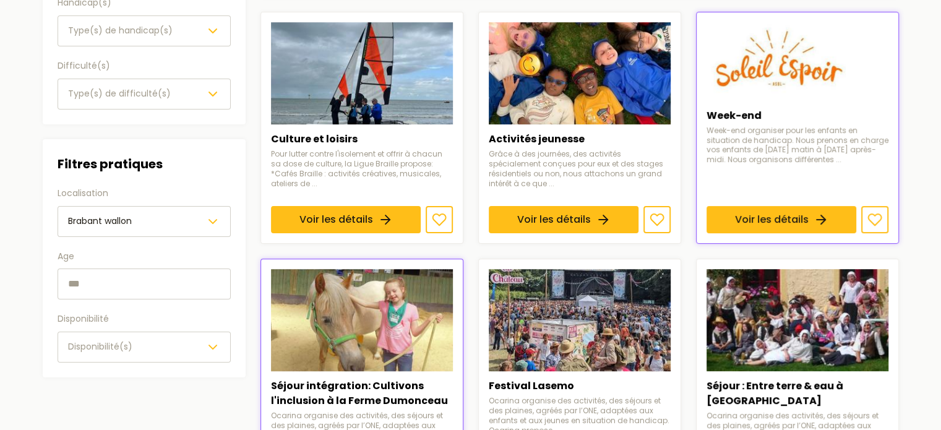
click at [84, 276] on input "text" at bounding box center [144, 283] width 173 height 31
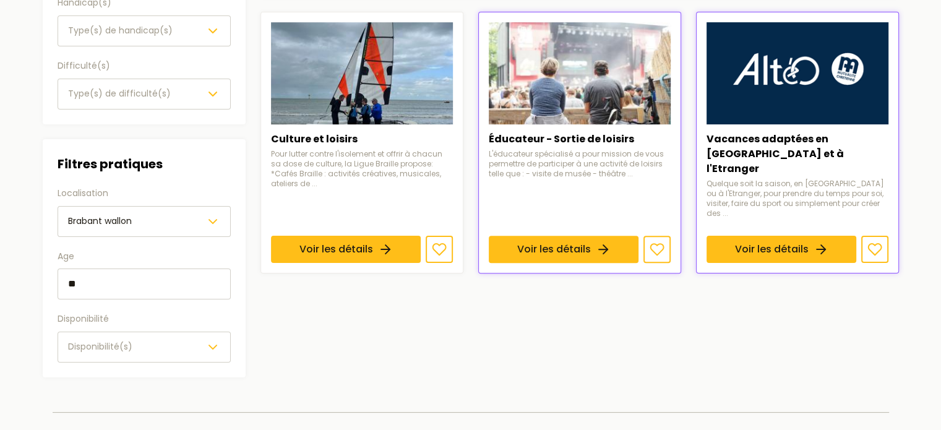
type input "**"
click at [2, 280] on main "Catégories Partir en vacances Filtres Filtres par besoins Handicap(s) Type(s) d…" at bounding box center [470, 126] width 941 height 542
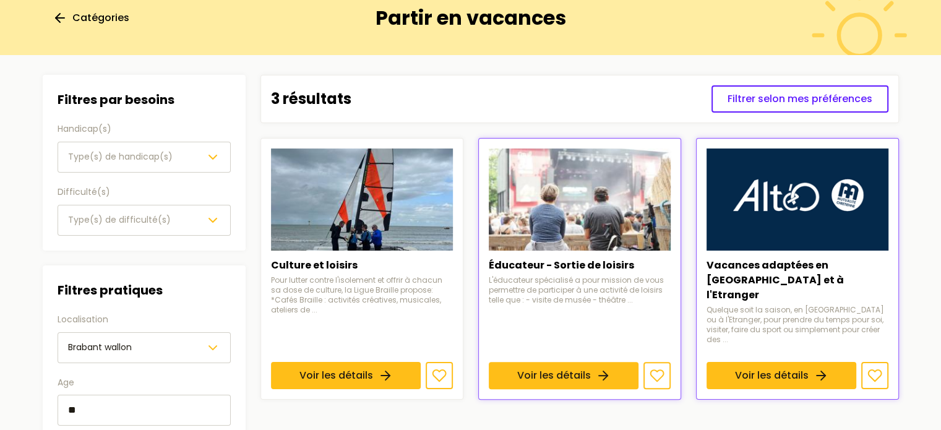
scroll to position [73, 0]
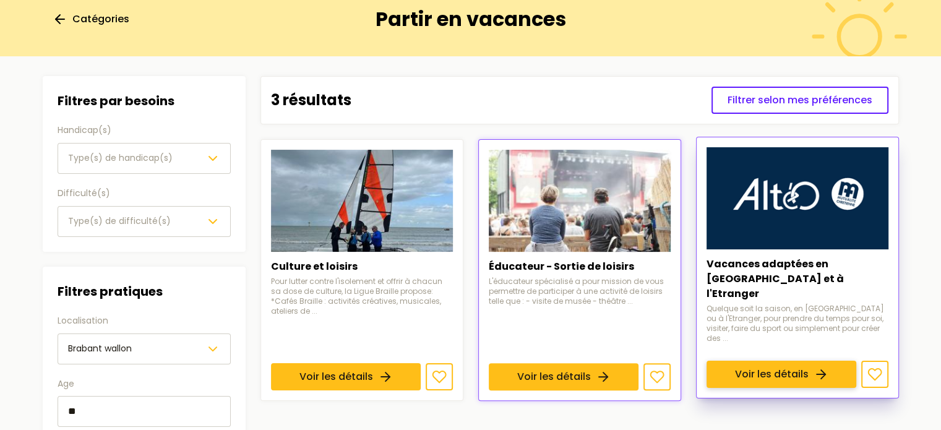
click at [747, 361] on link "Voir les détails" at bounding box center [781, 374] width 150 height 27
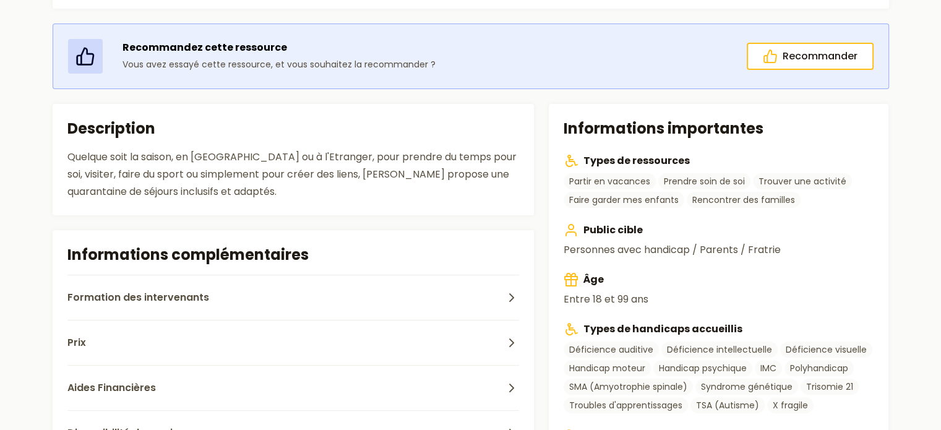
scroll to position [274, 0]
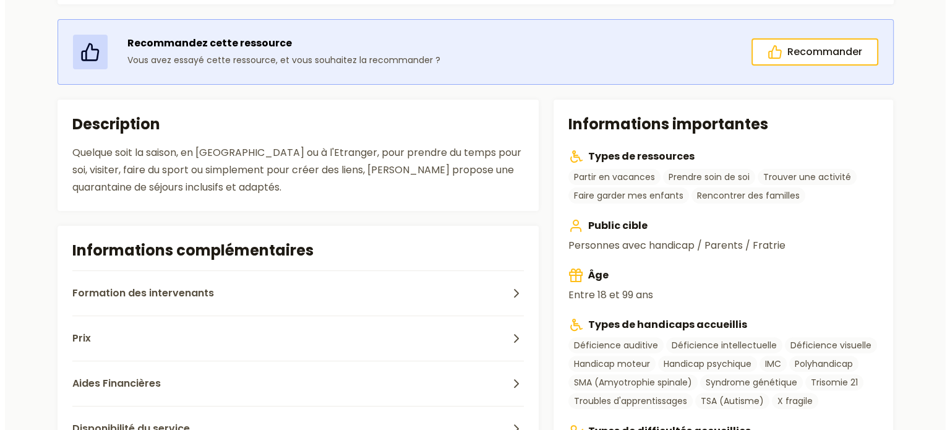
scroll to position [73, 0]
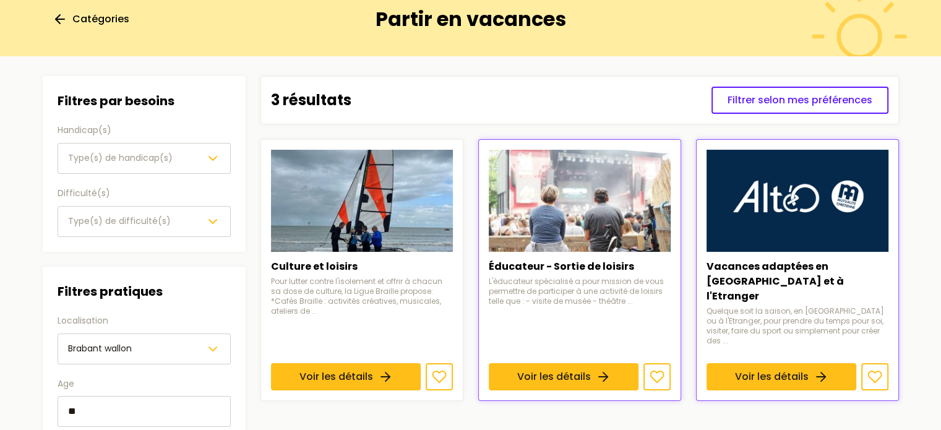
click at [113, 156] on span "Type(s) de handicap(s)" at bounding box center [120, 158] width 105 height 12
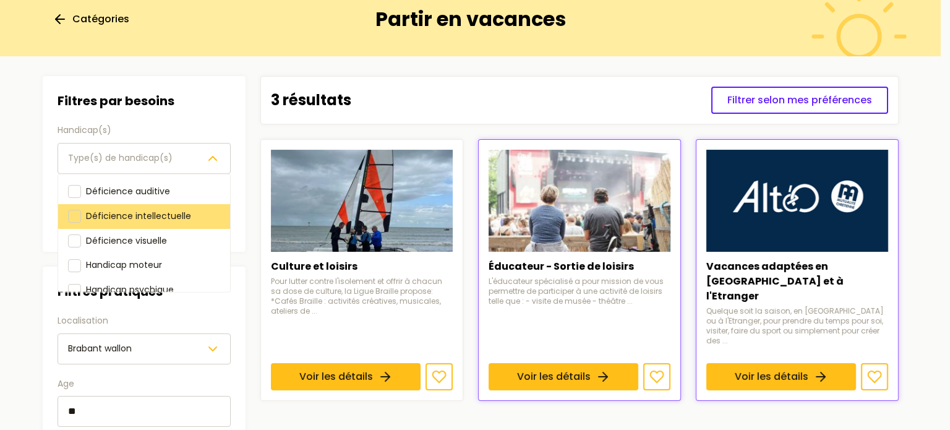
click at [109, 210] on span "Déficience intellectuelle" at bounding box center [138, 215] width 105 height 12
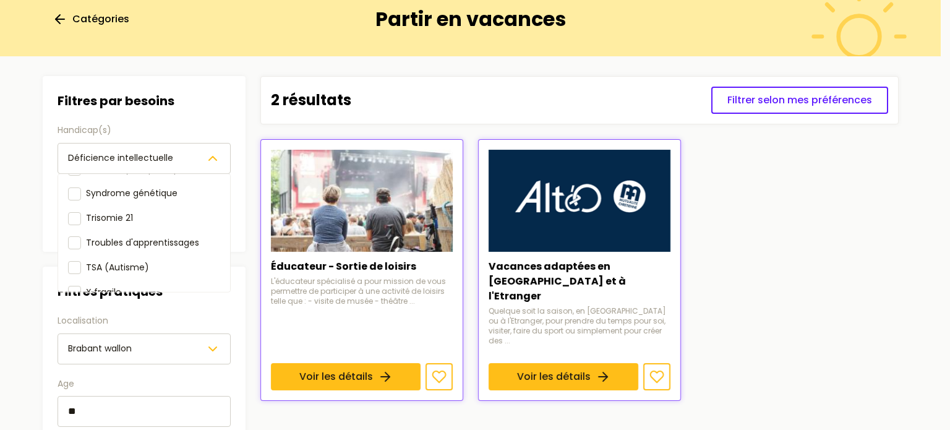
scroll to position [195, 0]
click at [34, 245] on section "Filtres Filtres par besoins Handicap(s) Déficience intellectuelle Déficience au…" at bounding box center [471, 290] width 876 height 468
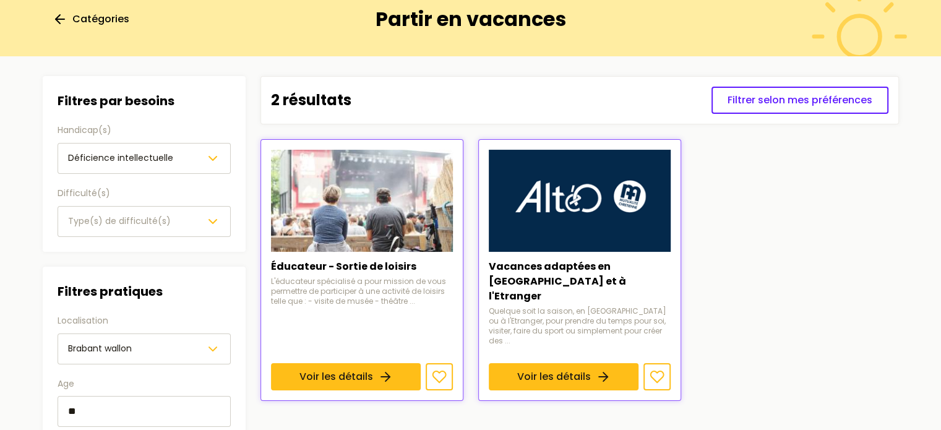
click at [140, 217] on span "Type(s) de difficulté(s)" at bounding box center [119, 221] width 103 height 12
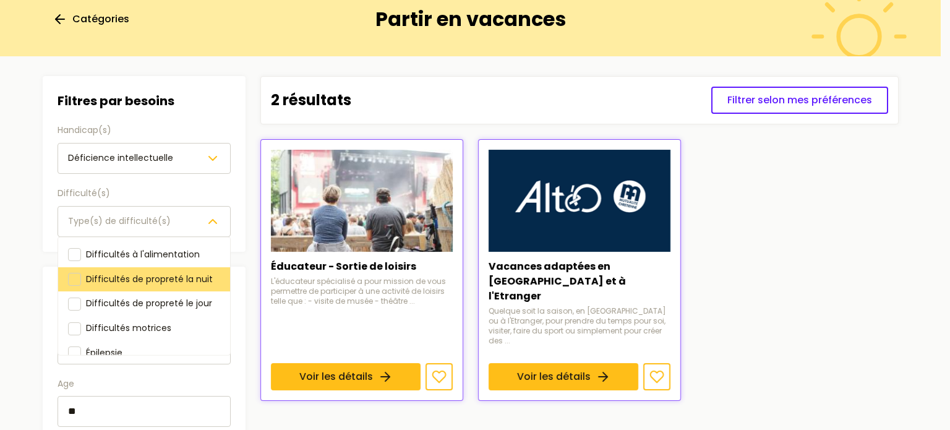
click at [137, 275] on span "Difficultés de propreté la nuit" at bounding box center [149, 278] width 127 height 12
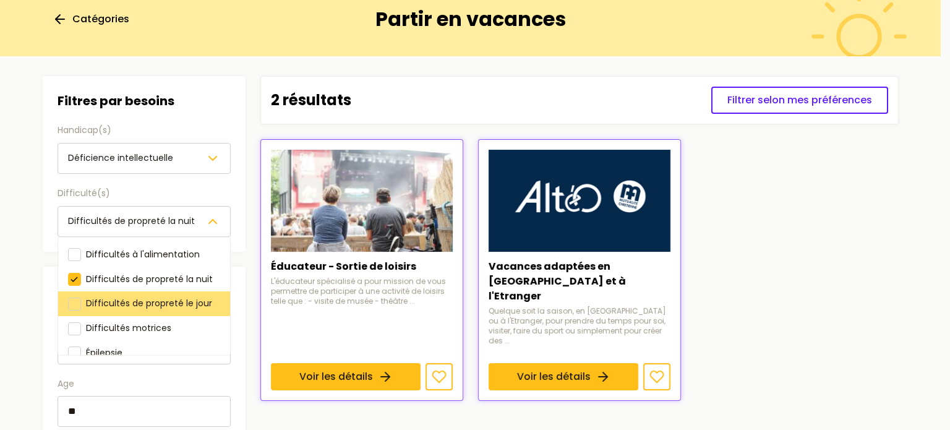
click at [122, 301] on span "Difficultés de propreté le jour" at bounding box center [149, 303] width 126 height 12
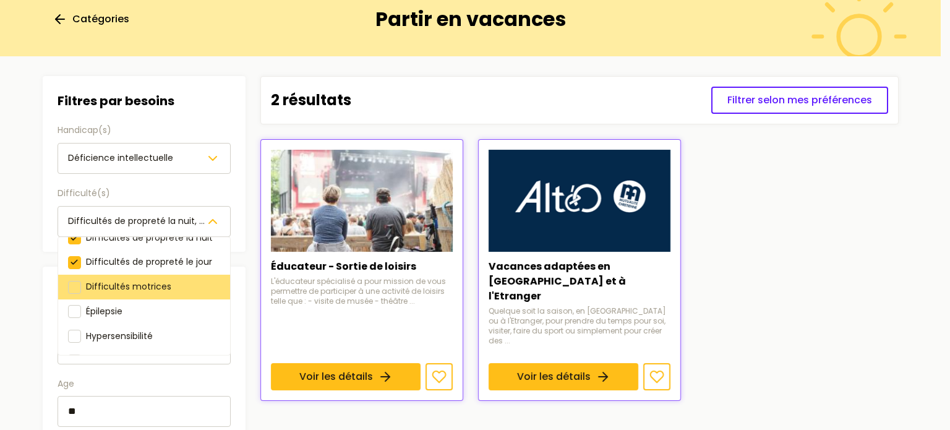
click at [122, 289] on span "Difficultés motrices" at bounding box center [128, 286] width 85 height 12
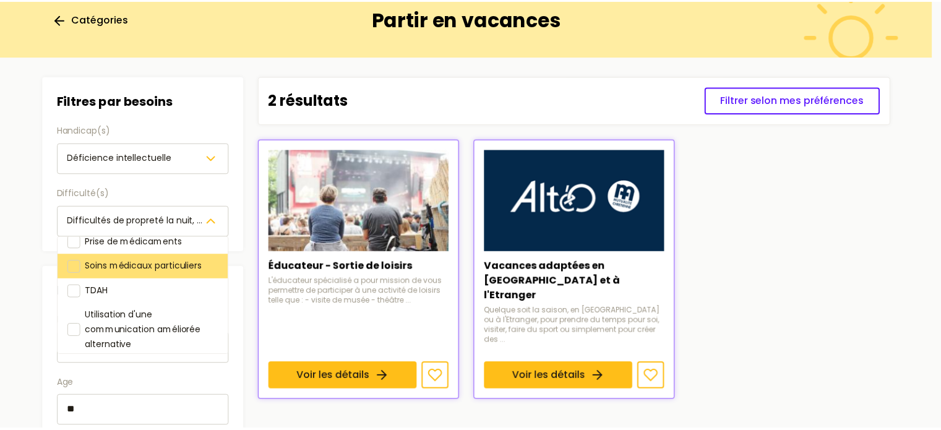
scroll to position [168, 0]
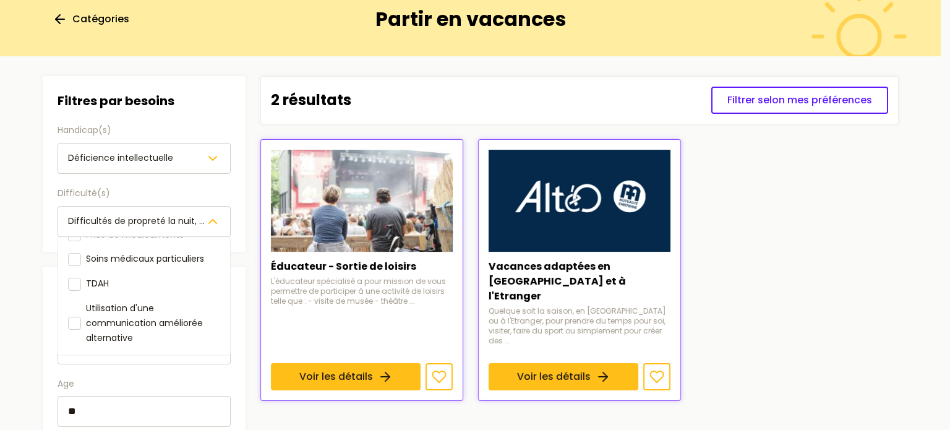
click at [35, 314] on section "Filtres Filtres par besoins Handicap(s) Déficience intellectuelle Difficulté(s)…" at bounding box center [471, 290] width 876 height 468
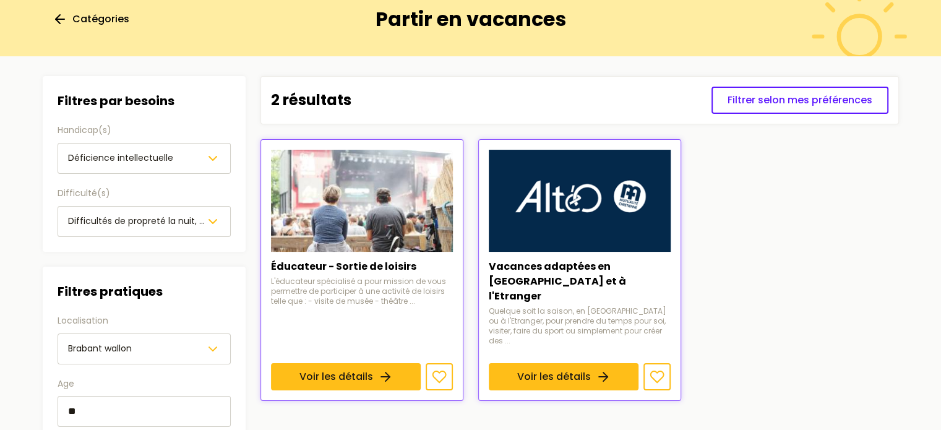
click at [90, 20] on span "Catégories" at bounding box center [100, 19] width 57 height 15
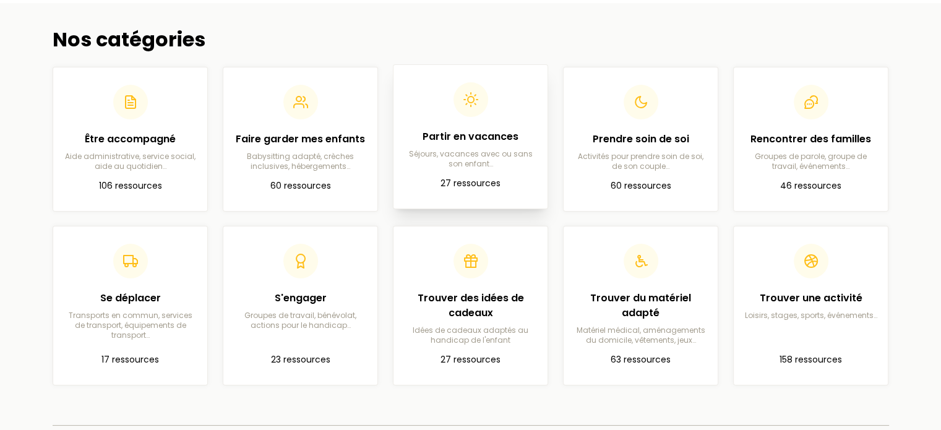
scroll to position [62, 0]
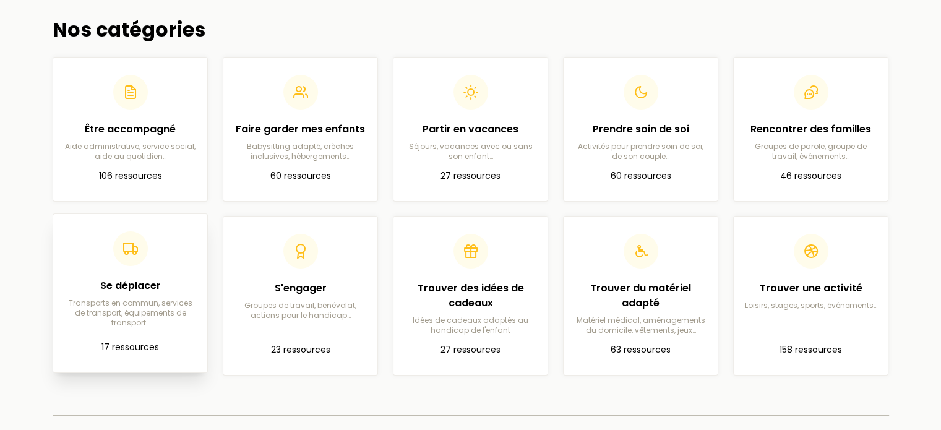
click at [179, 298] on p "Transports en commun, services de transport, équipements de transport…" at bounding box center [130, 313] width 134 height 30
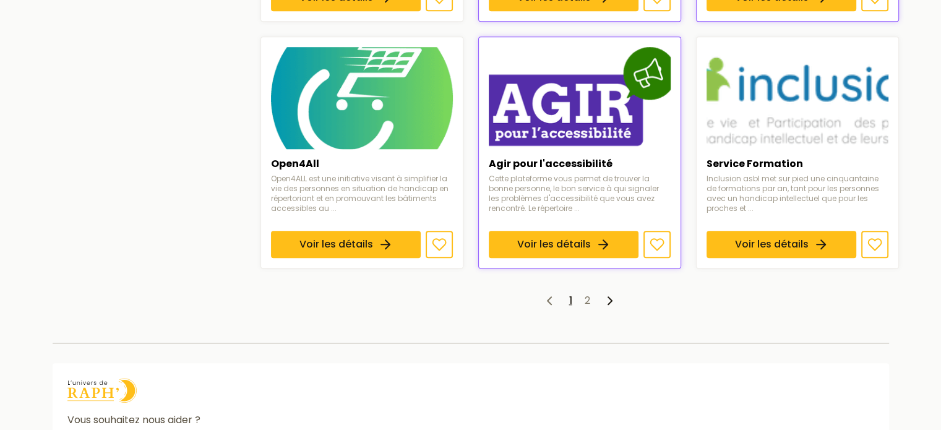
scroll to position [999, 0]
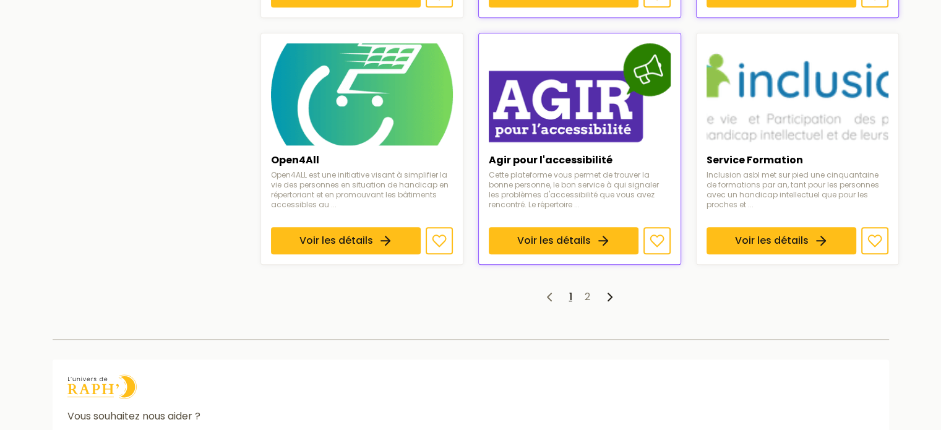
click at [591, 289] on ul "1 2" at bounding box center [579, 296] width 638 height 15
click at [589, 289] on link "2" at bounding box center [587, 296] width 6 height 14
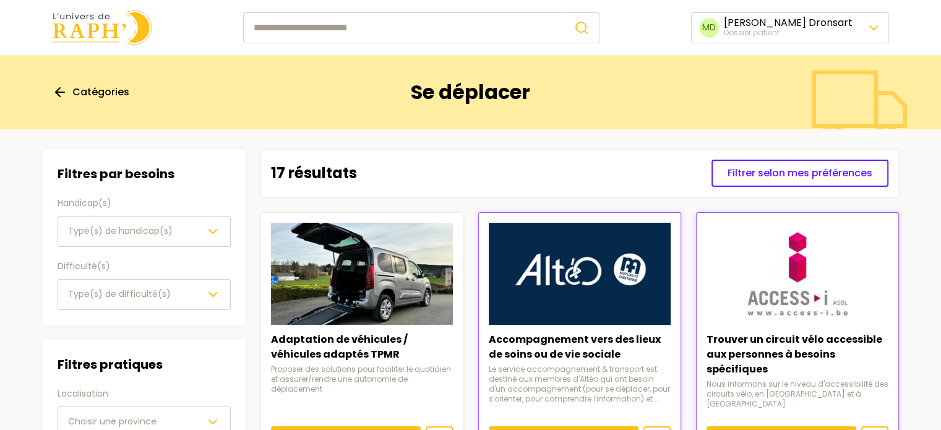
click at [131, 30] on img at bounding box center [102, 27] width 99 height 35
